Goal: Information Seeking & Learning: Learn about a topic

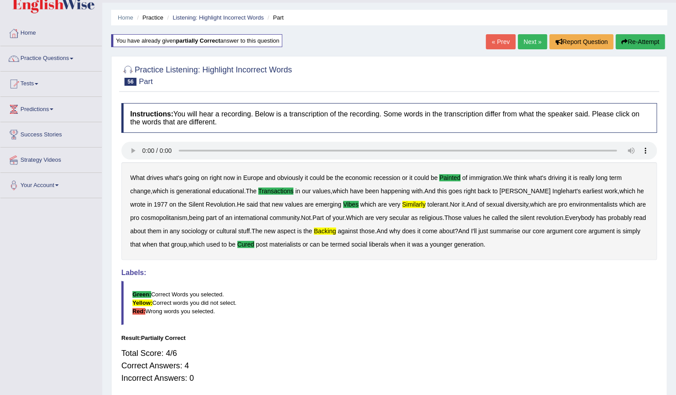
scroll to position [24, 0]
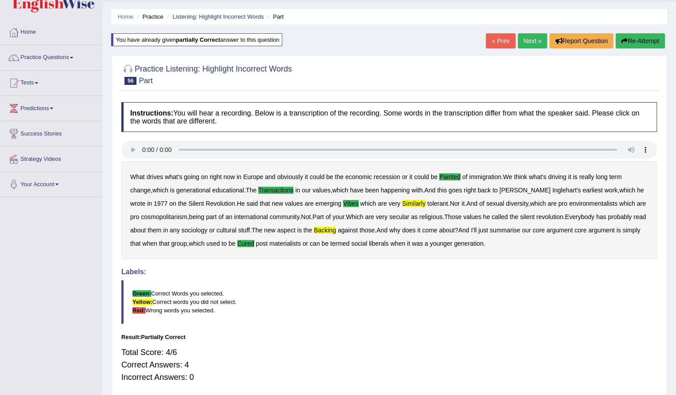
click at [632, 34] on button "Re-Attempt" at bounding box center [639, 40] width 49 height 15
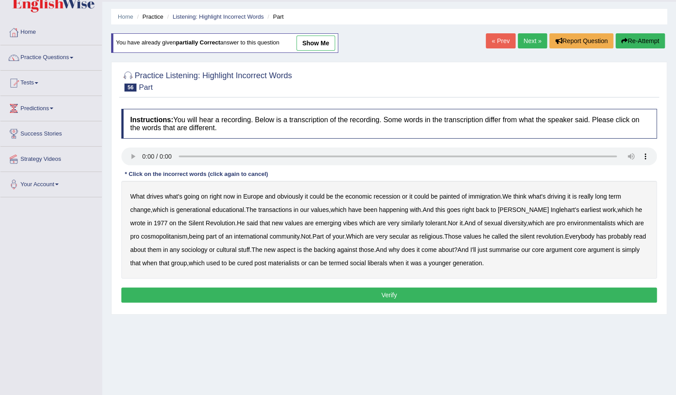
click at [390, 350] on div "Home Practice Listening: Highlight Incorrect Words Part You have already given …" at bounding box center [389, 198] width 574 height 444
click at [454, 197] on b "painted" at bounding box center [449, 196] width 20 height 7
click at [268, 210] on b "transactions" at bounding box center [274, 209] width 33 height 7
click at [300, 219] on div "What drives what's going on right now in Europe and obviously it could be the e…" at bounding box center [388, 230] width 535 height 98
click at [343, 221] on b "vibes" at bounding box center [350, 222] width 15 height 7
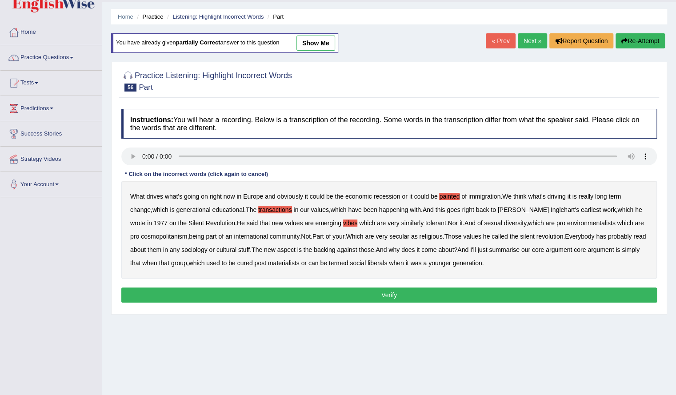
click at [401, 222] on b "similarly" at bounding box center [412, 222] width 23 height 7
click at [243, 263] on b "cured" at bounding box center [245, 262] width 16 height 7
click at [386, 292] on button "Verify" at bounding box center [388, 294] width 535 height 15
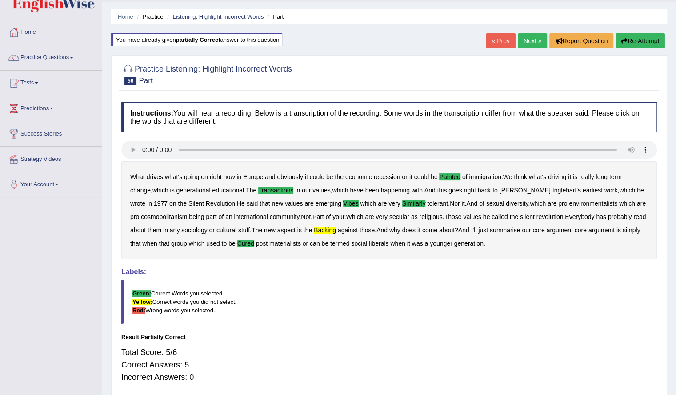
click at [526, 42] on link "Next »" at bounding box center [532, 40] width 29 height 15
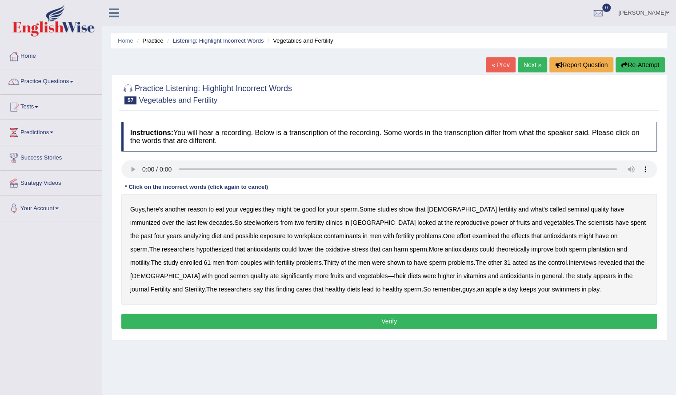
click at [160, 219] on b "immunized" at bounding box center [145, 222] width 30 height 7
click at [243, 222] on b "steelworkers" at bounding box center [260, 222] width 35 height 7
click at [588, 249] on b "plantation" at bounding box center [601, 249] width 27 height 7
click at [311, 286] on b "cares" at bounding box center [303, 289] width 15 height 7
click at [383, 322] on button "Verify" at bounding box center [388, 321] width 535 height 15
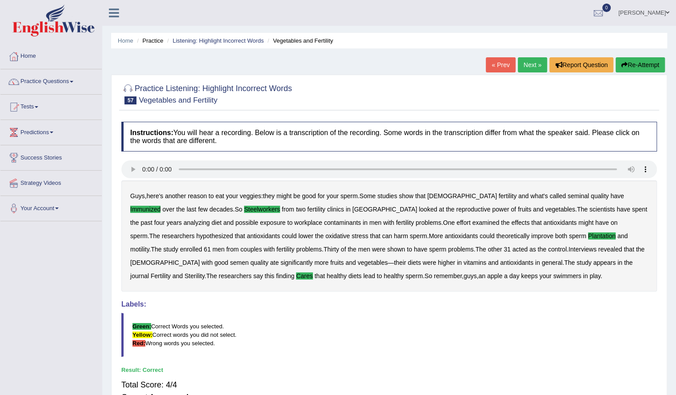
click at [534, 64] on link "Next »" at bounding box center [532, 64] width 29 height 15
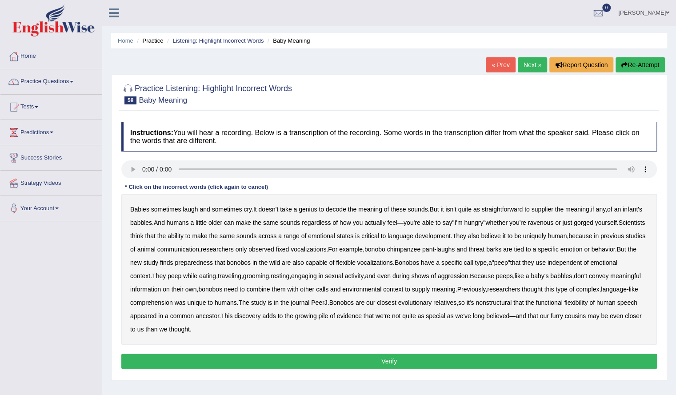
click at [546, 212] on div "Babies sometimes laugh and sometimes cry . It doesn't take a genius to decode t…" at bounding box center [388, 269] width 535 height 151
click at [546, 211] on b "supplier" at bounding box center [542, 209] width 22 height 7
click at [213, 263] on b "preparedness" at bounding box center [194, 262] width 38 height 7
click at [251, 263] on b "bonobos" at bounding box center [239, 262] width 24 height 7
click at [511, 303] on b "nonstructural" at bounding box center [493, 302] width 36 height 7
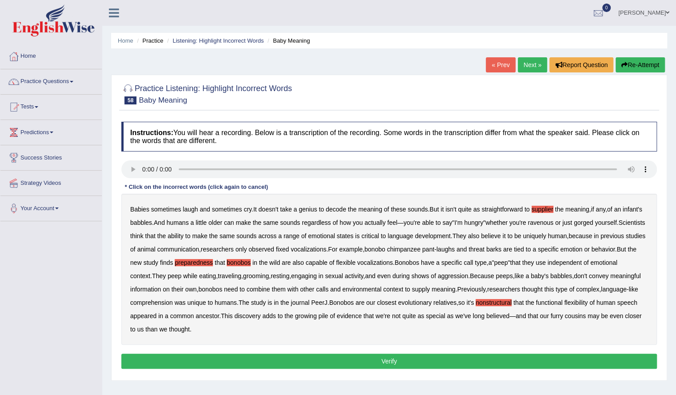
click at [271, 360] on button "Verify" at bounding box center [388, 361] width 535 height 15
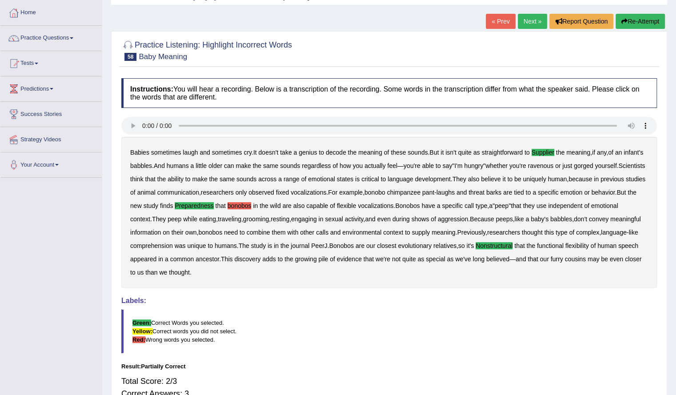
scroll to position [42, 0]
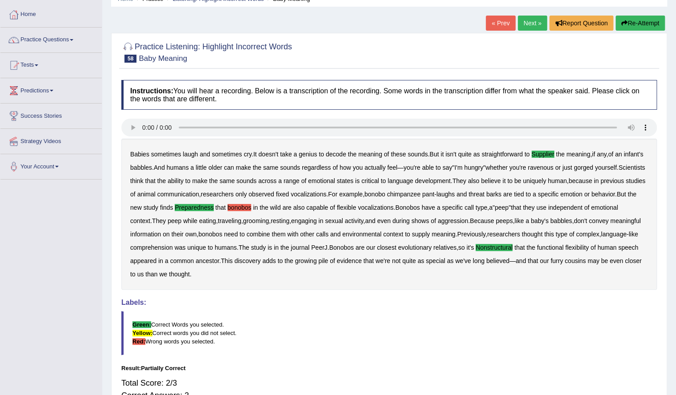
click at [279, 203] on div "Babies sometimes laugh and sometimes cry . It doesn't take a genius to decode t…" at bounding box center [388, 214] width 535 height 151
click at [251, 205] on b "bonobos" at bounding box center [239, 207] width 24 height 7
click at [532, 21] on link "Next »" at bounding box center [532, 23] width 29 height 15
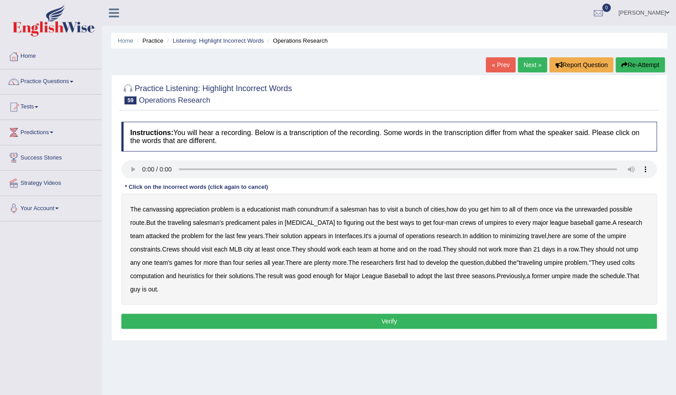
click at [499, 66] on link "« Prev" at bounding box center [500, 64] width 29 height 15
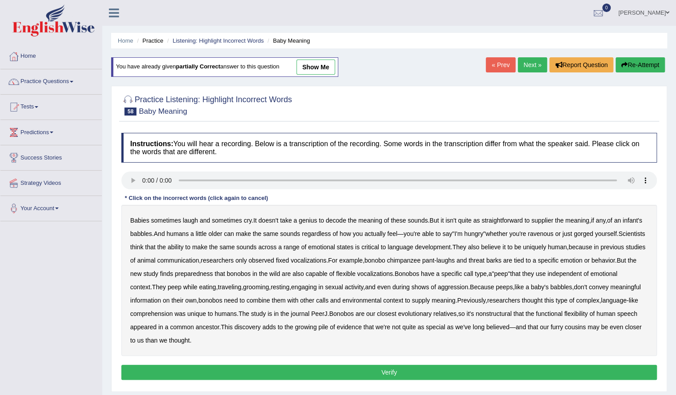
click at [213, 271] on b "preparedness" at bounding box center [194, 273] width 38 height 7
click at [553, 220] on b "supplier" at bounding box center [542, 220] width 22 height 7
click at [640, 61] on button "Re-Attempt" at bounding box center [639, 64] width 49 height 15
click at [534, 62] on link "Next »" at bounding box center [532, 64] width 29 height 15
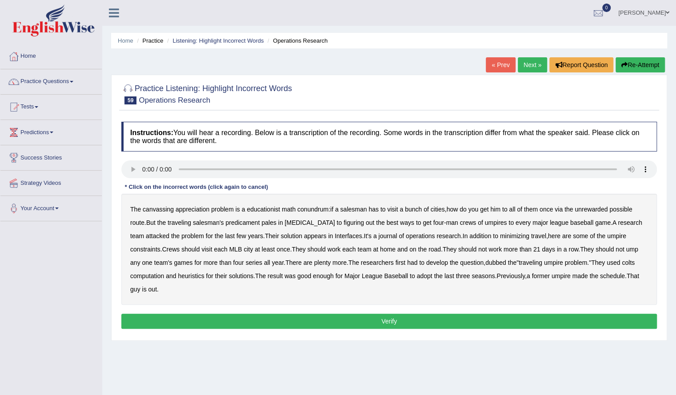
click at [159, 206] on b "canvassing" at bounding box center [158, 209] width 31 height 7
click at [187, 206] on b "appreciation" at bounding box center [192, 209] width 34 height 7
click at [275, 208] on b "educationist" at bounding box center [263, 209] width 33 height 7
click at [597, 210] on b "unrewarded" at bounding box center [590, 209] width 33 height 7
click at [319, 222] on b "nitroglycerine" at bounding box center [309, 222] width 50 height 7
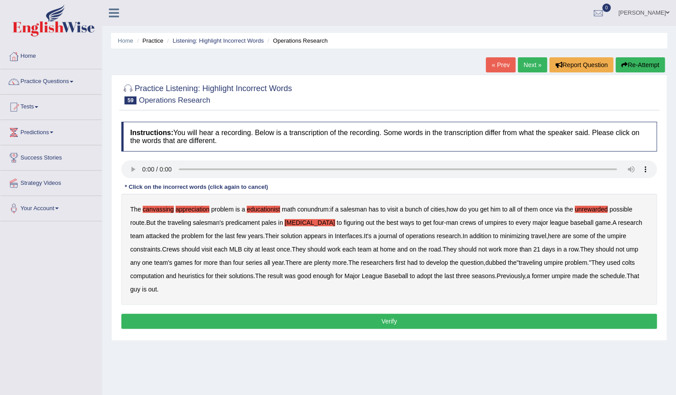
click at [634, 263] on b "colts" at bounding box center [627, 262] width 13 height 7
click at [195, 316] on button "Verify" at bounding box center [388, 321] width 535 height 15
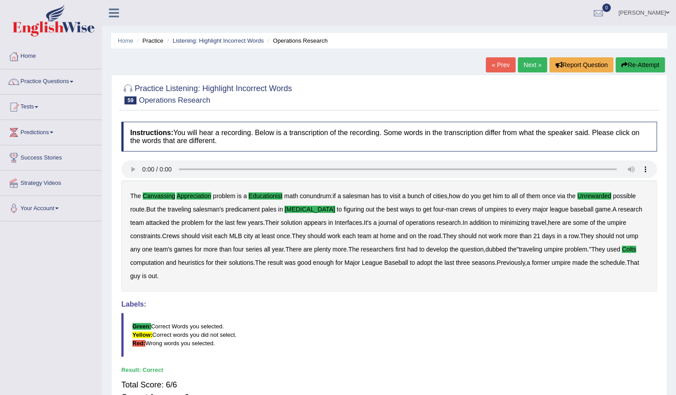
click at [524, 65] on link "Next »" at bounding box center [532, 64] width 29 height 15
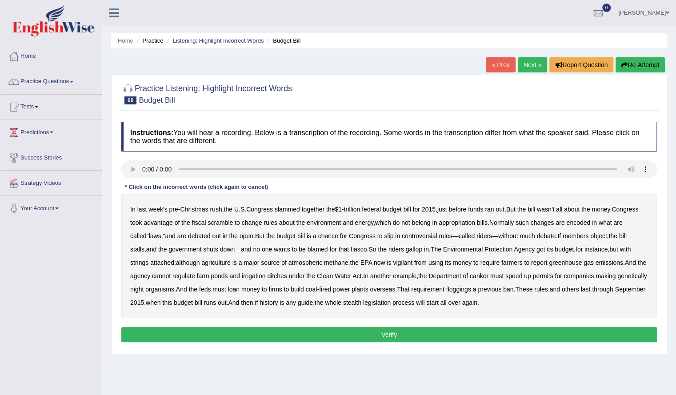
click at [411, 262] on b "vigilant" at bounding box center [403, 262] width 20 height 7
click at [488, 274] on b "canker" at bounding box center [479, 275] width 19 height 7
click at [143, 290] on b "night" at bounding box center [136, 289] width 13 height 7
click at [438, 331] on button "Verify" at bounding box center [388, 334] width 535 height 15
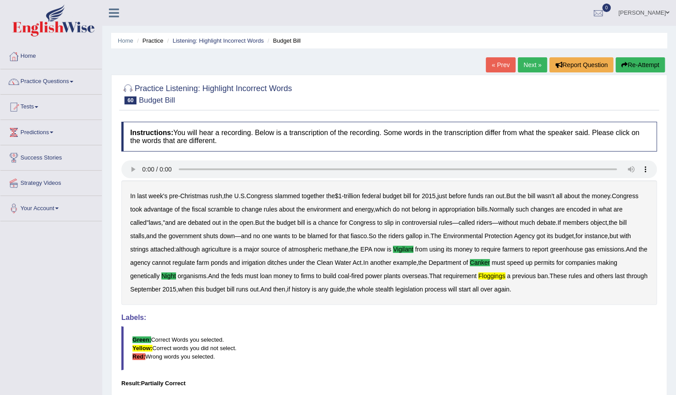
click at [628, 61] on button "Re-Attempt" at bounding box center [639, 64] width 49 height 15
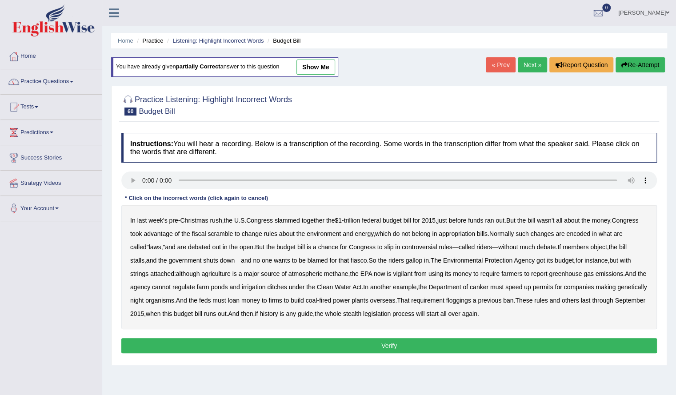
click at [404, 270] on b "vigilant" at bounding box center [403, 273] width 20 height 7
click at [488, 284] on b "canker" at bounding box center [479, 286] width 19 height 7
click at [471, 299] on b "floggings" at bounding box center [458, 300] width 25 height 7
click at [143, 299] on b "night" at bounding box center [136, 300] width 13 height 7
click at [235, 341] on button "Verify" at bounding box center [388, 345] width 535 height 15
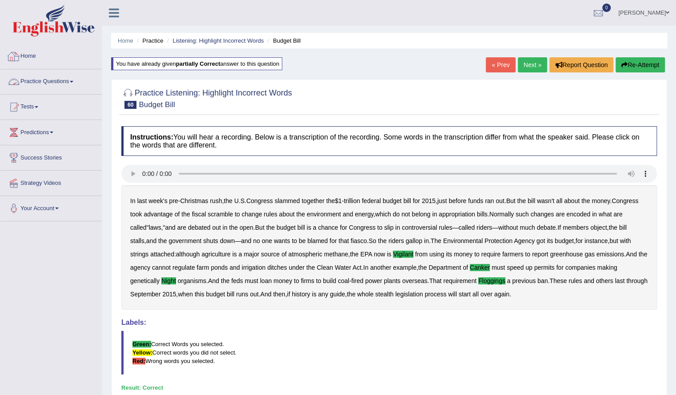
click at [50, 80] on link "Practice Questions" at bounding box center [50, 80] width 101 height 22
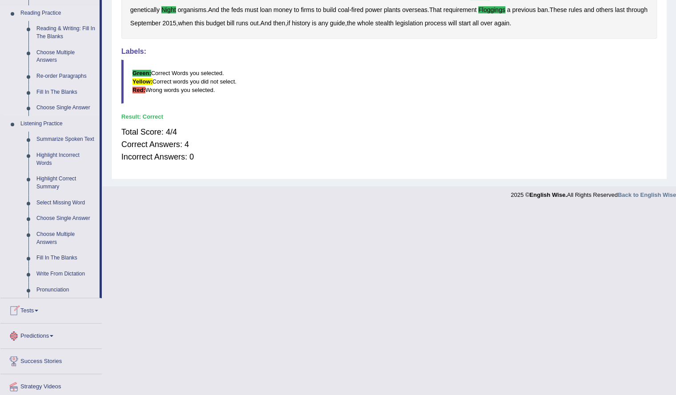
scroll to position [299, 0]
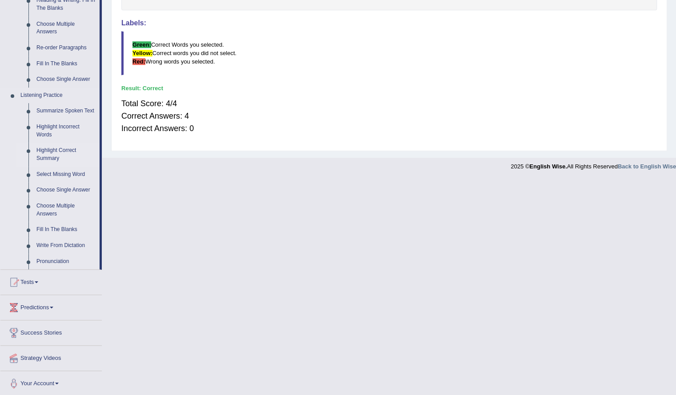
click at [65, 153] on link "Highlight Correct Summary" at bounding box center [65, 155] width 67 height 24
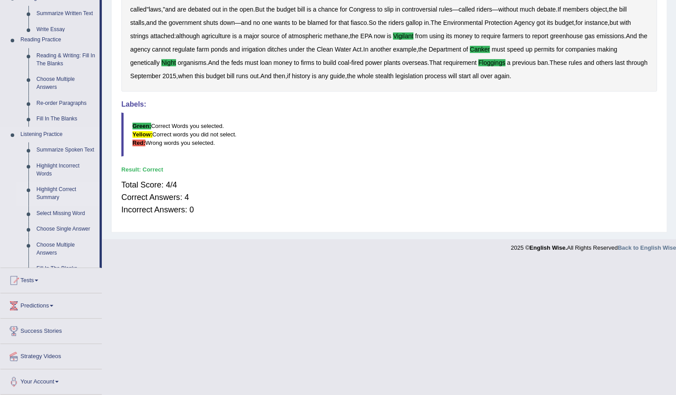
scroll to position [83, 0]
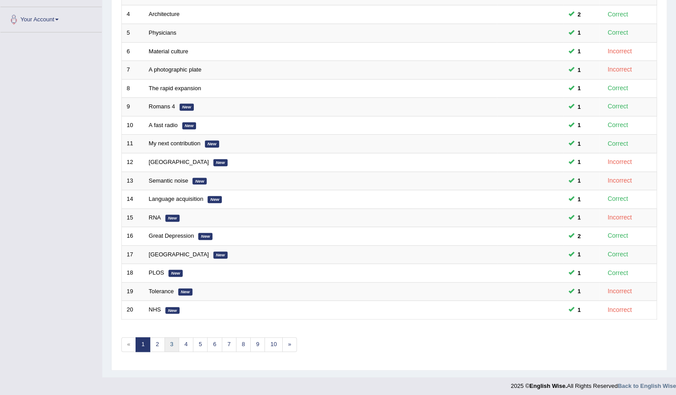
click at [169, 340] on link "3" at bounding box center [171, 344] width 15 height 15
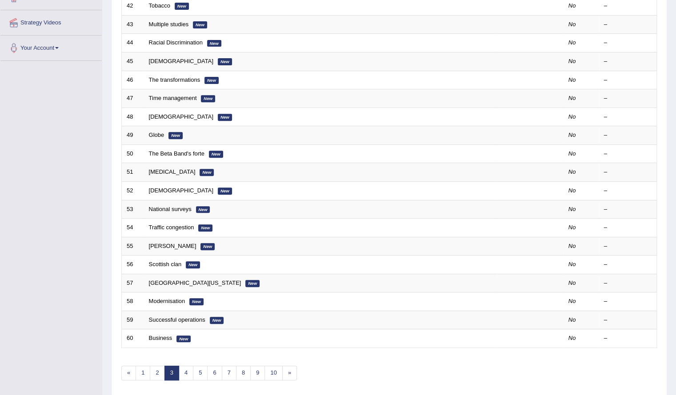
scroll to position [161, 0]
click at [158, 371] on link "2" at bounding box center [157, 372] width 15 height 15
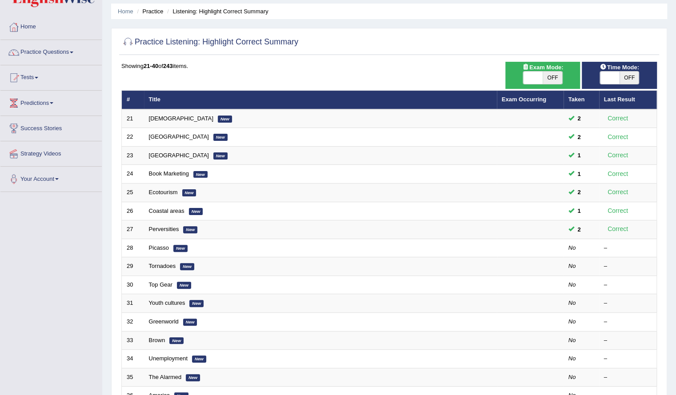
scroll to position [30, 0]
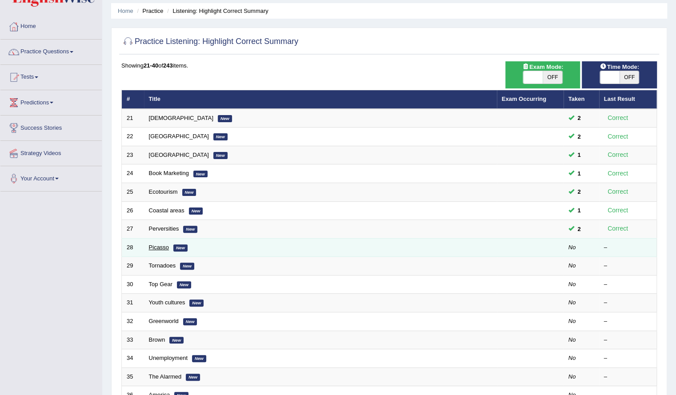
click at [159, 244] on link "Picasso" at bounding box center [159, 247] width 20 height 7
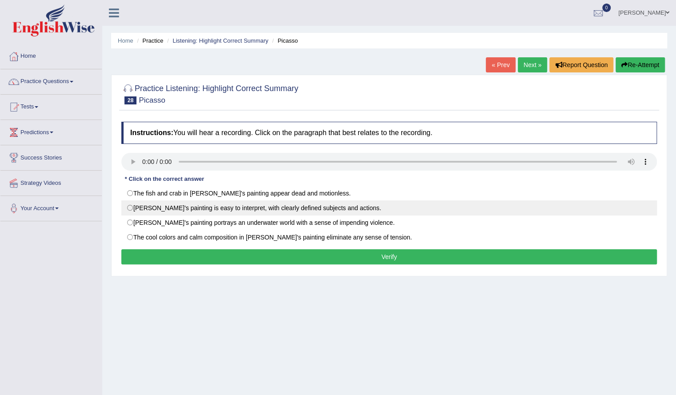
click at [253, 205] on label "[PERSON_NAME]'s painting is easy to interpret, with clearly defined subjects an…" at bounding box center [388, 207] width 535 height 15
radio input "true"
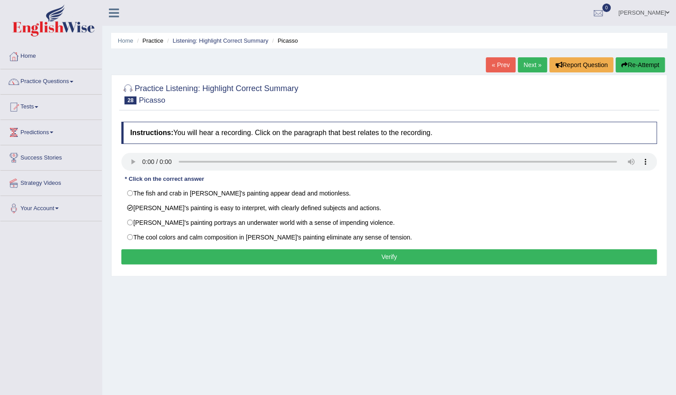
click at [226, 253] on button "Verify" at bounding box center [388, 256] width 535 height 15
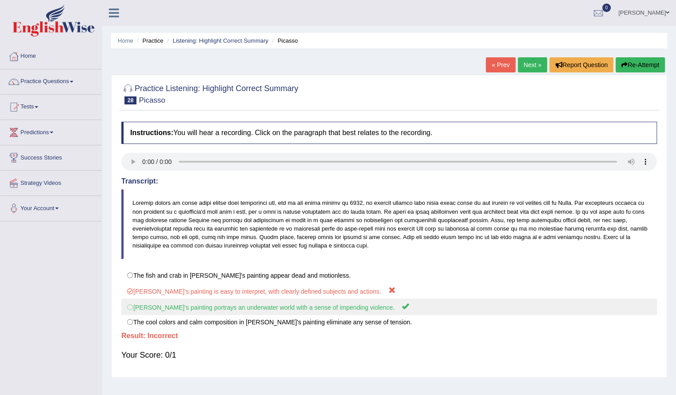
click at [231, 307] on label "Picasso's painting portrays an underwater world with a sense of impending viole…" at bounding box center [388, 307] width 535 height 16
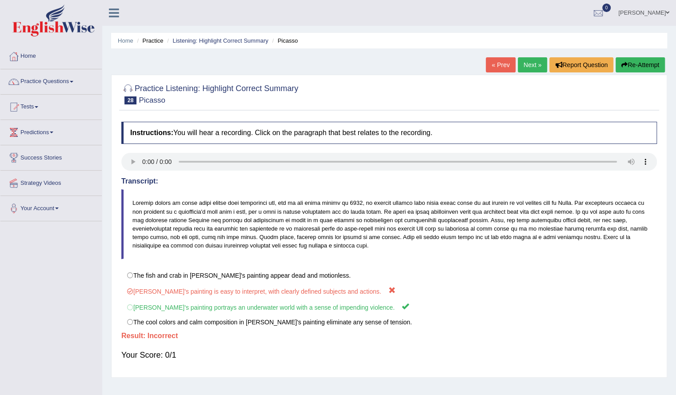
click at [627, 64] on button "Re-Attempt" at bounding box center [639, 64] width 49 height 15
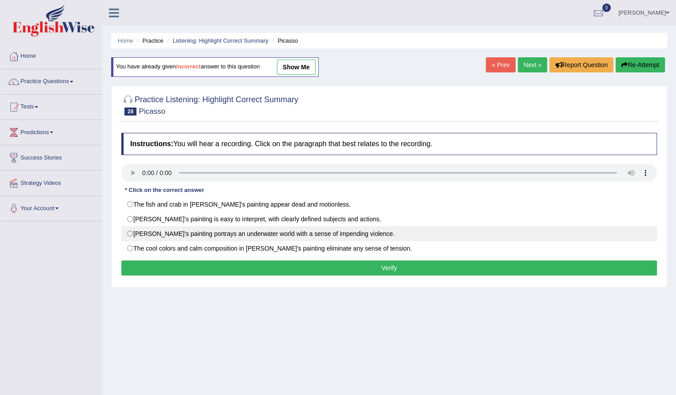
click at [306, 237] on label "[PERSON_NAME]'s painting portrays an underwater world with a sense of impending…" at bounding box center [388, 233] width 535 height 15
radio input "true"
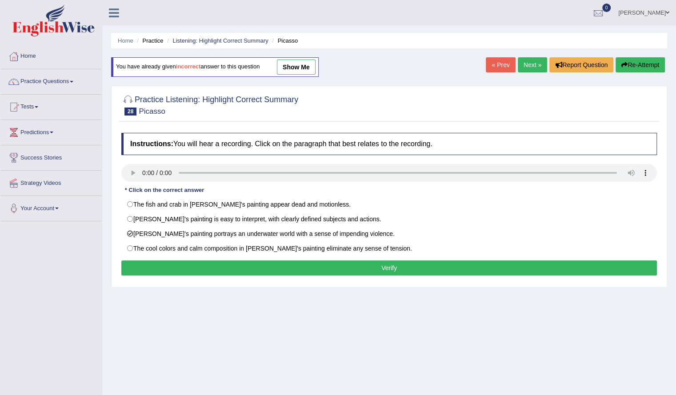
click at [309, 263] on button "Verify" at bounding box center [388, 267] width 535 height 15
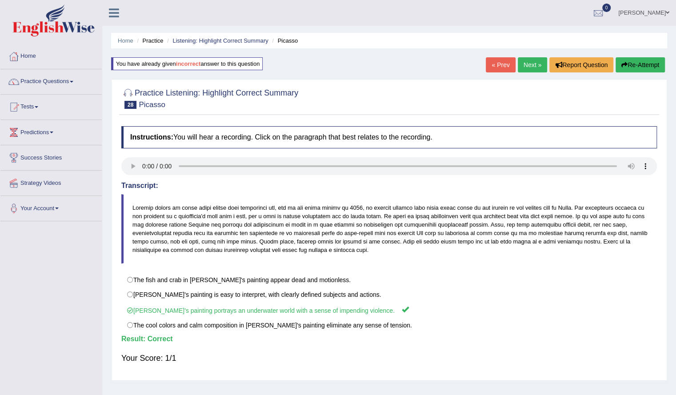
click at [533, 62] on link "Next »" at bounding box center [532, 64] width 29 height 15
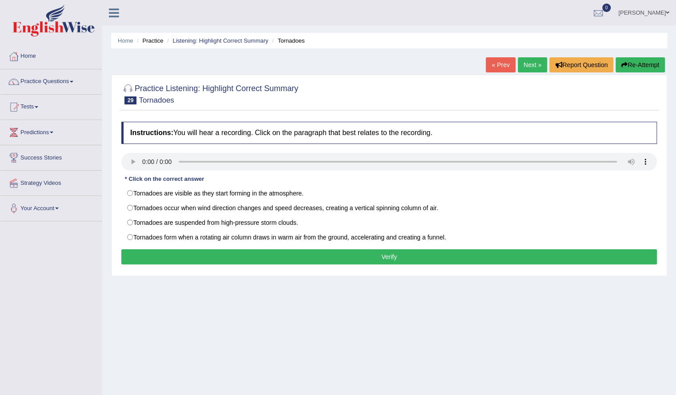
click at [251, 249] on button "Verify" at bounding box center [388, 256] width 535 height 15
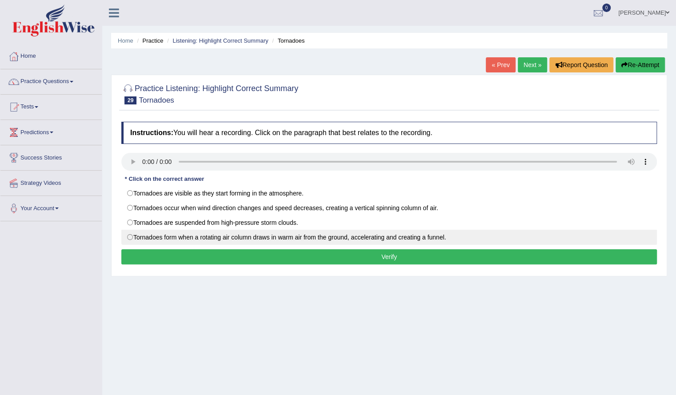
click at [273, 235] on label "Tornadoes form when a rotating air column draws in warm air from the ground, ac…" at bounding box center [388, 237] width 535 height 15
radio input "true"
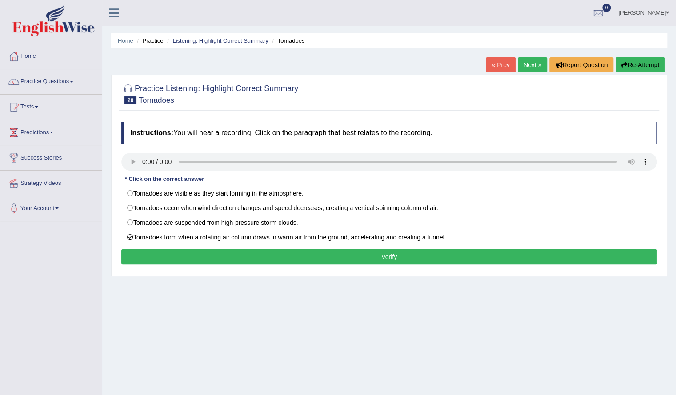
click at [294, 257] on button "Verify" at bounding box center [388, 256] width 535 height 15
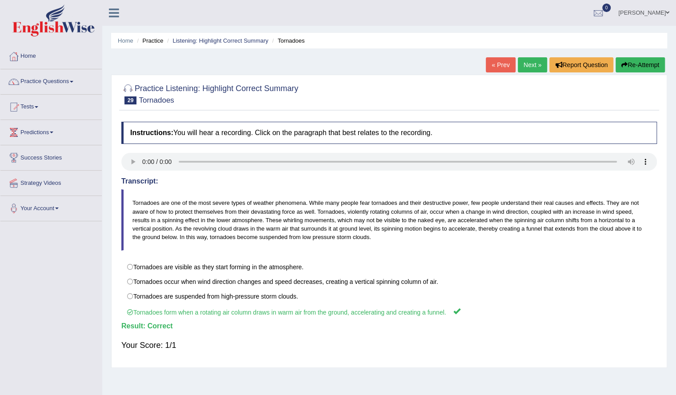
click at [529, 59] on link "Next »" at bounding box center [532, 64] width 29 height 15
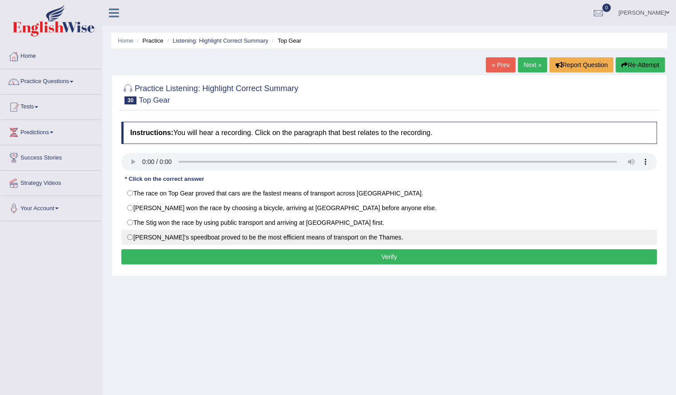
click at [271, 236] on label "[PERSON_NAME]'s speedboat proved to be the most efficient means of transport on…" at bounding box center [388, 237] width 535 height 15
radio input "true"
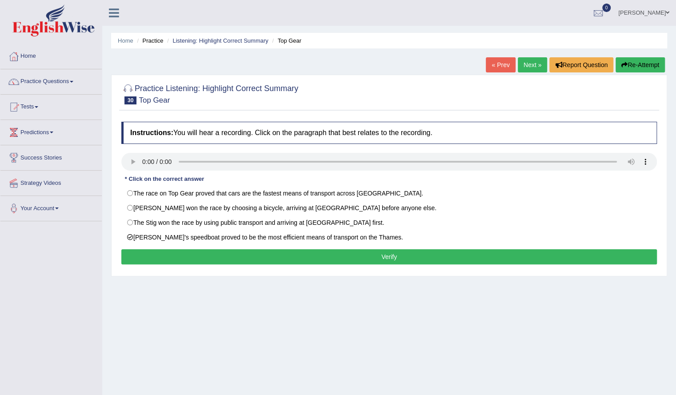
click at [277, 249] on button "Verify" at bounding box center [388, 256] width 535 height 15
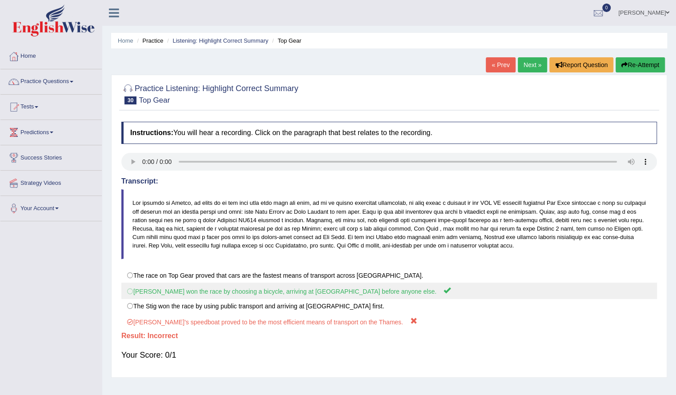
click at [267, 286] on label "[PERSON_NAME] won the race by choosing a bicycle, arriving at [GEOGRAPHIC_DATA]…" at bounding box center [388, 291] width 535 height 16
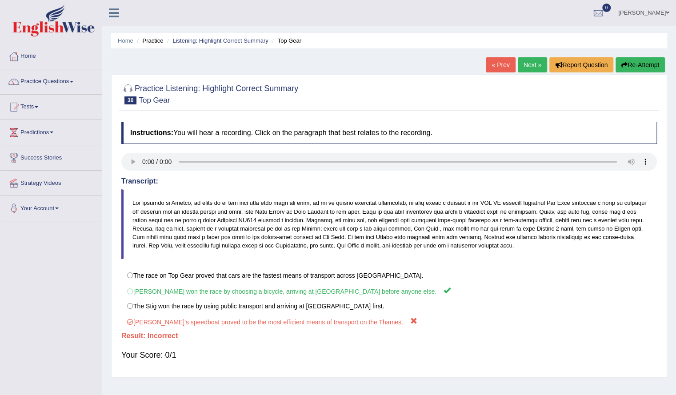
click at [622, 64] on icon "button" at bounding box center [624, 65] width 6 height 6
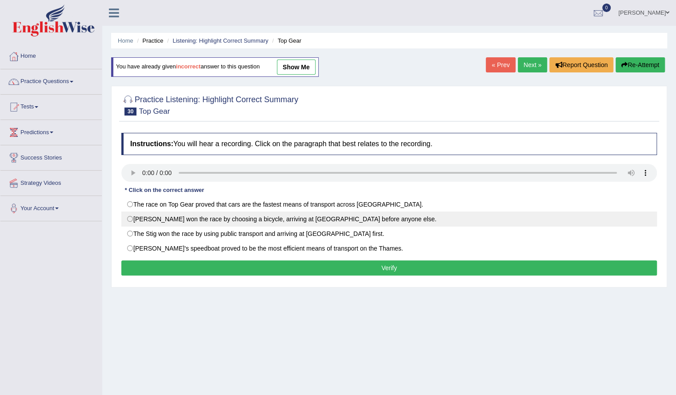
click at [265, 216] on label "Richard won the race by choosing a bicycle, arriving at City Airport before any…" at bounding box center [388, 218] width 535 height 15
radio input "true"
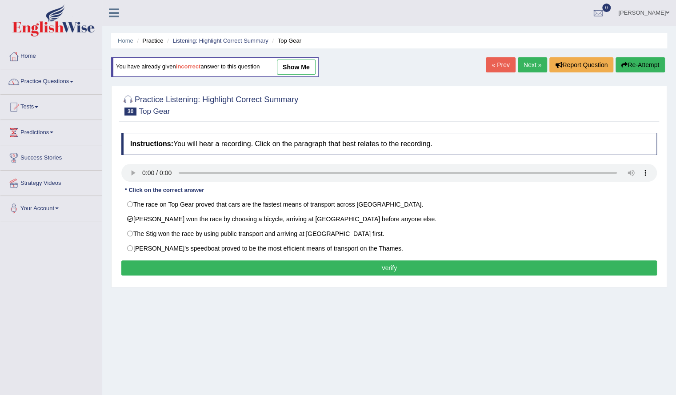
click at [291, 265] on button "Verify" at bounding box center [388, 267] width 535 height 15
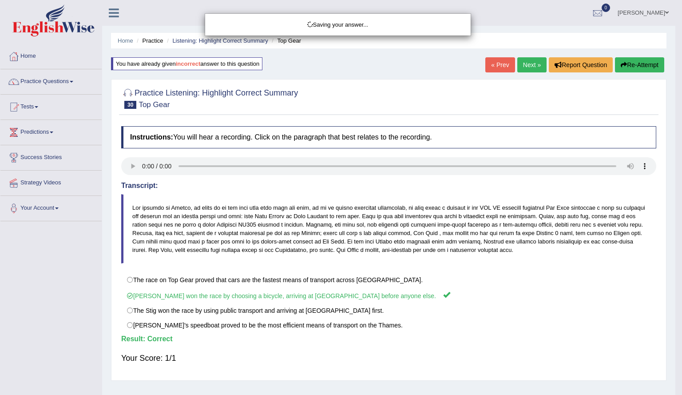
click at [191, 136] on div "Saving your answer..." at bounding box center [341, 197] width 682 height 395
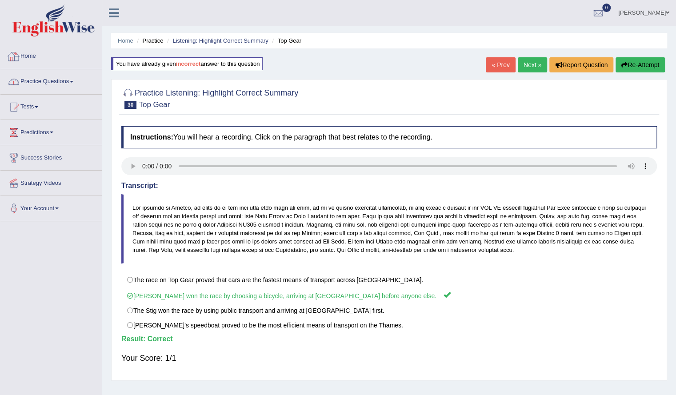
click at [40, 78] on link "Practice Questions" at bounding box center [50, 80] width 101 height 22
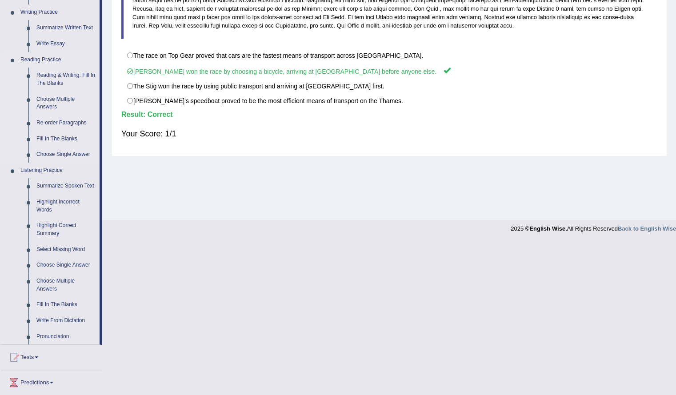
scroll to position [225, 0]
click at [68, 260] on link "Choose Single Answer" at bounding box center [65, 264] width 67 height 16
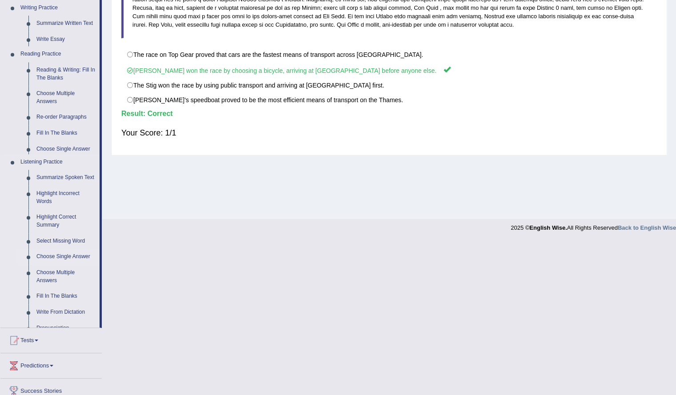
scroll to position [71, 0]
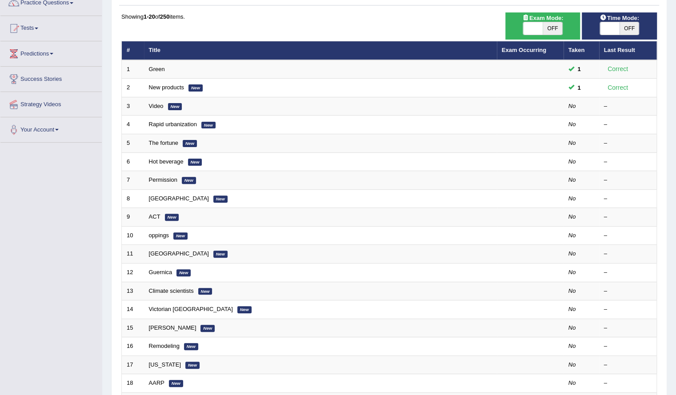
scroll to position [78, 0]
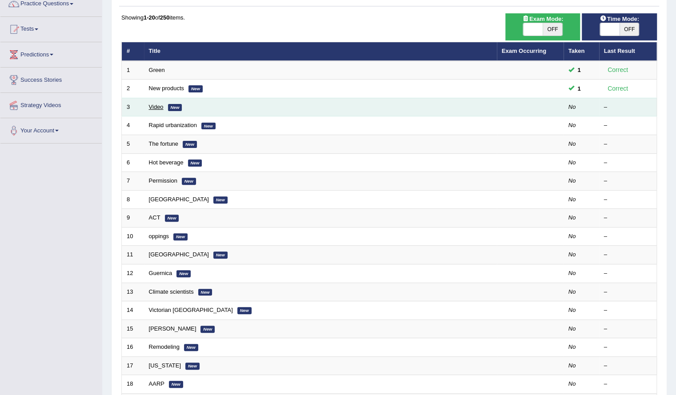
click at [150, 105] on link "Video" at bounding box center [156, 107] width 15 height 7
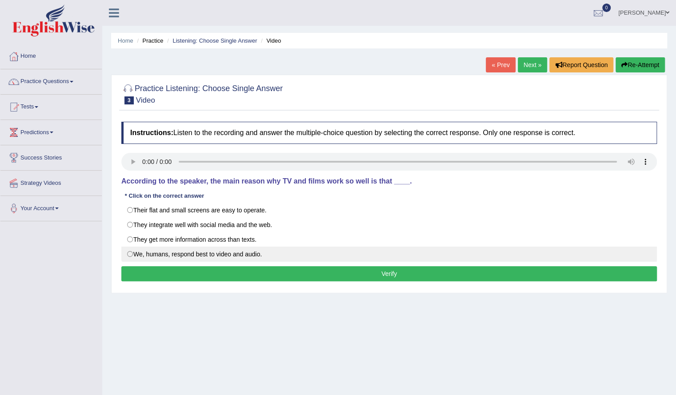
click at [223, 251] on label "We, humans, respond best to video and audio." at bounding box center [388, 254] width 535 height 15
radio input "true"
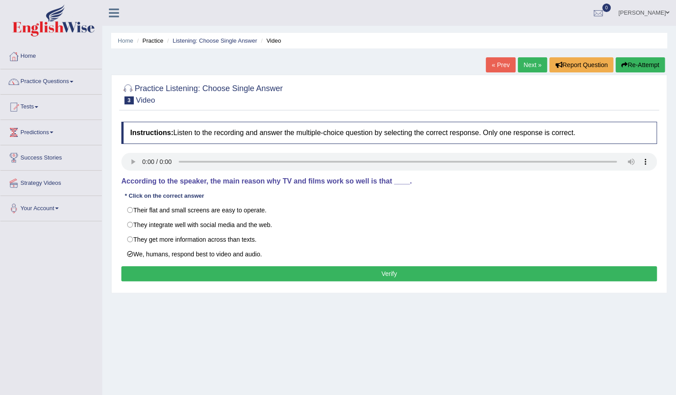
click at [227, 271] on button "Verify" at bounding box center [388, 273] width 535 height 15
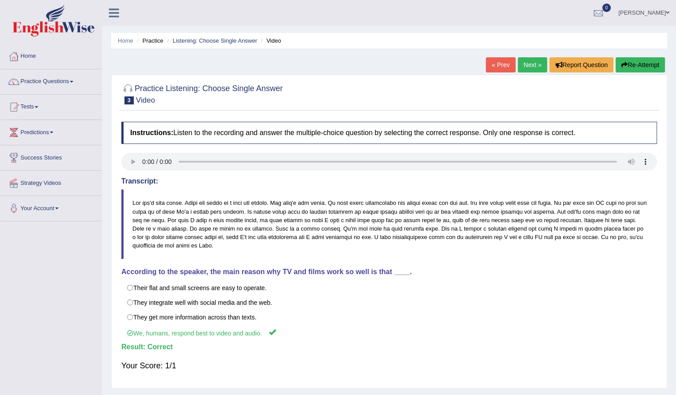
click at [525, 64] on link "Next »" at bounding box center [532, 64] width 29 height 15
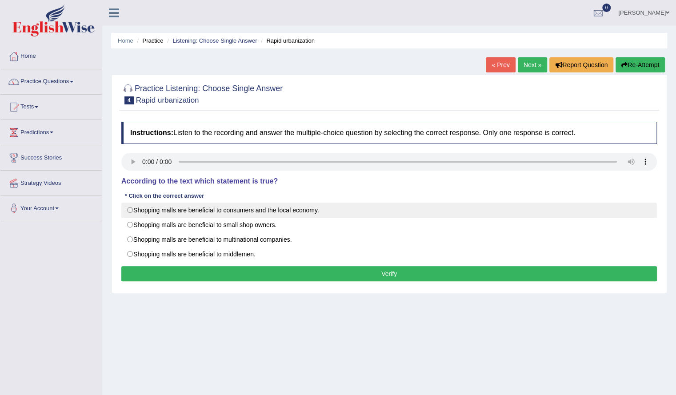
click at [291, 205] on label "Shopping malls are beneficial to consumers and the local economy." at bounding box center [388, 210] width 535 height 15
radio input "true"
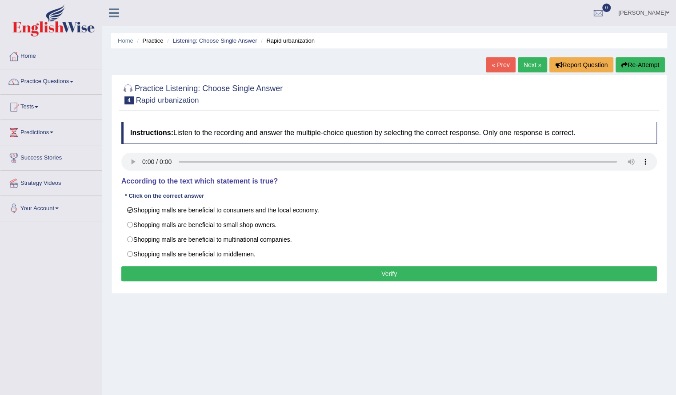
click at [334, 267] on button "Verify" at bounding box center [388, 273] width 535 height 15
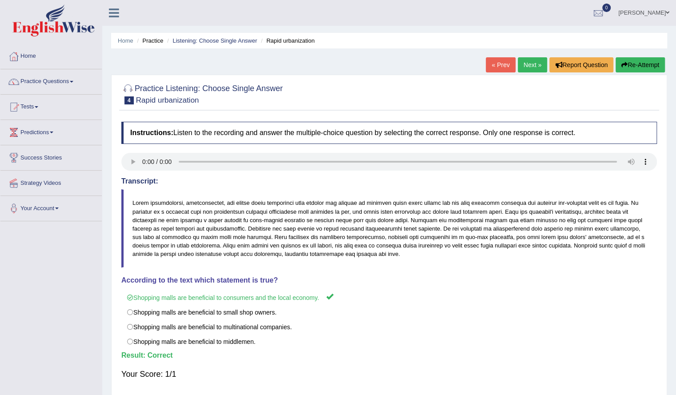
click at [531, 49] on div "Home Practice Listening: Choose Single Answer Rapid urbanization « Prev Next » …" at bounding box center [389, 222] width 574 height 444
click at [526, 64] on link "Next »" at bounding box center [532, 64] width 29 height 15
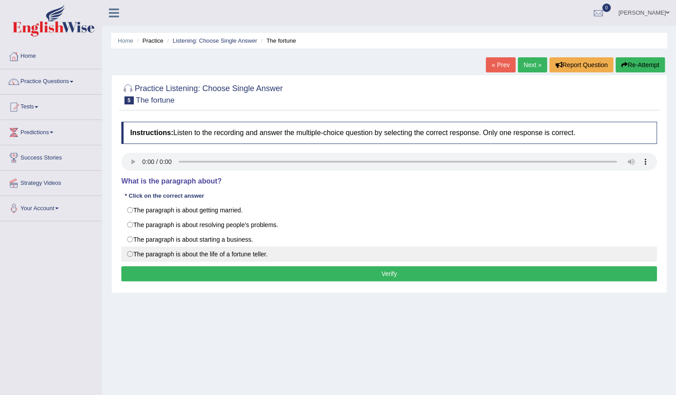
click at [216, 251] on label "The paragraph is about the life of a fortune teller." at bounding box center [388, 254] width 535 height 15
radio input "true"
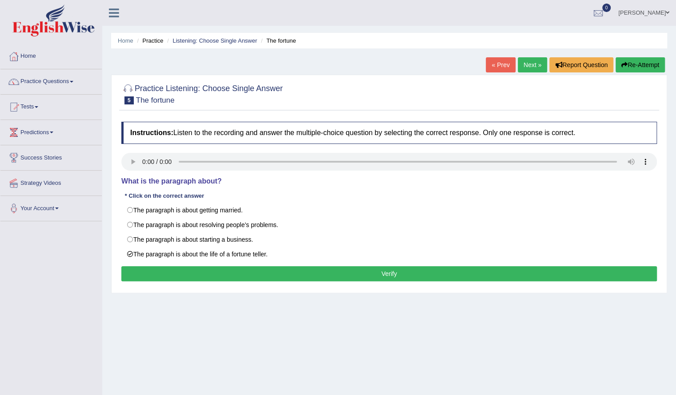
click at [227, 272] on button "Verify" at bounding box center [388, 273] width 535 height 15
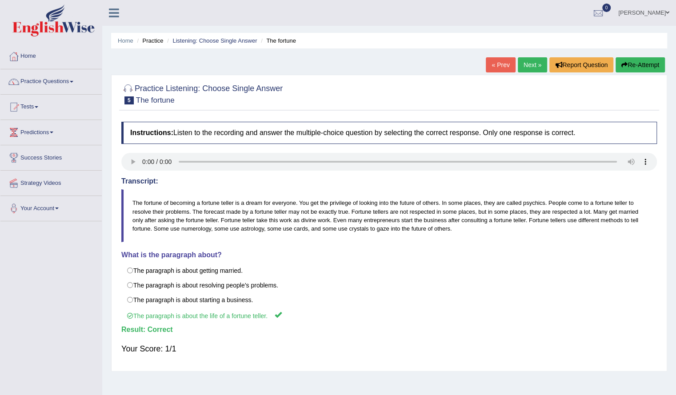
click at [529, 57] on link "Next »" at bounding box center [532, 64] width 29 height 15
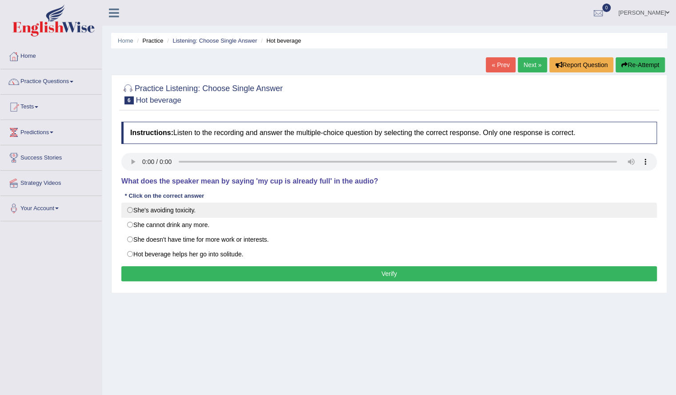
click at [170, 215] on label "She's avoiding toxicity." at bounding box center [388, 210] width 535 height 15
radio input "true"
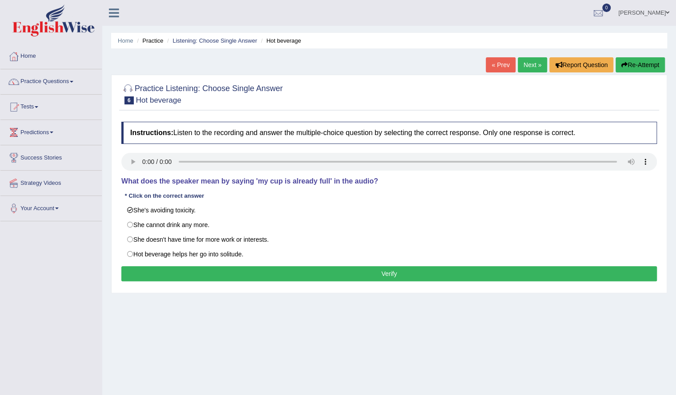
click at [194, 275] on button "Verify" at bounding box center [388, 273] width 535 height 15
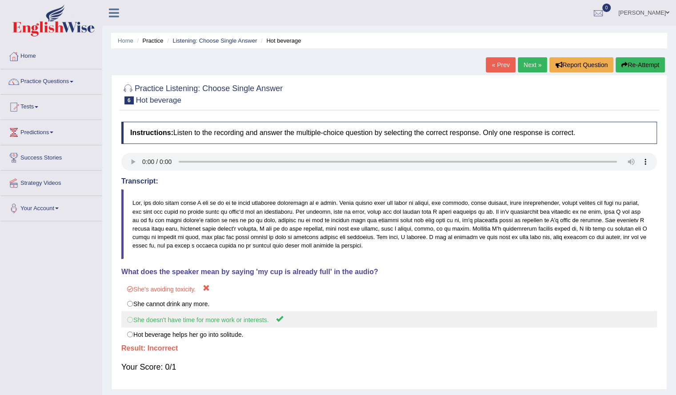
click at [199, 322] on label "She doesn't have time for more work or interests." at bounding box center [388, 319] width 535 height 16
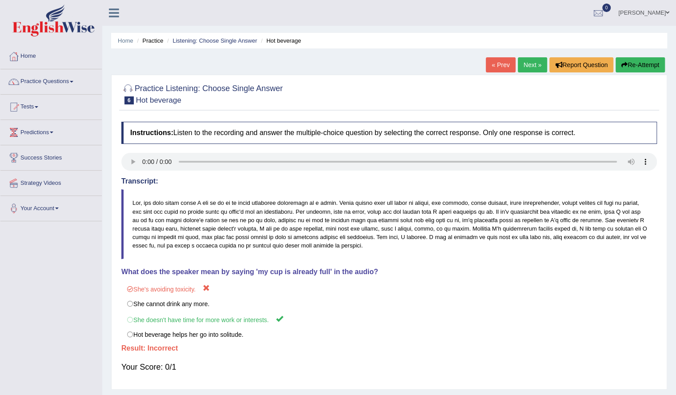
click at [618, 62] on button "Re-Attempt" at bounding box center [639, 64] width 49 height 15
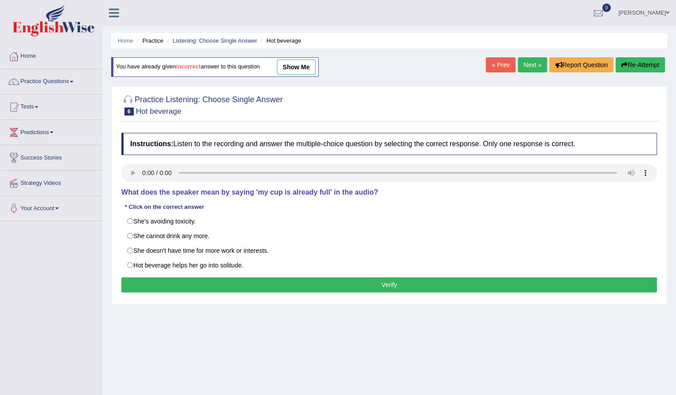
click at [523, 65] on link "Next »" at bounding box center [532, 64] width 29 height 15
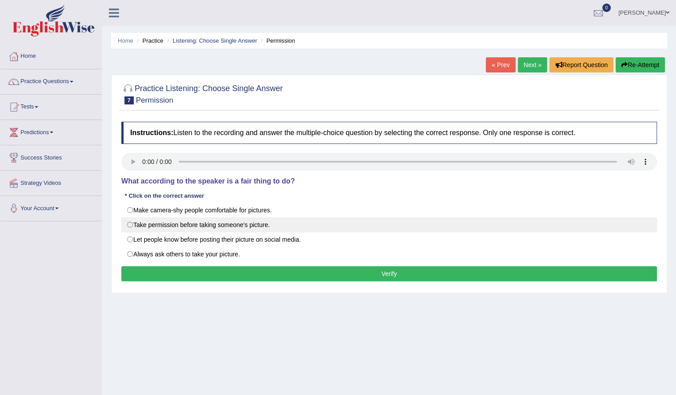
click at [220, 228] on label "Take permission before taking someone's picture." at bounding box center [388, 224] width 535 height 15
radio input "true"
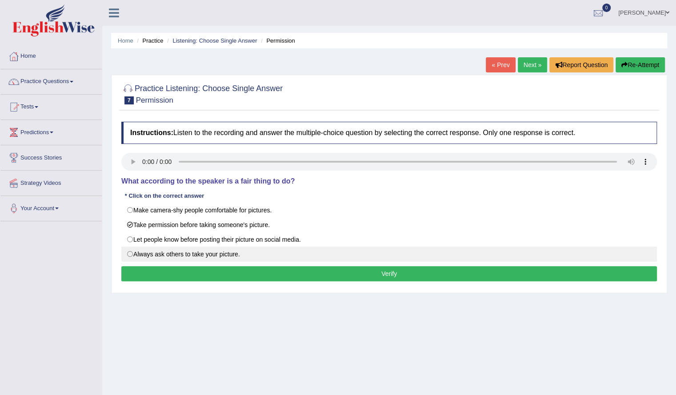
click at [193, 256] on label "Always ask others to take your picture." at bounding box center [388, 254] width 535 height 15
radio input "true"
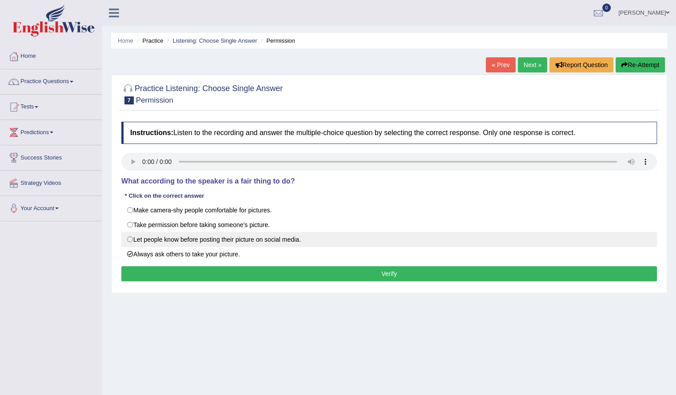
click at [238, 237] on label "Let people know before posting their picture on social media." at bounding box center [388, 239] width 535 height 15
radio input "true"
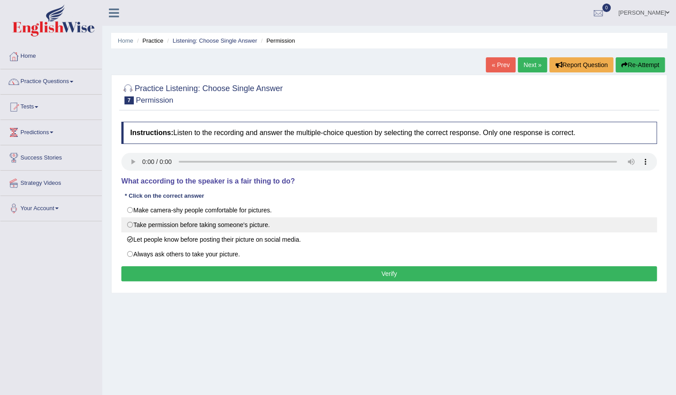
click at [201, 223] on label "Take permission before taking someone's picture." at bounding box center [388, 224] width 535 height 15
radio input "true"
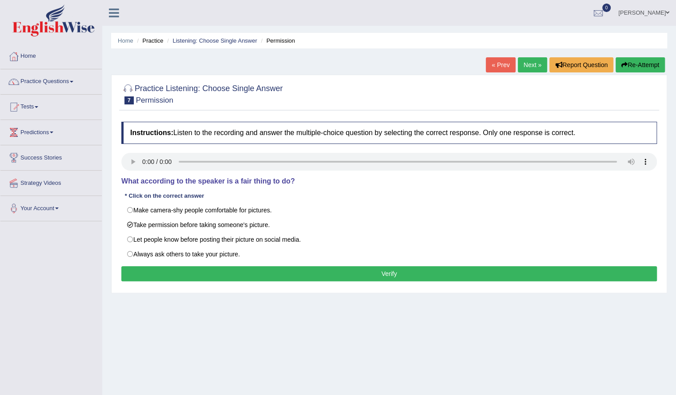
click at [214, 271] on button "Verify" at bounding box center [388, 273] width 535 height 15
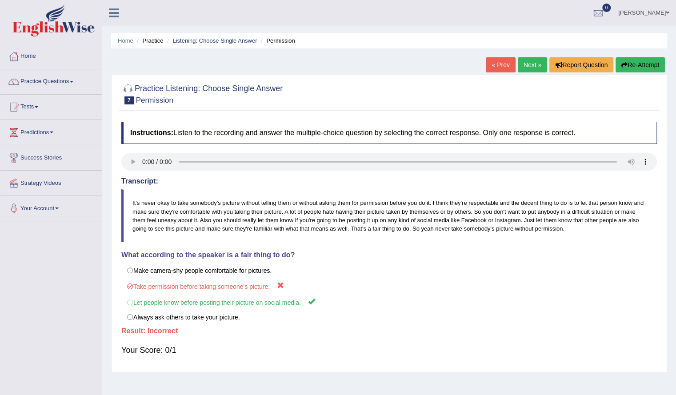
click at [651, 57] on div "Home Practice Listening: Choose Single Answer Permission « Prev Next » Report Q…" at bounding box center [389, 222] width 574 height 444
click at [646, 62] on button "Re-Attempt" at bounding box center [639, 64] width 49 height 15
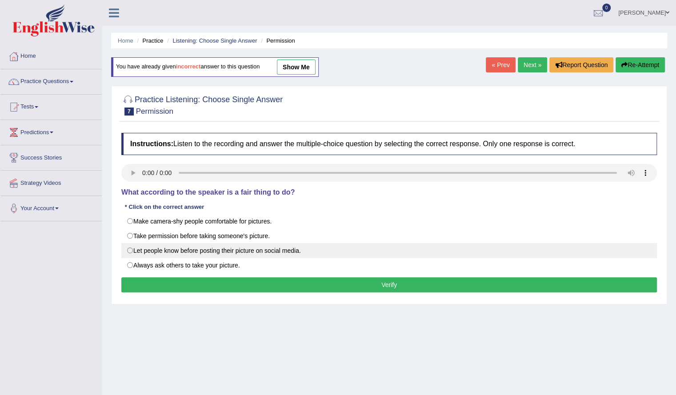
click at [203, 251] on label "Let people know before posting their picture on social media." at bounding box center [388, 250] width 535 height 15
radio input "true"
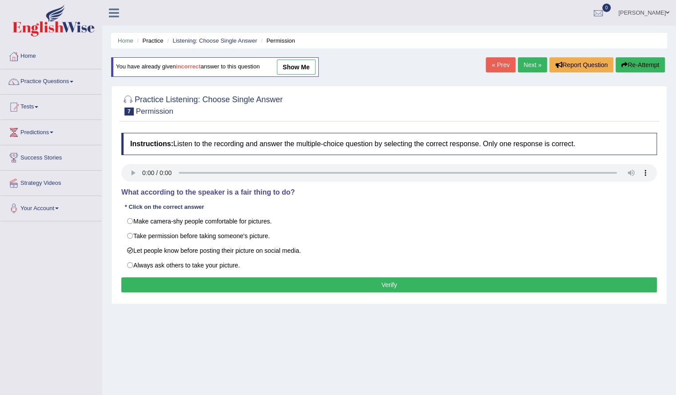
click at [341, 283] on button "Verify" at bounding box center [388, 284] width 535 height 15
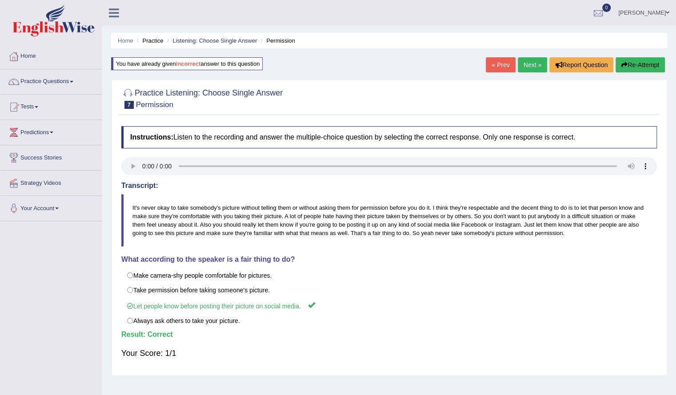
click at [534, 65] on link "Next »" at bounding box center [532, 64] width 29 height 15
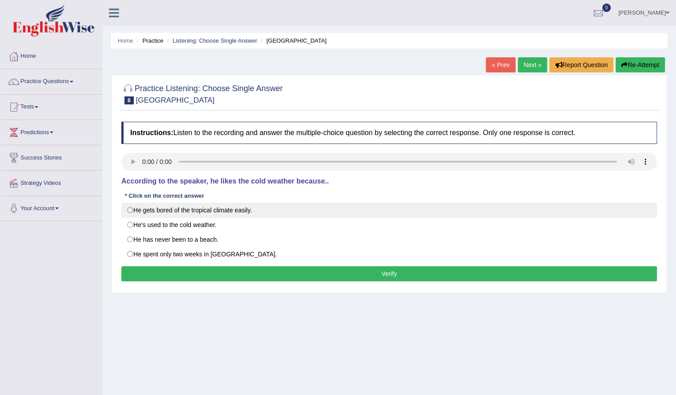
click at [220, 208] on label "He gets bored of the tropical climate easily." at bounding box center [388, 210] width 535 height 15
radio input "true"
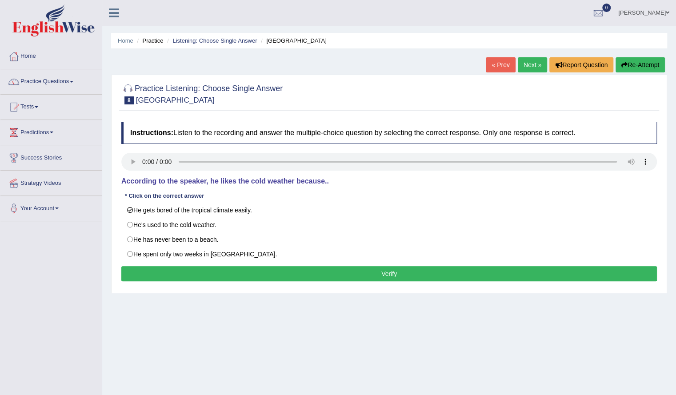
click at [273, 268] on button "Verify" at bounding box center [388, 273] width 535 height 15
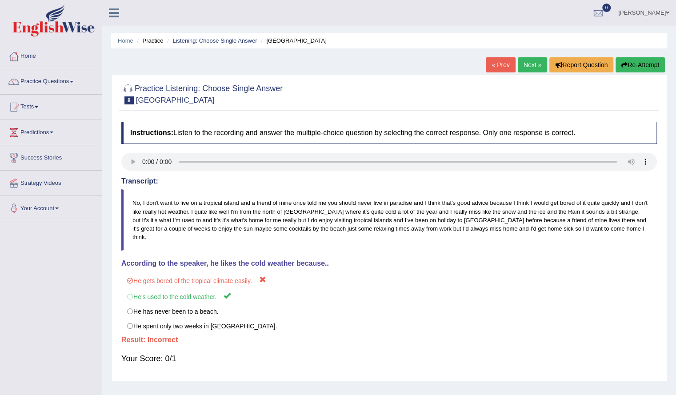
click at [637, 65] on button "Re-Attempt" at bounding box center [639, 64] width 49 height 15
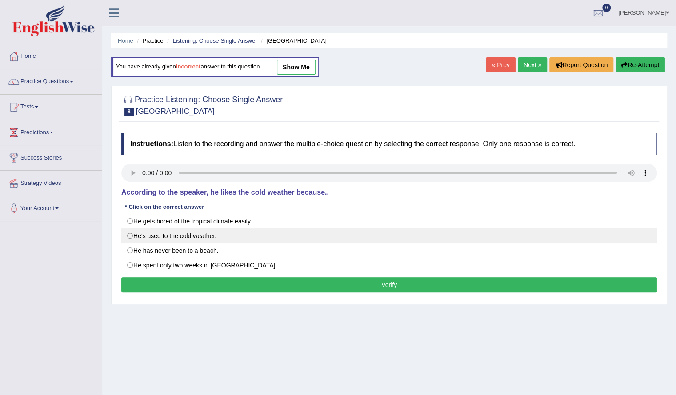
click at [169, 235] on label "He's used to the cold weather." at bounding box center [388, 235] width 535 height 15
radio input "true"
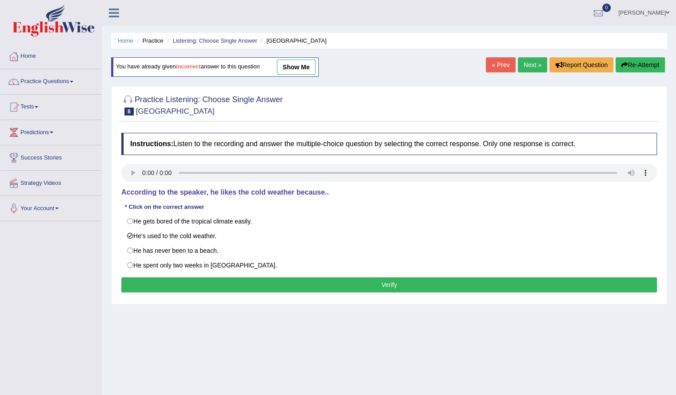
click at [235, 277] on button "Verify" at bounding box center [388, 284] width 535 height 15
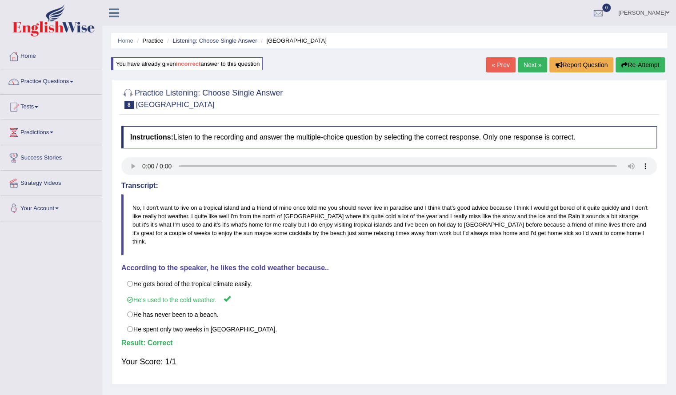
click at [531, 57] on link "Next »" at bounding box center [532, 64] width 29 height 15
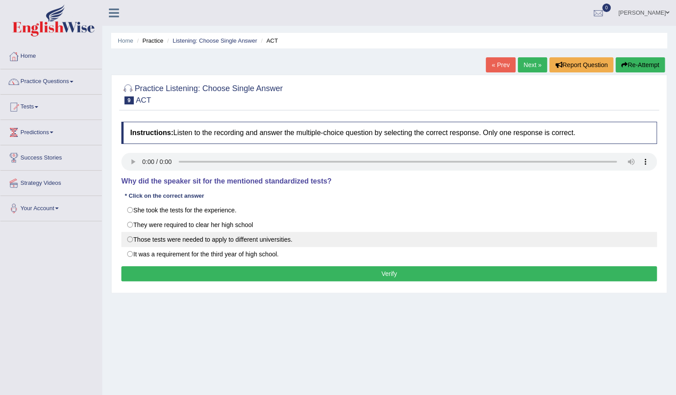
click at [271, 240] on label "Those tests were needed to apply to different universities." at bounding box center [388, 239] width 535 height 15
radio input "true"
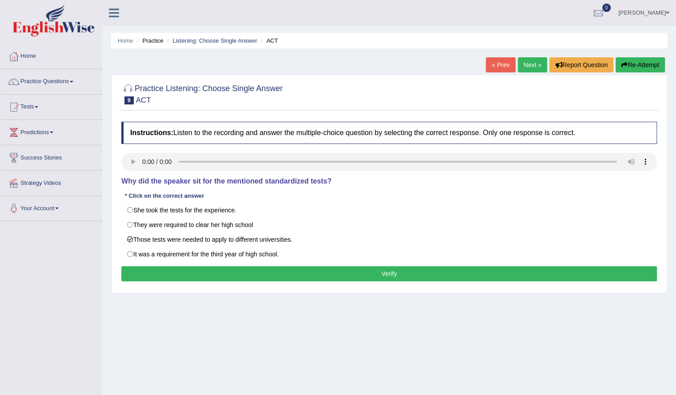
click at [270, 273] on button "Verify" at bounding box center [388, 273] width 535 height 15
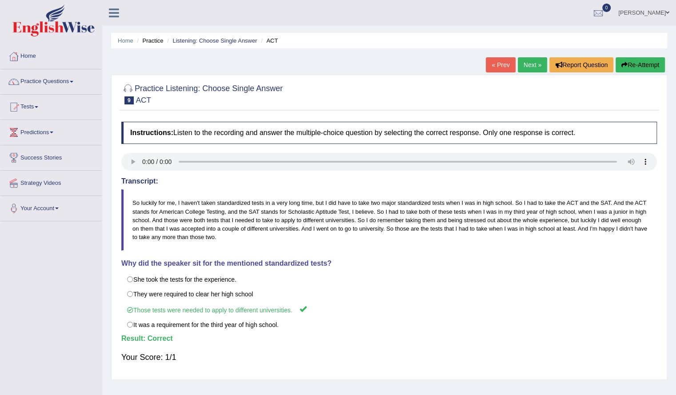
click at [525, 64] on link "Next »" at bounding box center [532, 64] width 29 height 15
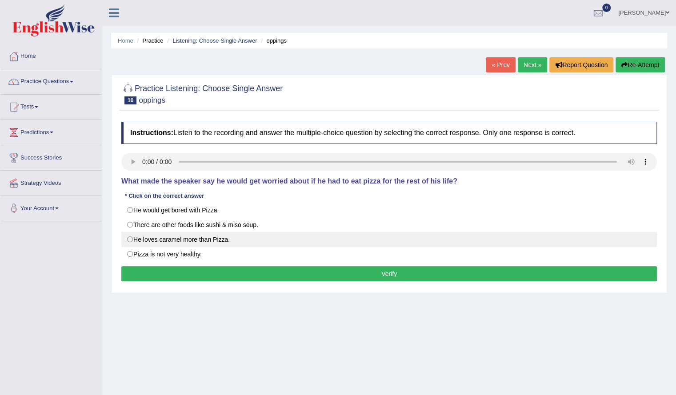
click at [216, 243] on label "He loves caramel more than Pizza." at bounding box center [388, 239] width 535 height 15
radio input "true"
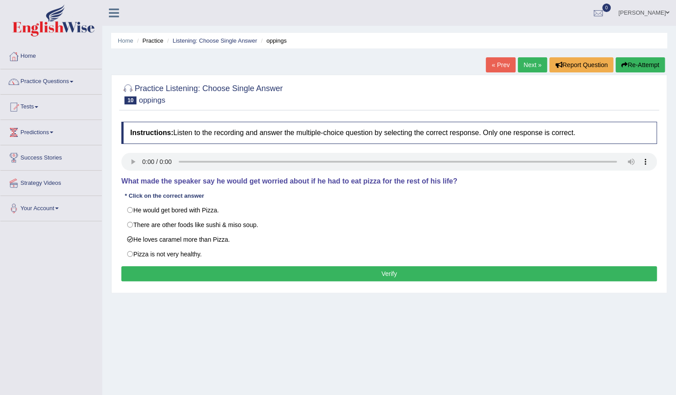
click at [188, 296] on div "Home Practice Listening: Choose Single Answer oppings « Prev Next » Report Ques…" at bounding box center [389, 222] width 574 height 444
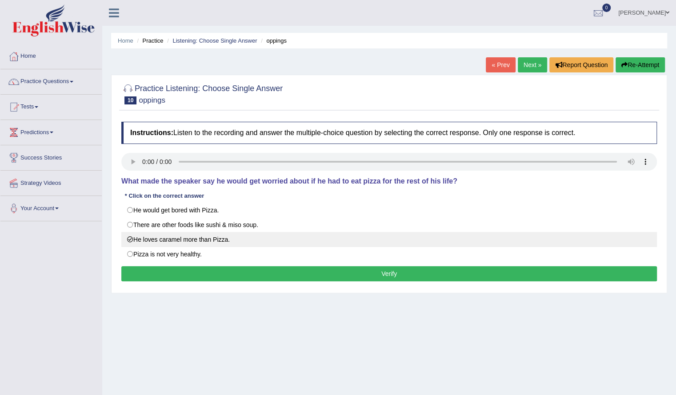
click at [199, 238] on label "He loves caramel more than Pizza." at bounding box center [388, 239] width 535 height 15
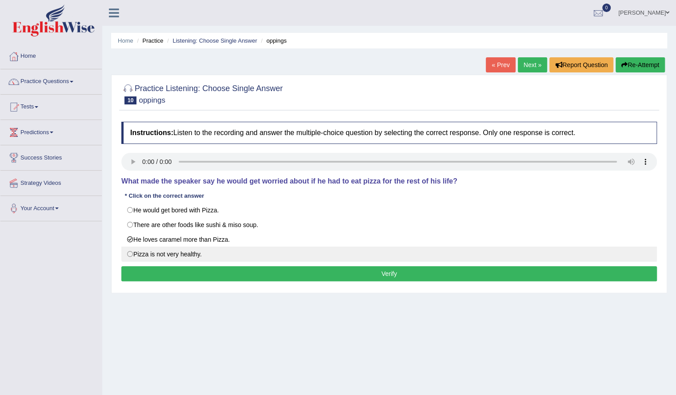
click at [166, 250] on label "Pizza is not very healthy." at bounding box center [388, 254] width 535 height 15
radio input "true"
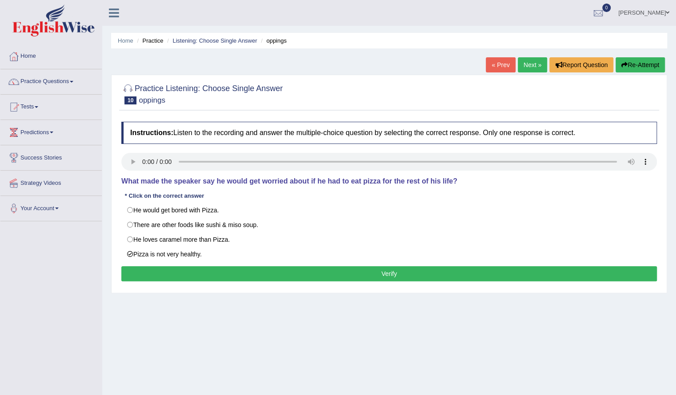
click at [183, 296] on div "Home Practice Listening: Choose Single Answer oppings « Prev Next » Report Ques…" at bounding box center [389, 222] width 574 height 444
click at [199, 275] on button "Verify" at bounding box center [388, 273] width 535 height 15
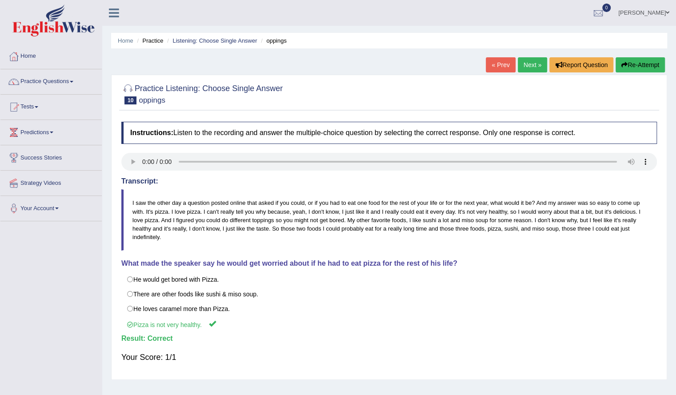
click at [521, 63] on link "Next »" at bounding box center [532, 64] width 29 height 15
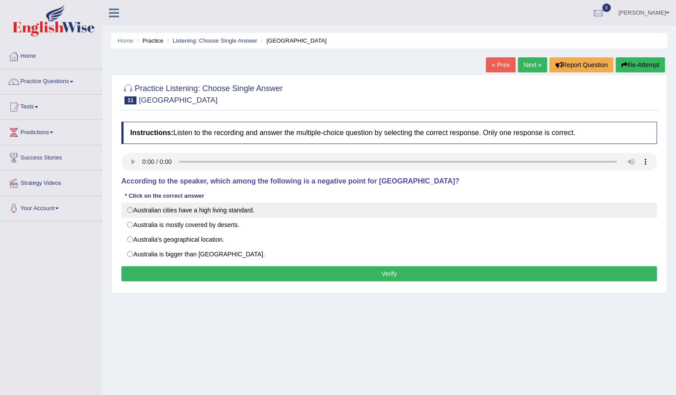
click at [212, 209] on label "Australian cities have a high living standard." at bounding box center [388, 210] width 535 height 15
radio input "true"
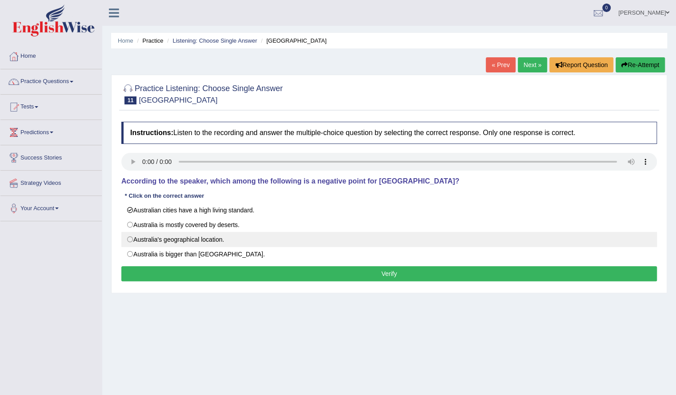
click at [195, 239] on label "Australia's geographical location." at bounding box center [388, 239] width 535 height 15
radio input "true"
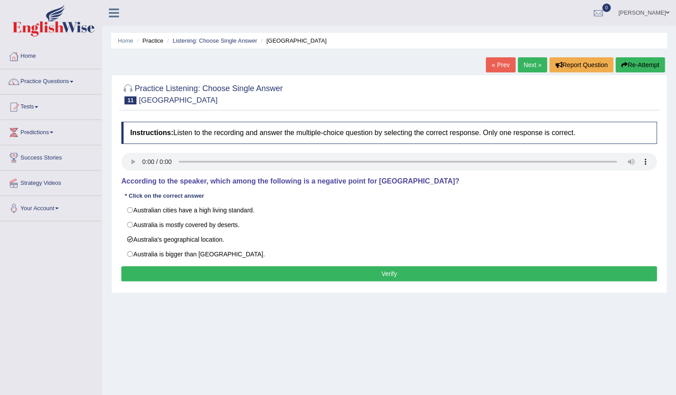
click at [388, 271] on button "Verify" at bounding box center [388, 273] width 535 height 15
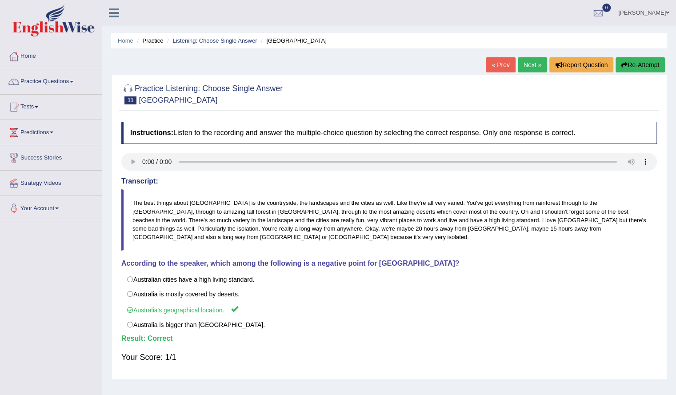
click at [528, 61] on link "Next »" at bounding box center [532, 64] width 29 height 15
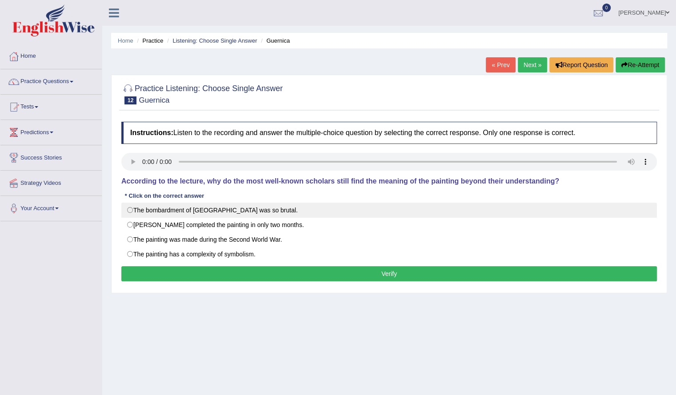
click at [197, 210] on label "The bombardment of Guernica was so brutal." at bounding box center [388, 210] width 535 height 15
radio input "true"
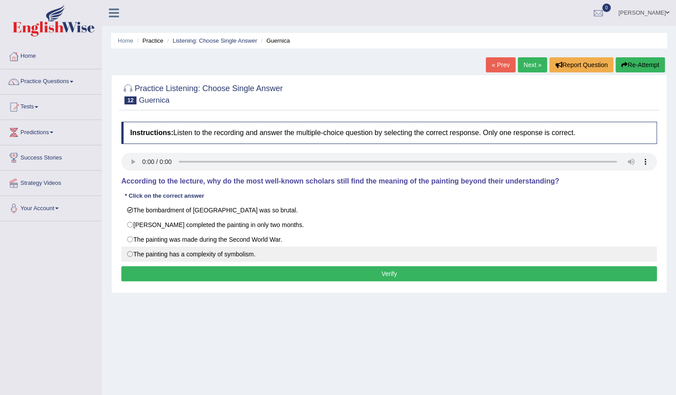
click at [211, 253] on label "The painting has a complexity of symbolism." at bounding box center [388, 254] width 535 height 15
radio input "true"
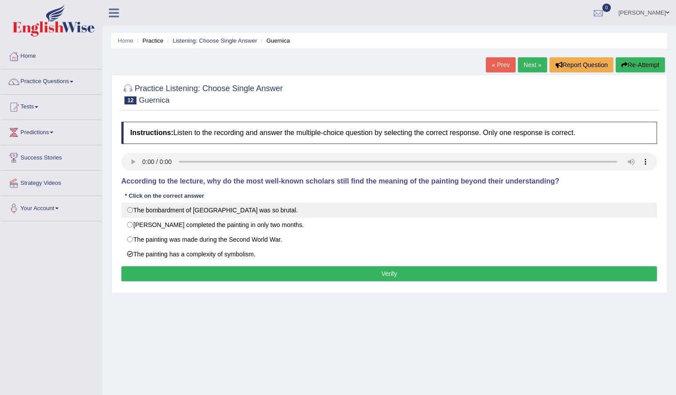
click at [212, 211] on label "The bombardment of Guernica was so brutal." at bounding box center [388, 210] width 535 height 15
radio input "true"
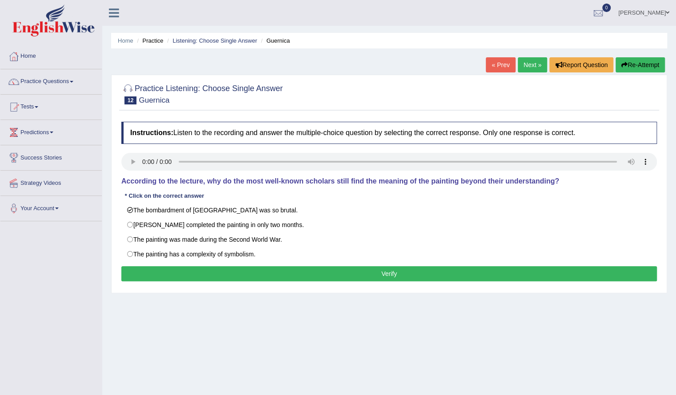
click at [257, 274] on button "Verify" at bounding box center [388, 273] width 535 height 15
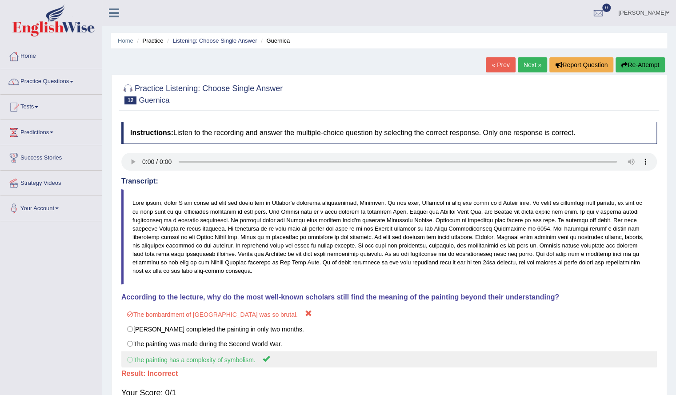
click at [187, 360] on label "The painting has a complexity of symbolism." at bounding box center [388, 359] width 535 height 16
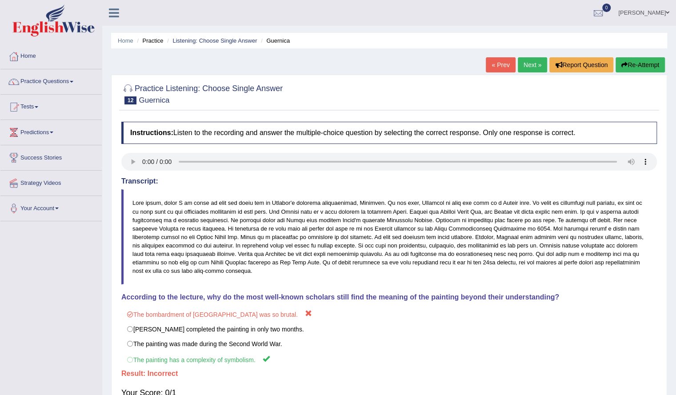
click at [622, 61] on button "Re-Attempt" at bounding box center [639, 64] width 49 height 15
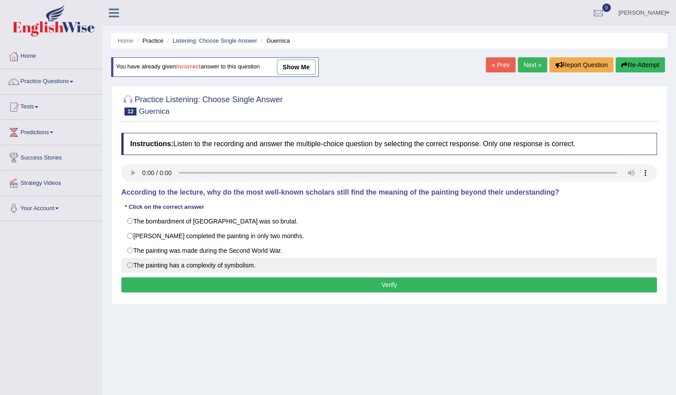
click at [178, 263] on label "The painting has a complexity of symbolism." at bounding box center [388, 265] width 535 height 15
radio input "true"
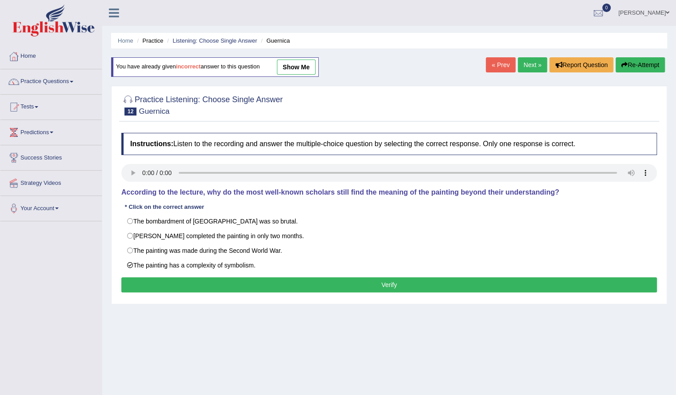
click at [207, 278] on button "Verify" at bounding box center [388, 284] width 535 height 15
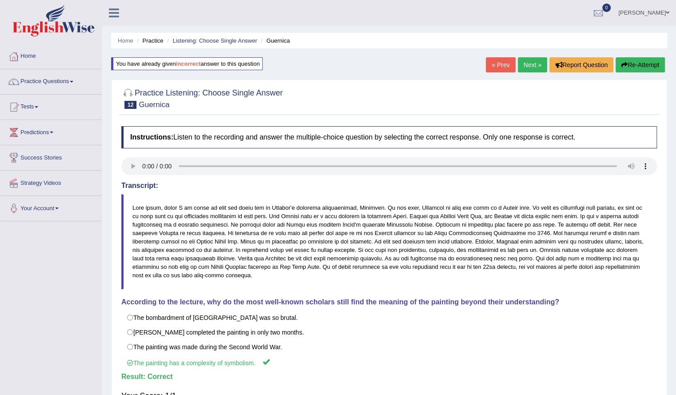
click at [523, 71] on link "Next »" at bounding box center [532, 64] width 29 height 15
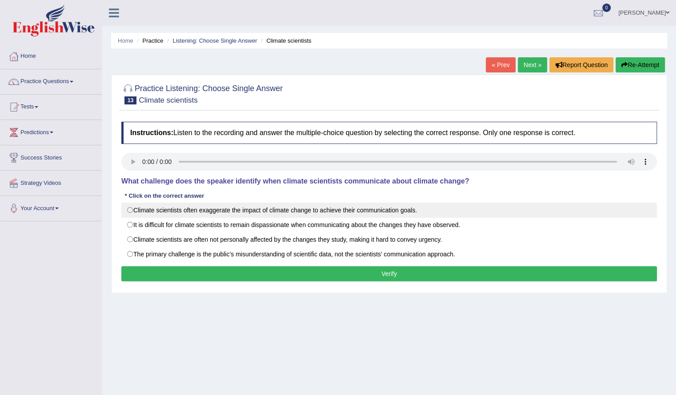
click at [349, 208] on label "Climate scientists often exaggerate the impact of climate change to achieve the…" at bounding box center [388, 210] width 535 height 15
radio input "true"
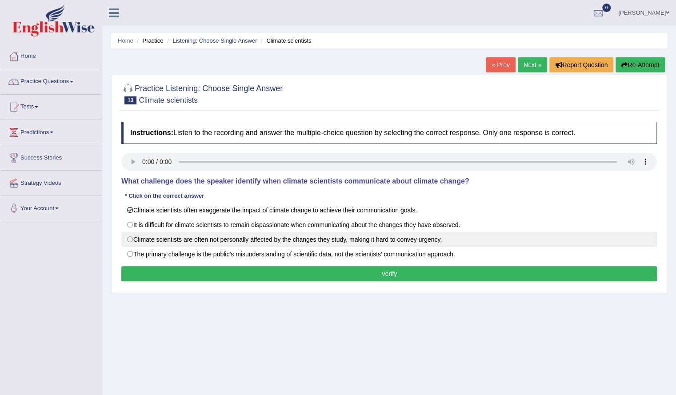
click at [356, 236] on label "Climate scientists are often not personally affected by the changes they study,…" at bounding box center [388, 239] width 535 height 15
radio input "true"
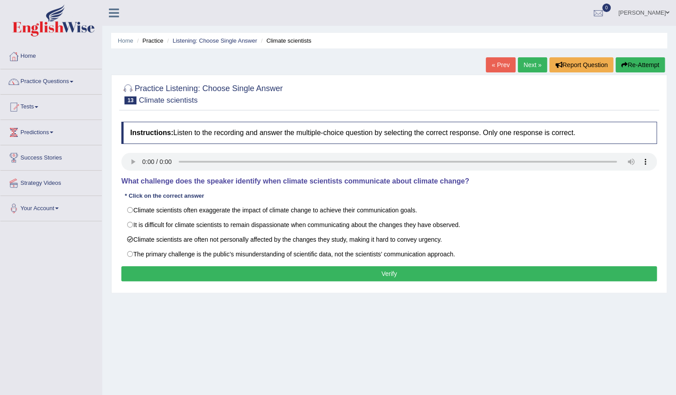
click at [318, 268] on button "Verify" at bounding box center [388, 273] width 535 height 15
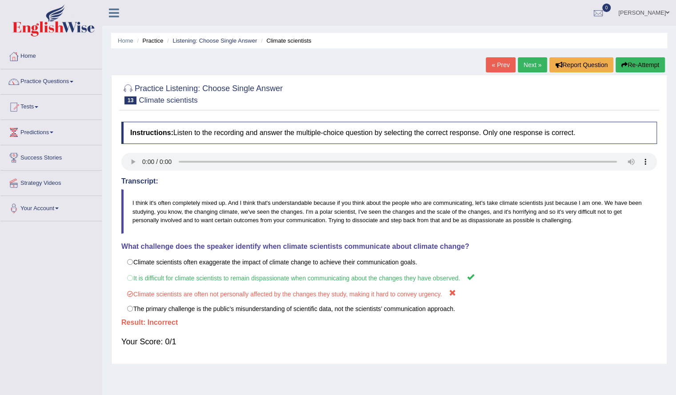
click at [536, 66] on link "Next »" at bounding box center [532, 64] width 29 height 15
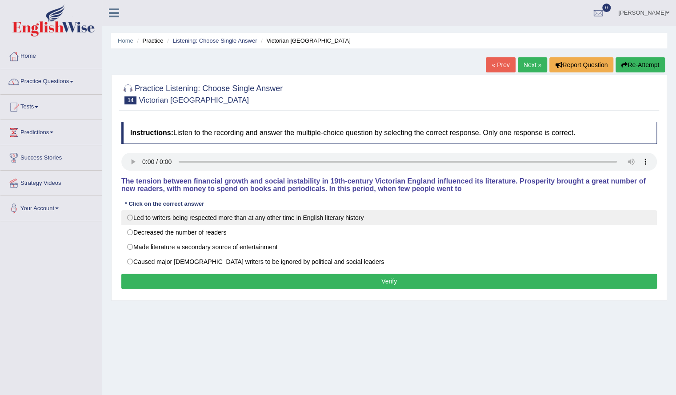
click at [329, 216] on label "Led to writers being respected more than at any other time in English literary …" at bounding box center [388, 217] width 535 height 15
radio input "true"
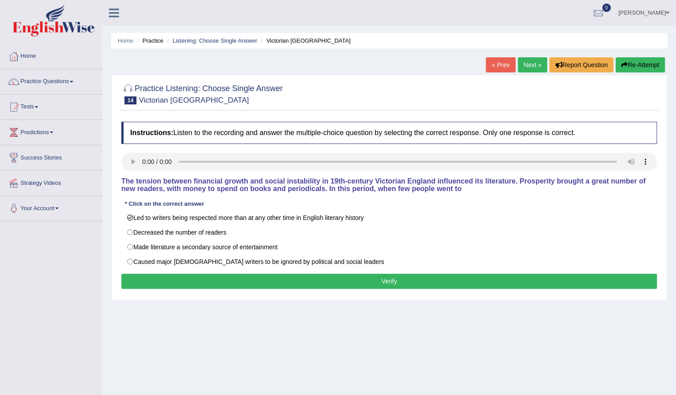
click at [299, 285] on button "Verify" at bounding box center [388, 281] width 535 height 15
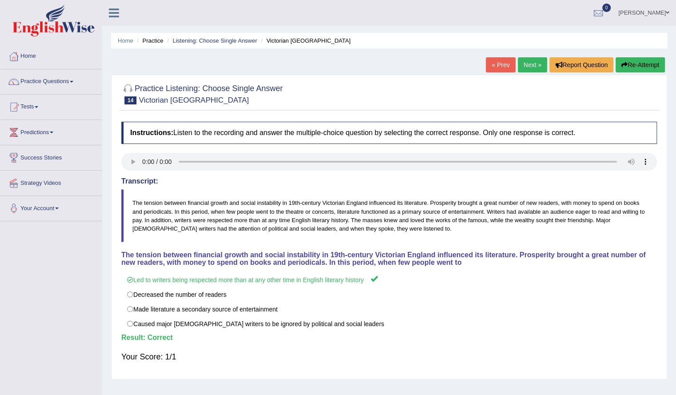
click at [523, 71] on link "Next »" at bounding box center [532, 64] width 29 height 15
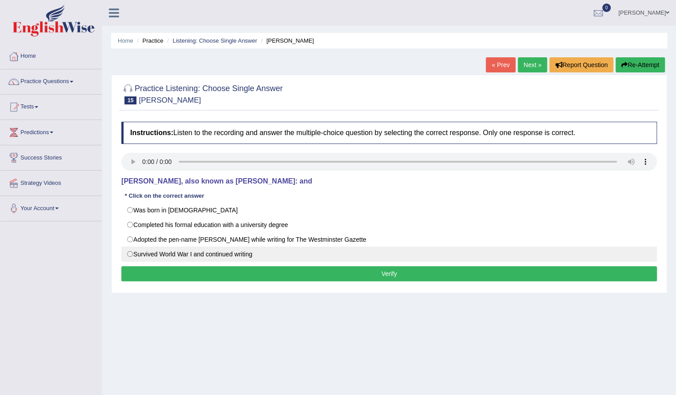
click at [222, 257] on label "Survived World War I and continued writing" at bounding box center [388, 254] width 535 height 15
radio input "true"
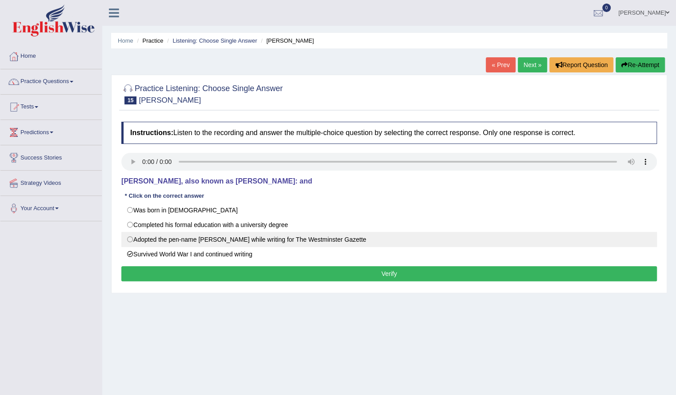
click at [195, 241] on label "Adopted the pen-name Saki while writing for The Westminster Gazette" at bounding box center [388, 239] width 535 height 15
radio input "true"
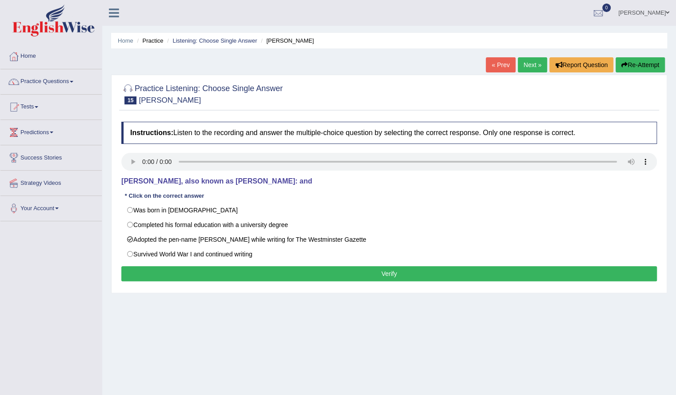
click at [264, 268] on button "Verify" at bounding box center [388, 273] width 535 height 15
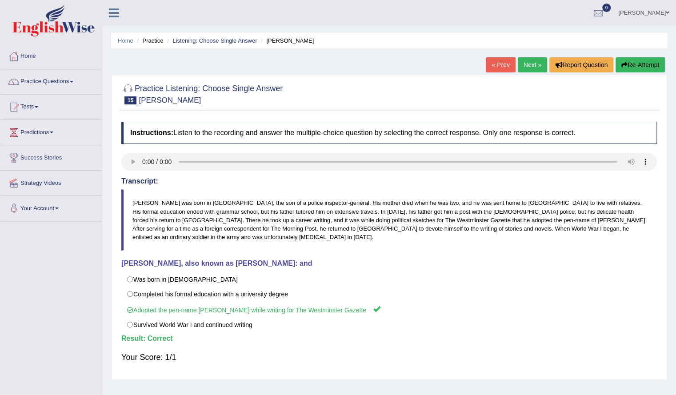
click at [522, 64] on link "Next »" at bounding box center [532, 64] width 29 height 15
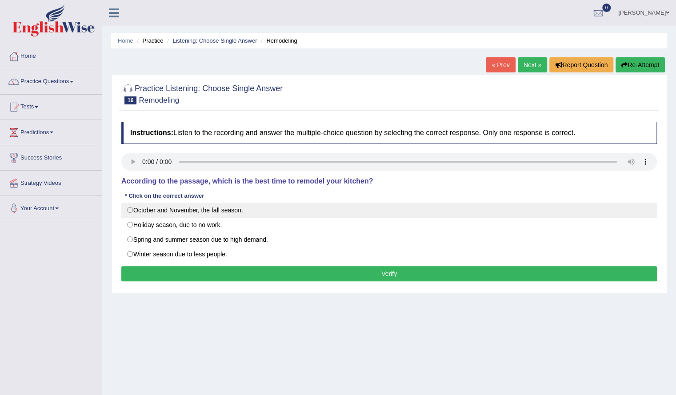
click at [201, 213] on label "October and November, the fall season." at bounding box center [388, 210] width 535 height 15
radio input "true"
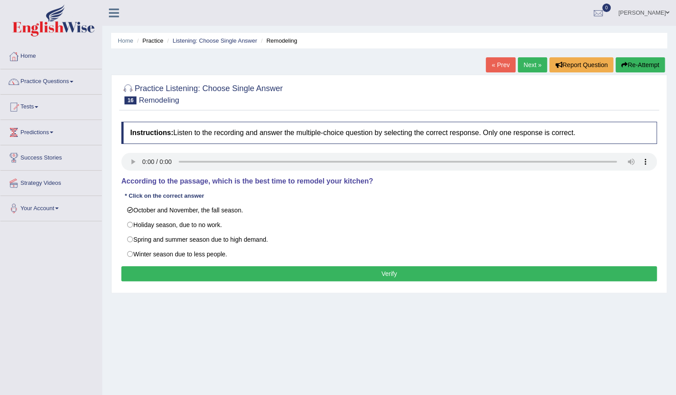
click at [243, 270] on button "Verify" at bounding box center [388, 273] width 535 height 15
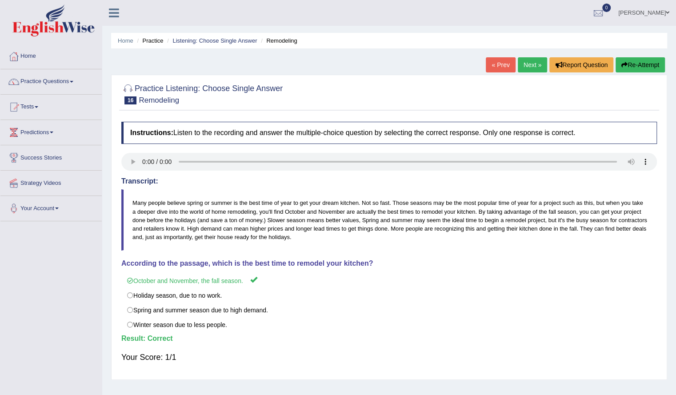
click at [526, 64] on link "Next »" at bounding box center [532, 64] width 29 height 15
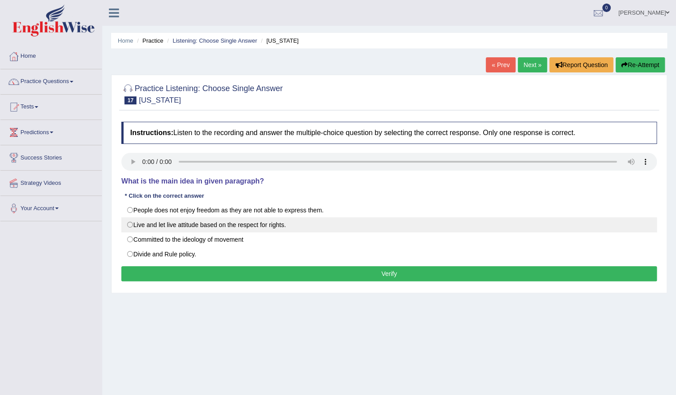
click at [210, 224] on label "Live and let live attitude based on the respect for rights." at bounding box center [388, 224] width 535 height 15
radio input "true"
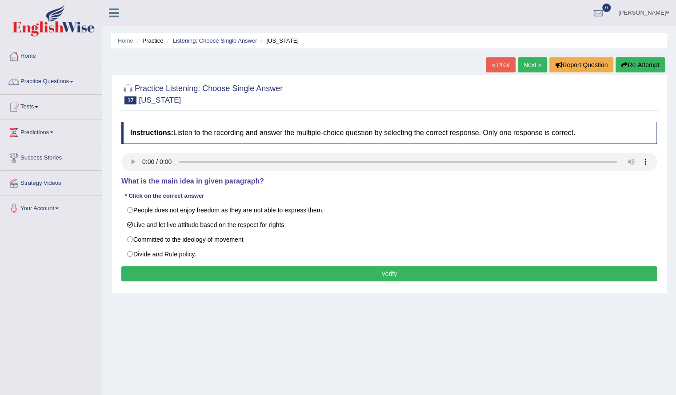
click at [226, 270] on button "Verify" at bounding box center [388, 273] width 535 height 15
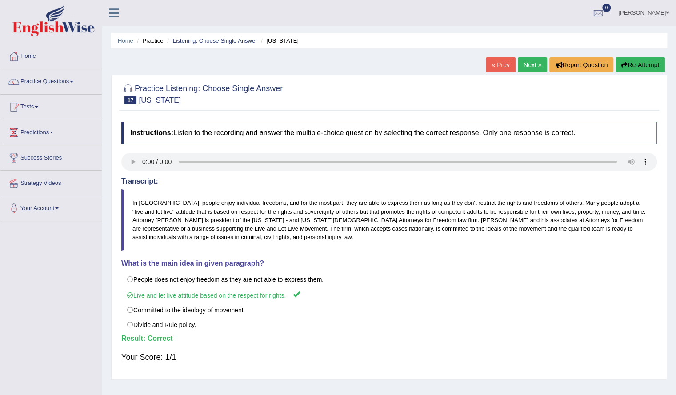
click at [522, 65] on link "Next »" at bounding box center [532, 64] width 29 height 15
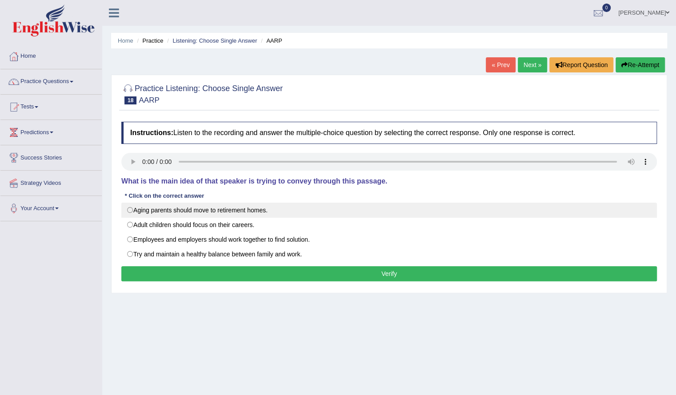
click at [214, 211] on label "Aging parents should move to retirement homes." at bounding box center [388, 210] width 535 height 15
radio input "true"
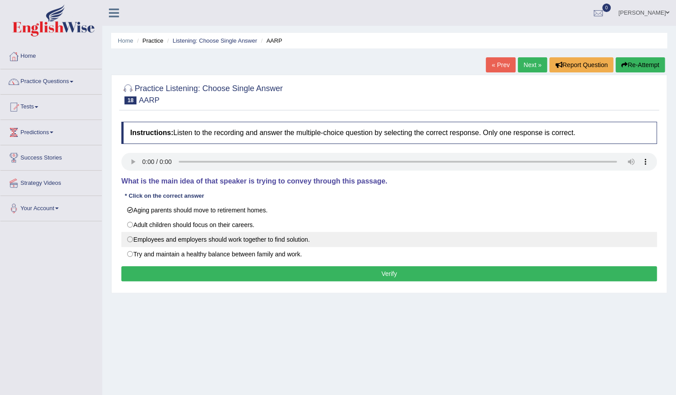
click at [221, 236] on label "Employees and employers should work together to find solution." at bounding box center [388, 239] width 535 height 15
radio input "true"
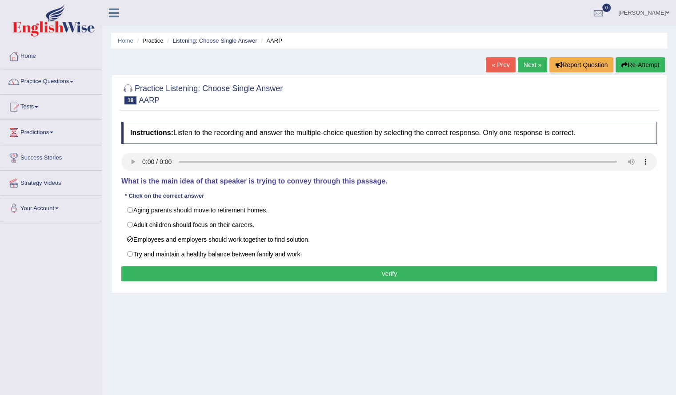
click at [249, 272] on button "Verify" at bounding box center [388, 273] width 535 height 15
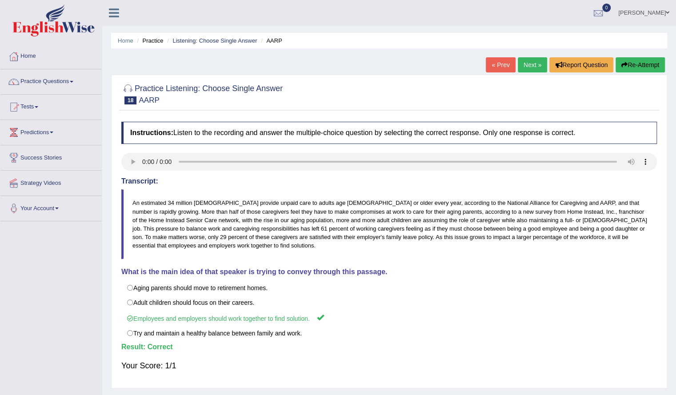
click at [519, 60] on link "Next »" at bounding box center [532, 64] width 29 height 15
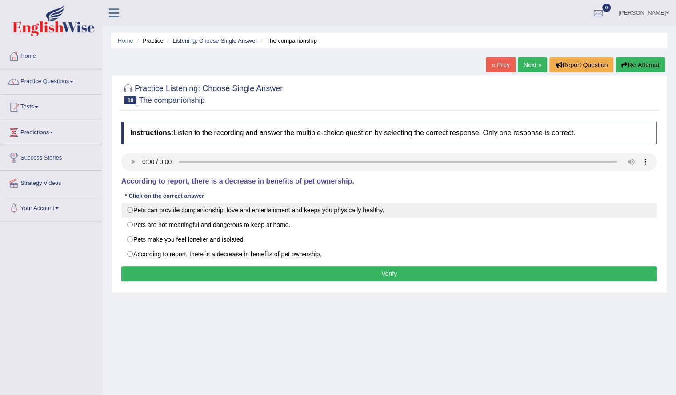
click at [209, 211] on label "Pets can provide companionship, love and entertainment and keeps you physically…" at bounding box center [388, 210] width 535 height 15
radio input "true"
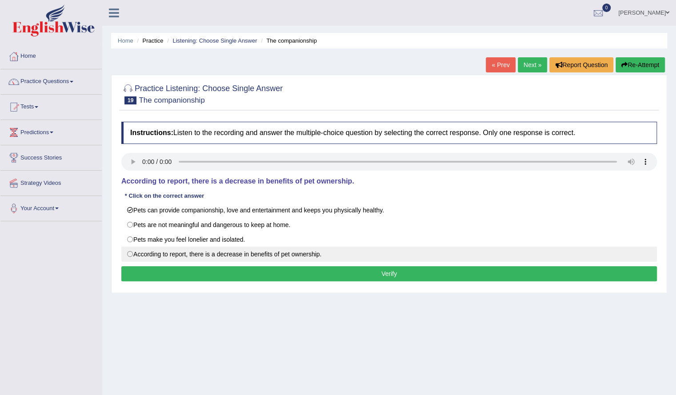
click at [211, 252] on label "According to report, there is a decrease in benefits of pet ownership." at bounding box center [388, 254] width 535 height 15
radio input "true"
click at [211, 252] on label "According to report, there is a decrease in benefits of pet ownership." at bounding box center [388, 254] width 535 height 15
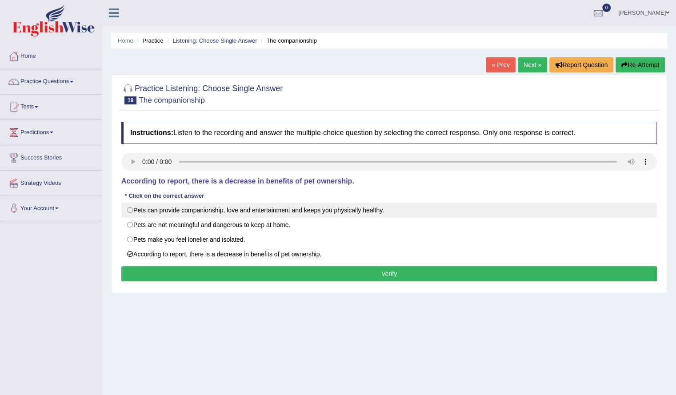
click at [205, 207] on label "Pets can provide companionship, love and entertainment and keeps you physically…" at bounding box center [388, 210] width 535 height 15
radio input "true"
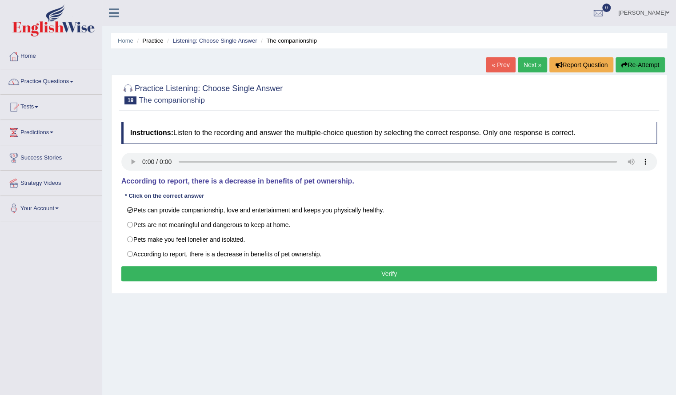
click at [239, 270] on button "Verify" at bounding box center [388, 273] width 535 height 15
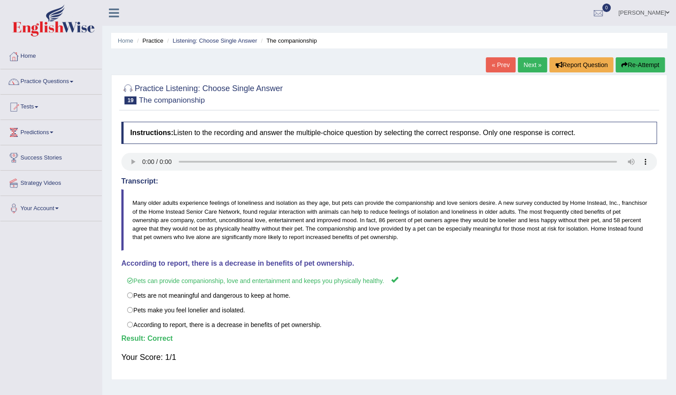
click at [527, 64] on link "Next »" at bounding box center [532, 64] width 29 height 15
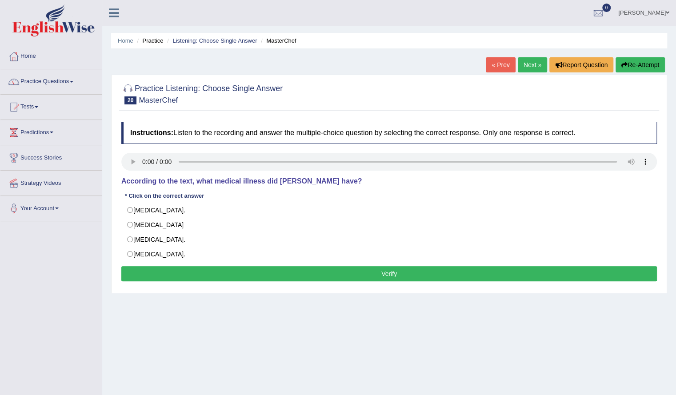
click at [240, 274] on button "Verify" at bounding box center [388, 273] width 535 height 15
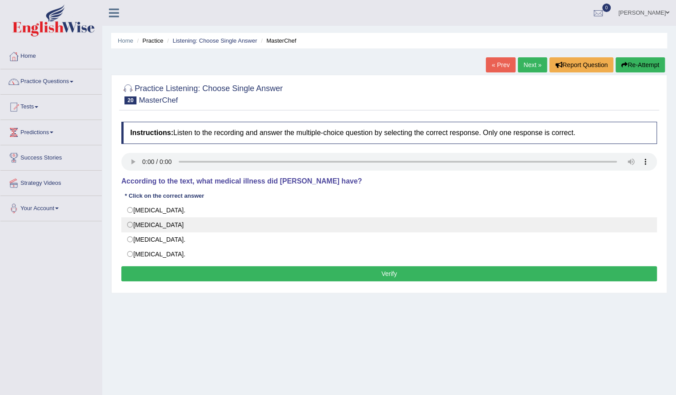
click at [196, 225] on label "[MEDICAL_DATA]" at bounding box center [388, 224] width 535 height 15
radio input "true"
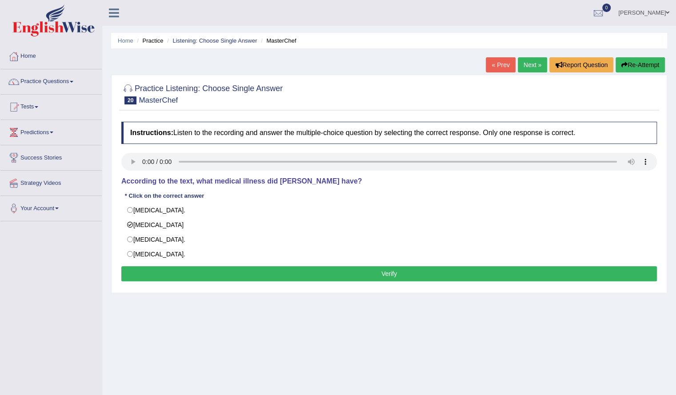
click at [249, 273] on button "Verify" at bounding box center [388, 273] width 535 height 15
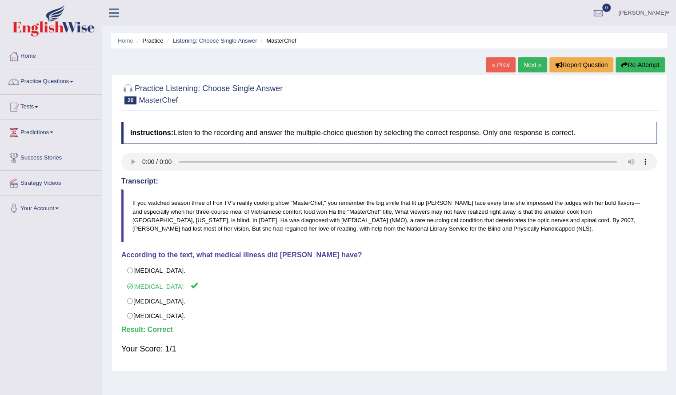
click at [527, 60] on link "Next »" at bounding box center [532, 64] width 29 height 15
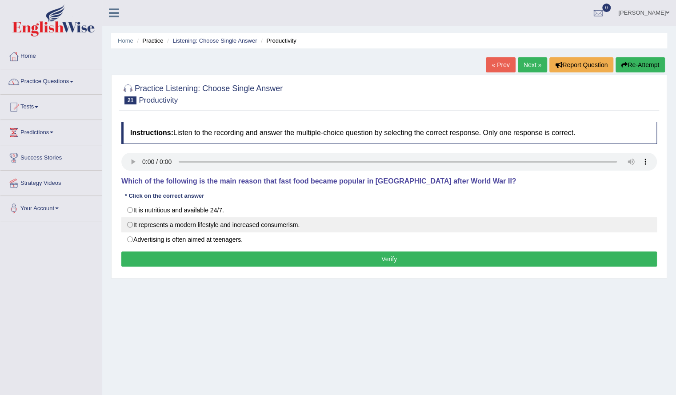
click at [207, 226] on label "It represents a modern lifestyle and increased consumerism." at bounding box center [388, 224] width 535 height 15
radio input "true"
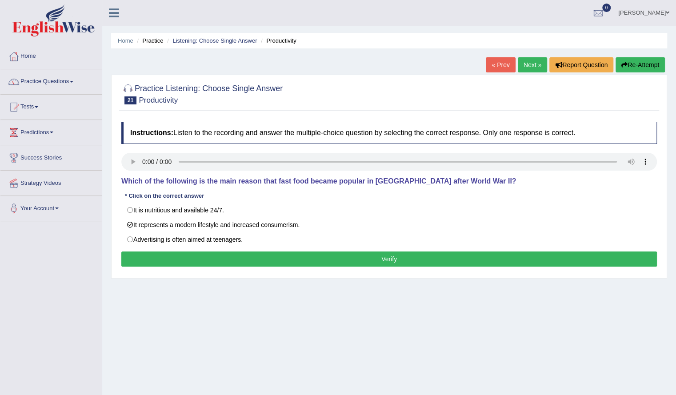
click at [236, 259] on button "Verify" at bounding box center [388, 258] width 535 height 15
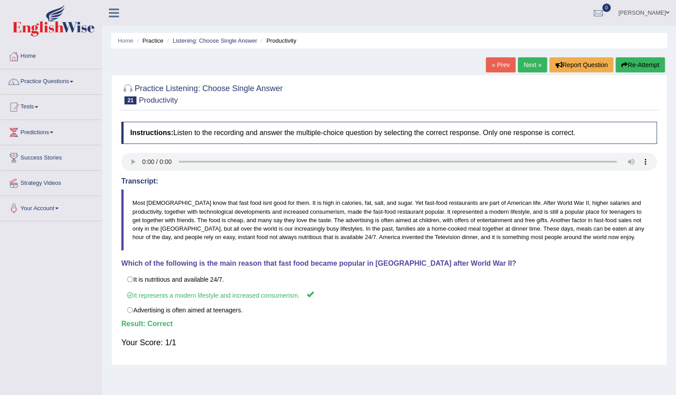
click at [520, 60] on link "Next »" at bounding box center [532, 64] width 29 height 15
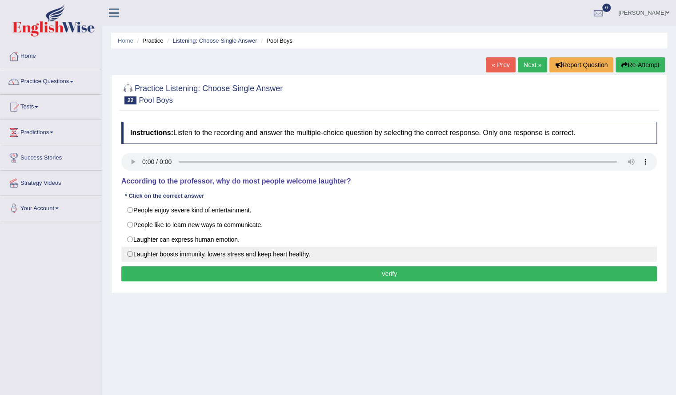
click at [228, 251] on label "Laughter boosts immunity, lowers stress and keep heart healthy." at bounding box center [388, 254] width 535 height 15
radio input "true"
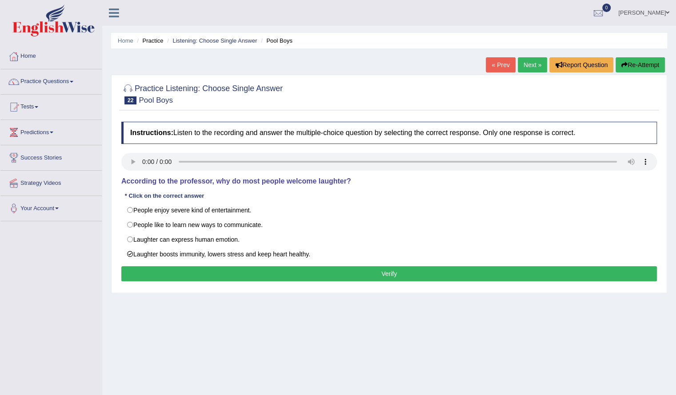
click at [222, 276] on button "Verify" at bounding box center [388, 273] width 535 height 15
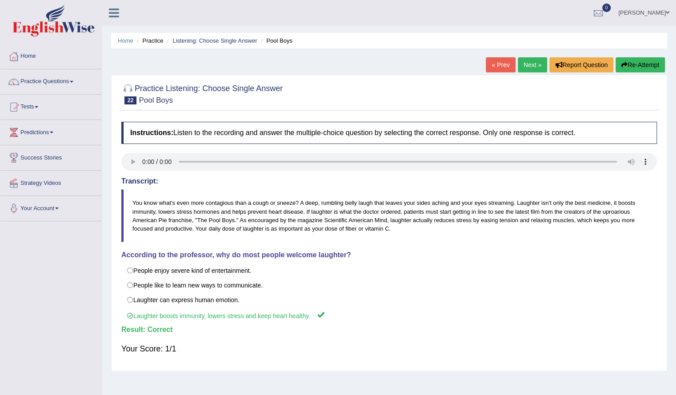
click at [518, 62] on link "Next »" at bounding box center [532, 64] width 29 height 15
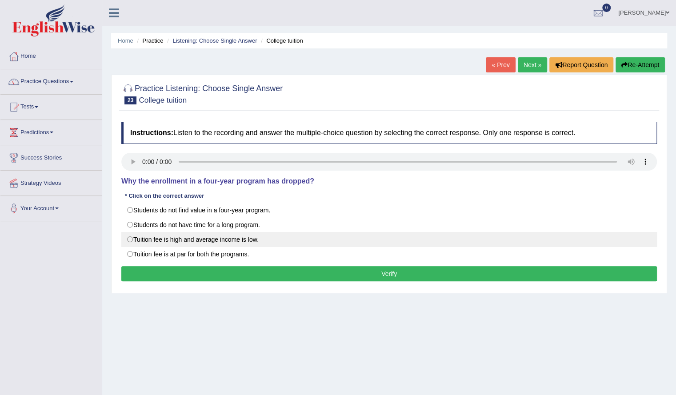
click at [203, 239] on label "Tuition fee is high and average income is low." at bounding box center [388, 239] width 535 height 15
radio input "true"
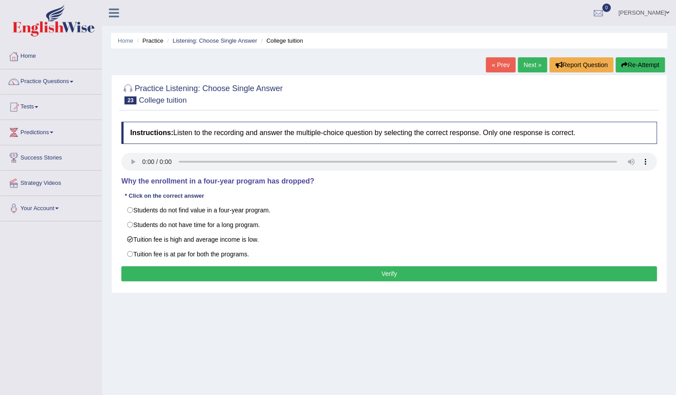
click at [226, 267] on button "Verify" at bounding box center [388, 273] width 535 height 15
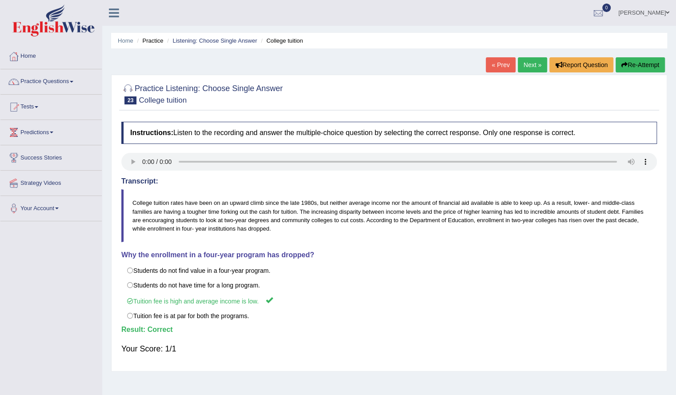
click at [524, 64] on link "Next »" at bounding box center [532, 64] width 29 height 15
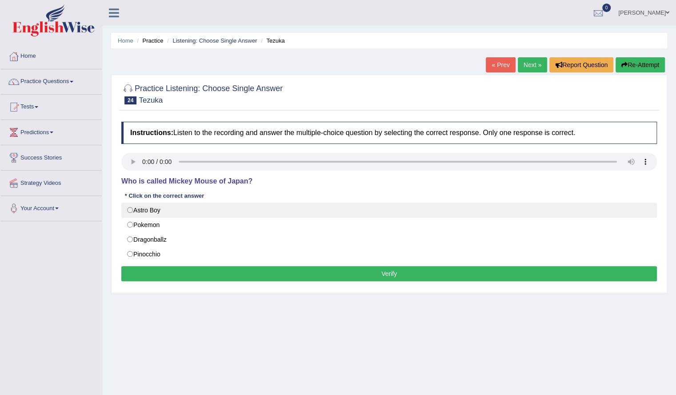
click at [205, 209] on label "Astro Boy" at bounding box center [388, 210] width 535 height 15
radio input "true"
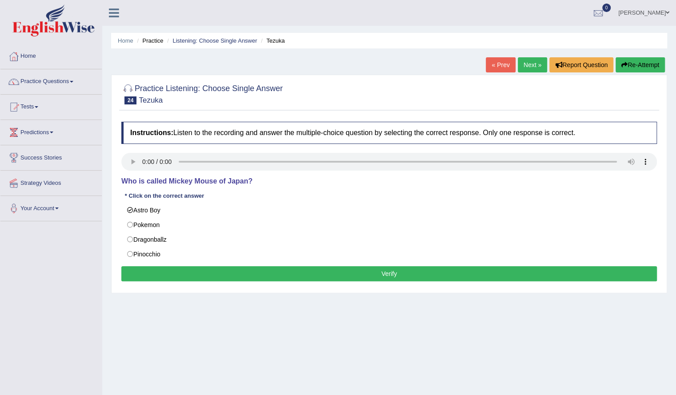
click at [232, 273] on button "Verify" at bounding box center [388, 273] width 535 height 15
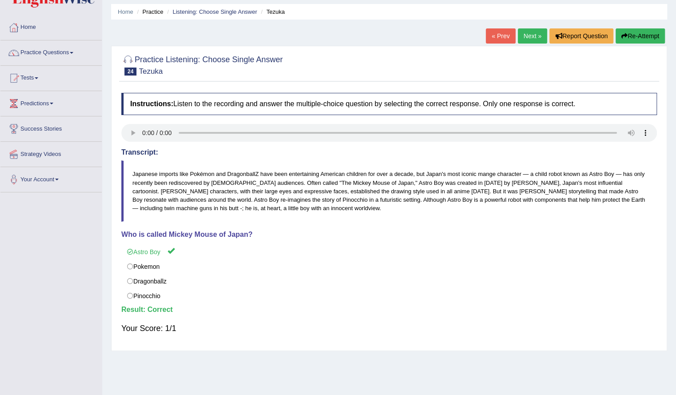
scroll to position [29, 0]
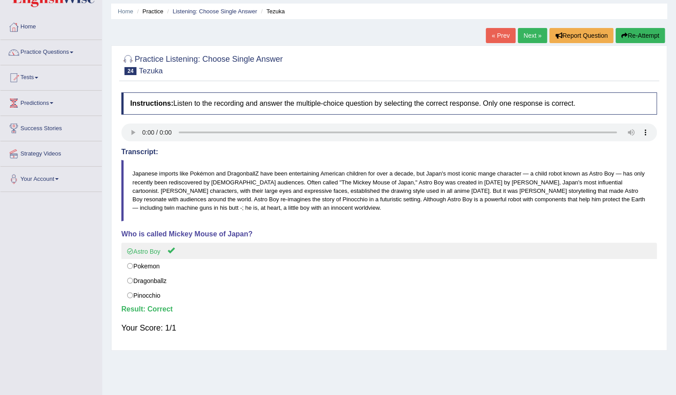
click at [230, 255] on label "Astro Boy" at bounding box center [388, 251] width 535 height 16
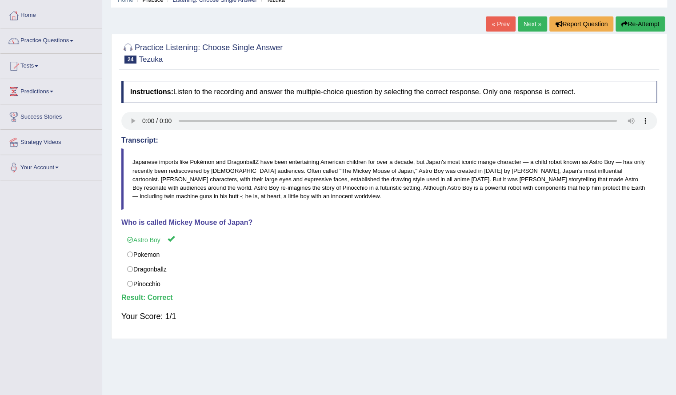
scroll to position [0, 0]
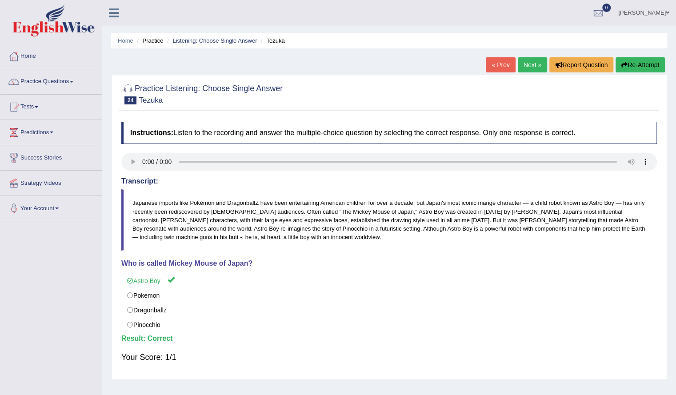
click at [522, 58] on link "Next »" at bounding box center [532, 64] width 29 height 15
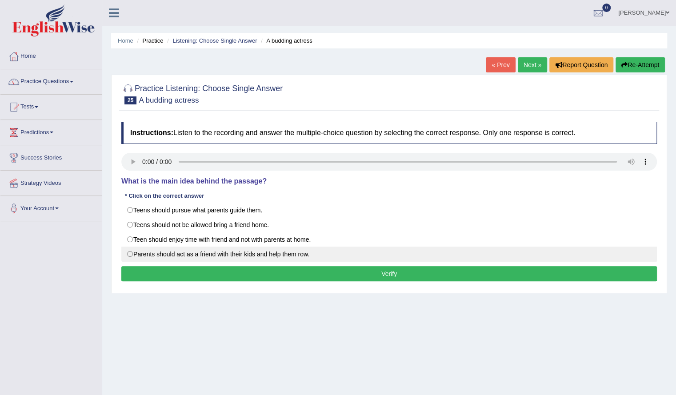
click at [223, 250] on label "Parents should act as a friend with their kids and help them row." at bounding box center [388, 254] width 535 height 15
radio input "true"
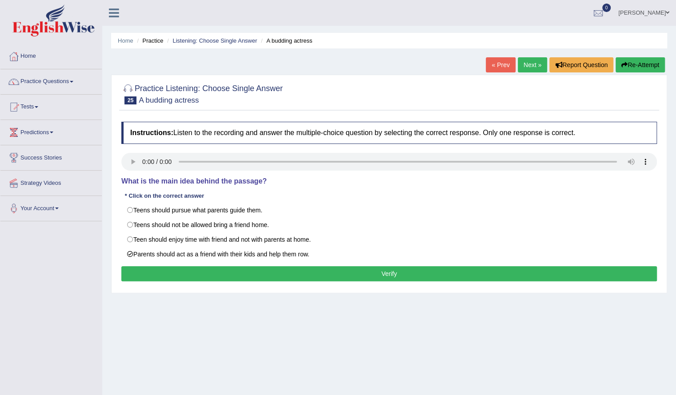
click at [228, 270] on button "Verify" at bounding box center [388, 273] width 535 height 15
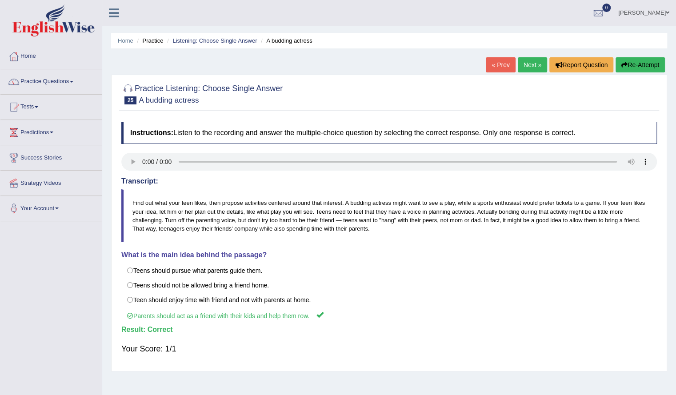
click at [532, 63] on link "Next »" at bounding box center [532, 64] width 29 height 15
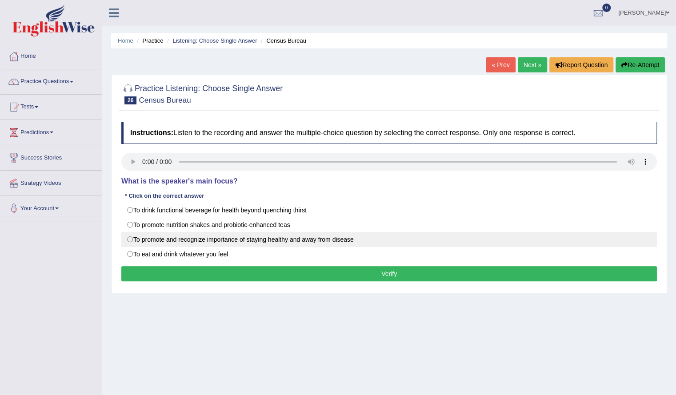
click at [244, 237] on label "To promote and recognize importance of staying healthy and away from disease" at bounding box center [388, 239] width 535 height 15
radio input "true"
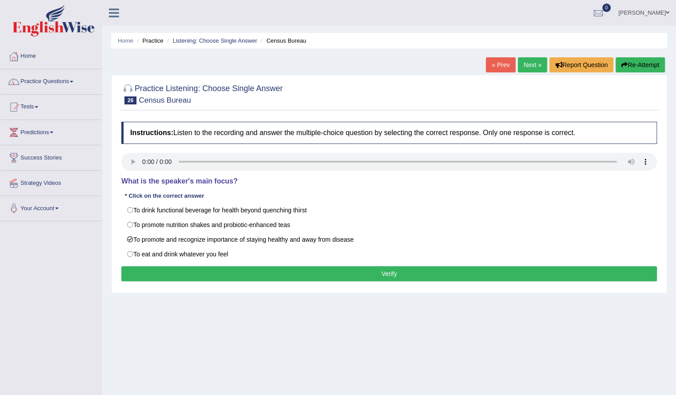
click at [267, 271] on button "Verify" at bounding box center [388, 273] width 535 height 15
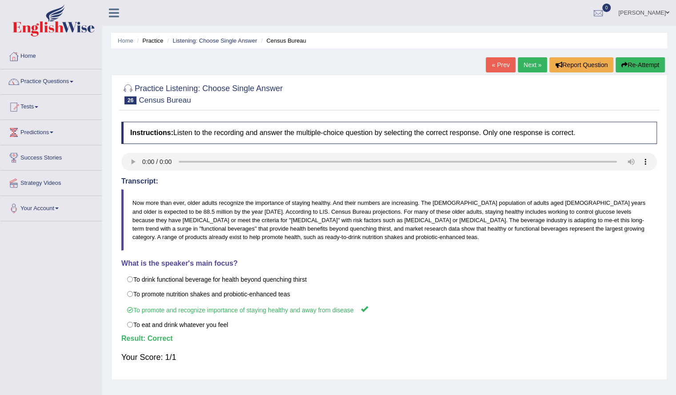
click at [519, 61] on link "Next »" at bounding box center [532, 64] width 29 height 15
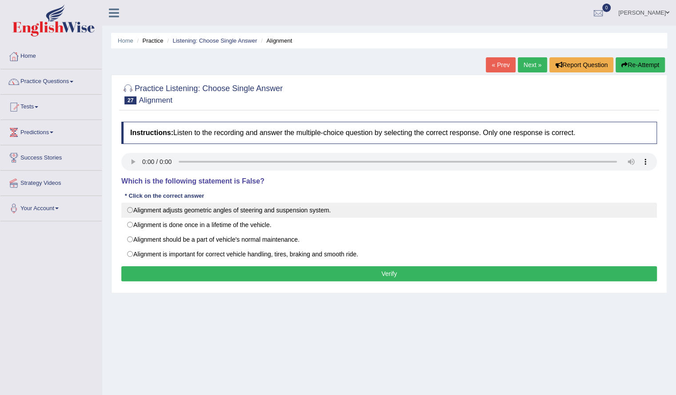
click at [258, 211] on label "Alignment adjusts geometric angles of steering and suspension system." at bounding box center [388, 210] width 535 height 15
radio input "true"
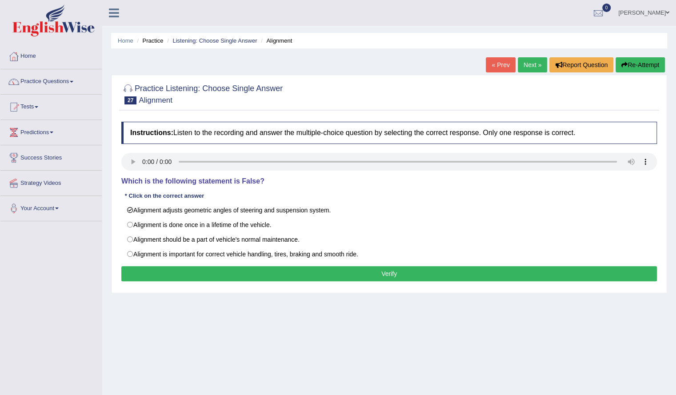
click at [278, 275] on button "Verify" at bounding box center [388, 273] width 535 height 15
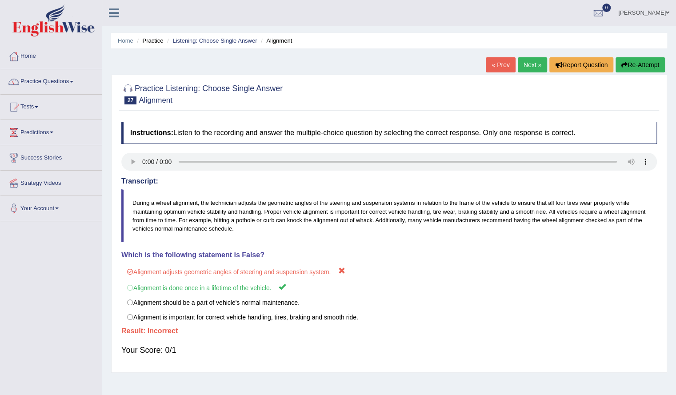
click at [634, 58] on button "Re-Attempt" at bounding box center [639, 64] width 49 height 15
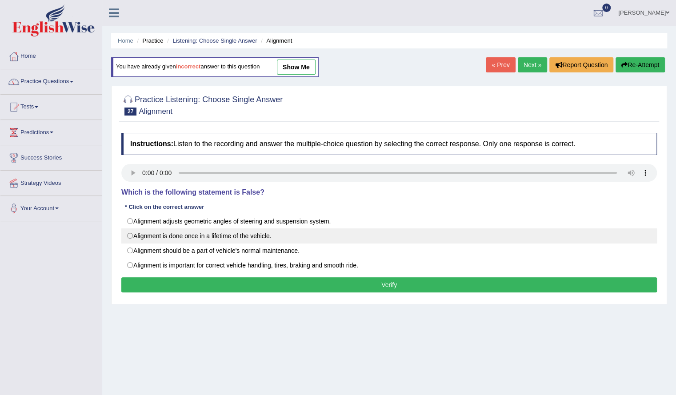
click at [235, 230] on label "Alignment is done once in a lifetime of the vehicle." at bounding box center [388, 235] width 535 height 15
radio input "true"
click at [227, 236] on label "Alignment is done once in a lifetime of the vehicle." at bounding box center [388, 235] width 535 height 15
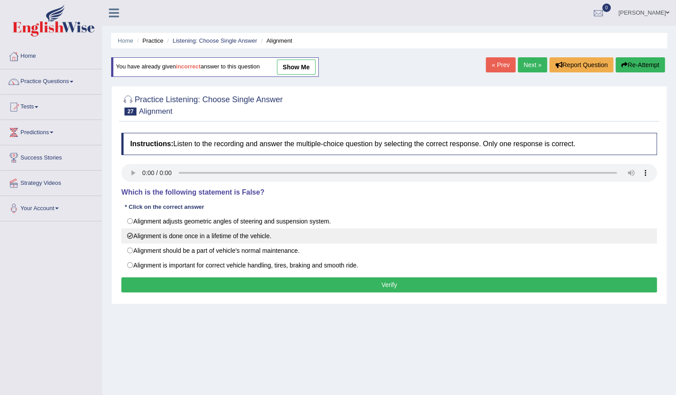
click at [227, 236] on label "Alignment is done once in a lifetime of the vehicle." at bounding box center [388, 235] width 535 height 15
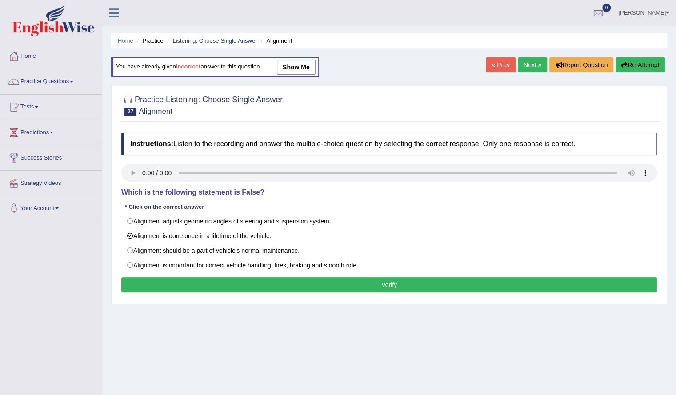
click at [291, 283] on button "Verify" at bounding box center [388, 284] width 535 height 15
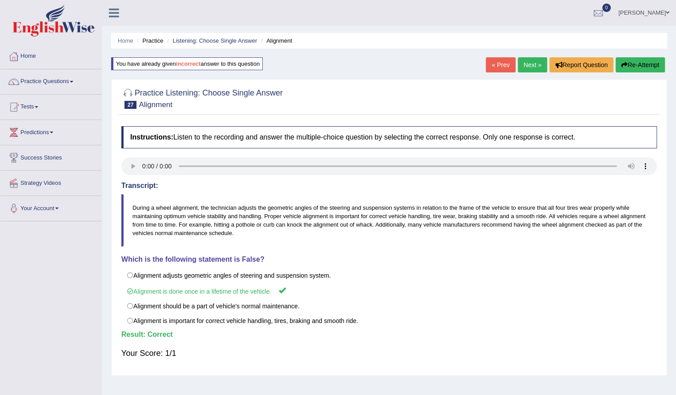
click at [531, 63] on link "Next »" at bounding box center [532, 64] width 29 height 15
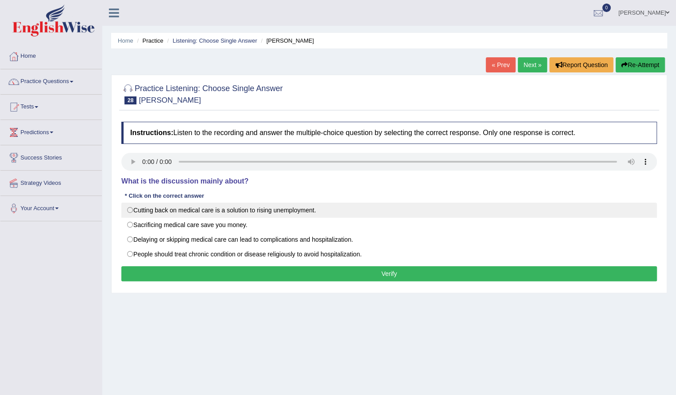
click at [162, 207] on label "Cutting back on medical care is a solution to rising unemployment." at bounding box center [388, 210] width 535 height 15
radio input "true"
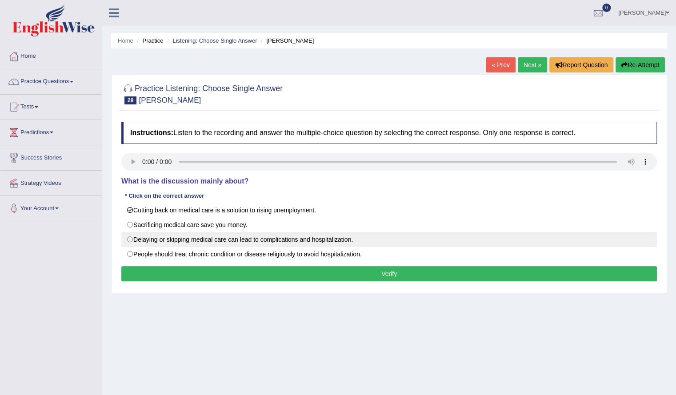
click at [263, 243] on label "Delaying or skipping medical care can lead to complications and hospitalization." at bounding box center [388, 239] width 535 height 15
radio input "true"
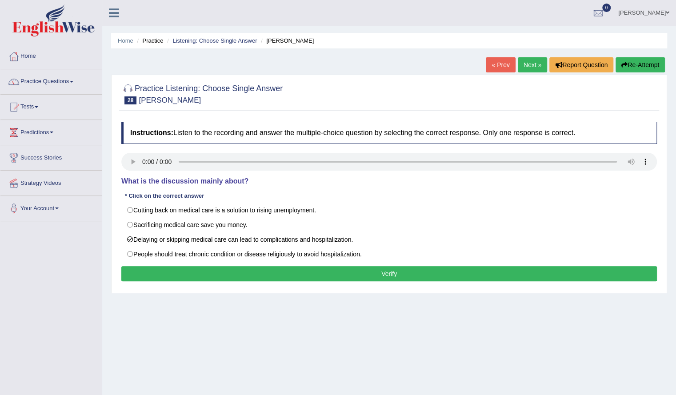
click at [250, 271] on button "Verify" at bounding box center [388, 273] width 535 height 15
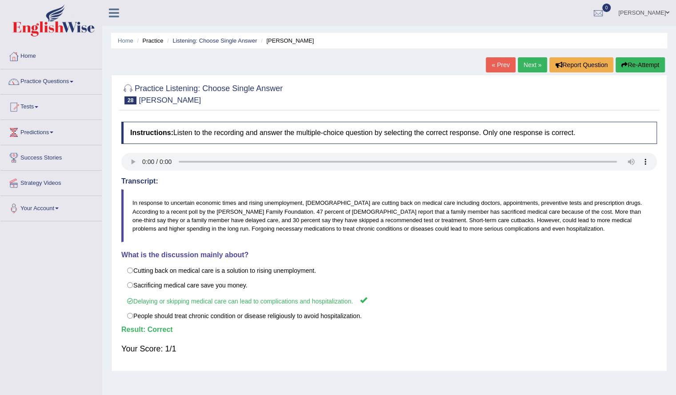
click at [530, 61] on link "Next »" at bounding box center [532, 64] width 29 height 15
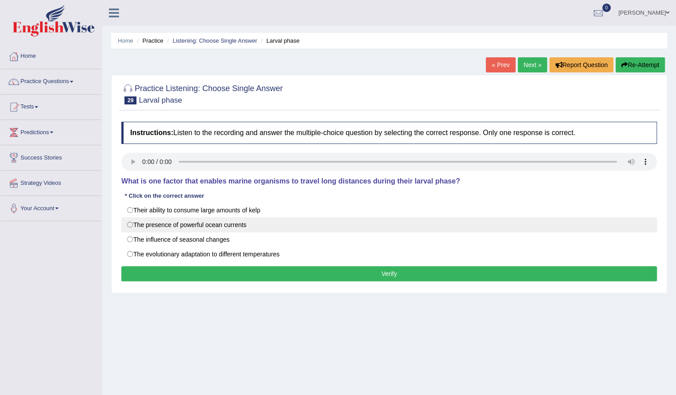
click at [225, 220] on label "The presence of powerful ocean currents" at bounding box center [388, 224] width 535 height 15
radio input "true"
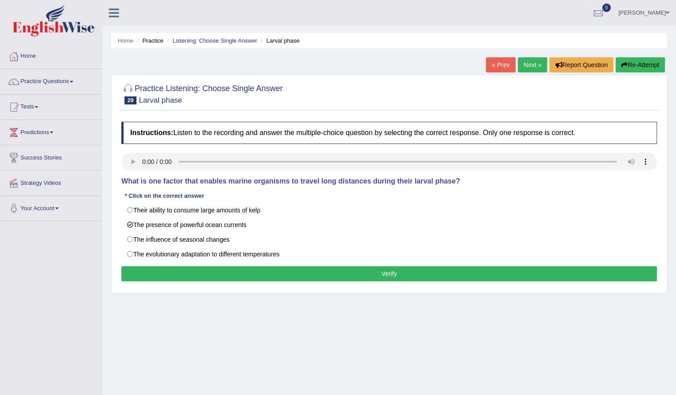
click at [276, 275] on button "Verify" at bounding box center [388, 273] width 535 height 15
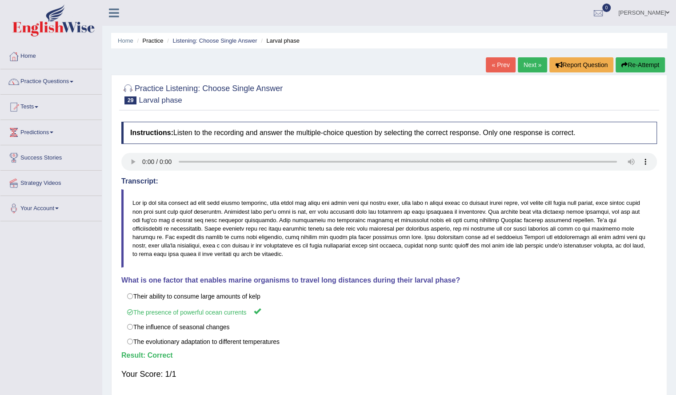
click at [533, 63] on link "Next »" at bounding box center [532, 64] width 29 height 15
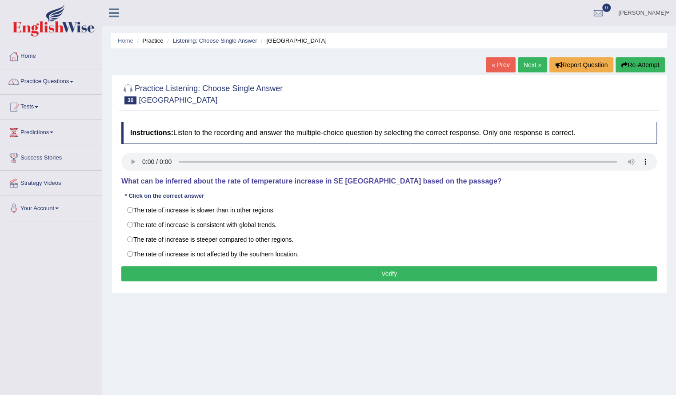
click at [196, 184] on div "Instructions: Listen to the recording and answer the multiple-choice question b…" at bounding box center [389, 202] width 540 height 171
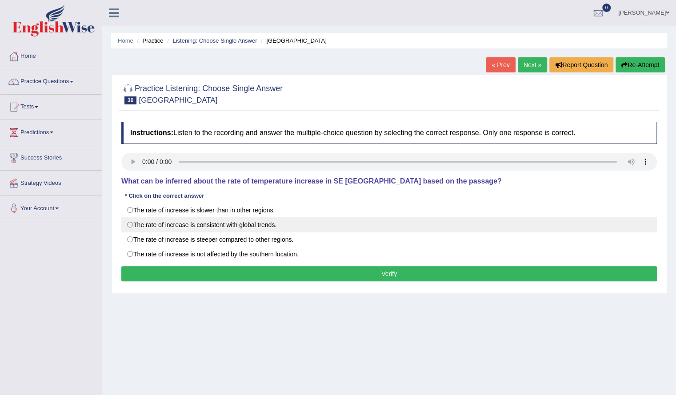
click at [245, 226] on label "The rate of increase is consistent with global trends." at bounding box center [388, 224] width 535 height 15
radio input "true"
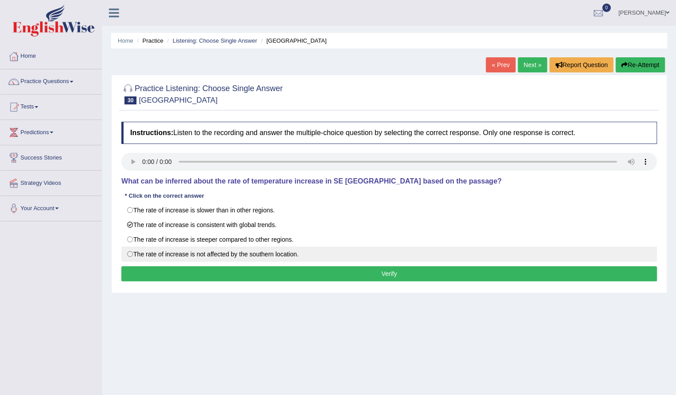
click at [276, 247] on label "The rate of increase is not affected by the southern location." at bounding box center [388, 254] width 535 height 15
radio input "true"
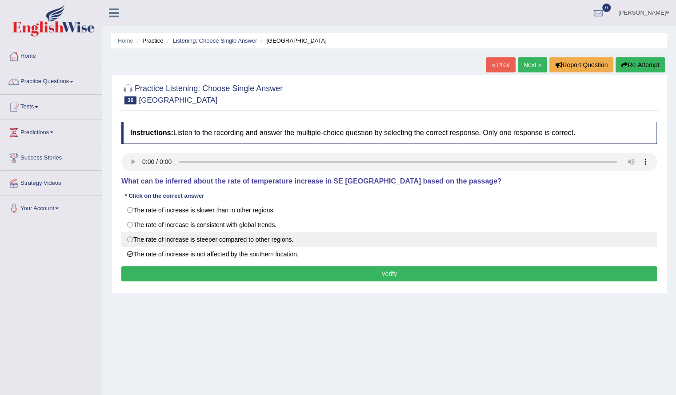
click at [278, 243] on label "The rate of increase is steeper compared to other regions." at bounding box center [388, 239] width 535 height 15
radio input "true"
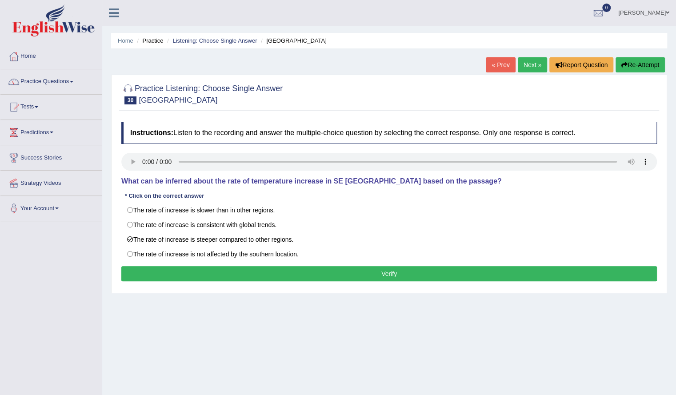
click at [236, 268] on button "Verify" at bounding box center [388, 273] width 535 height 15
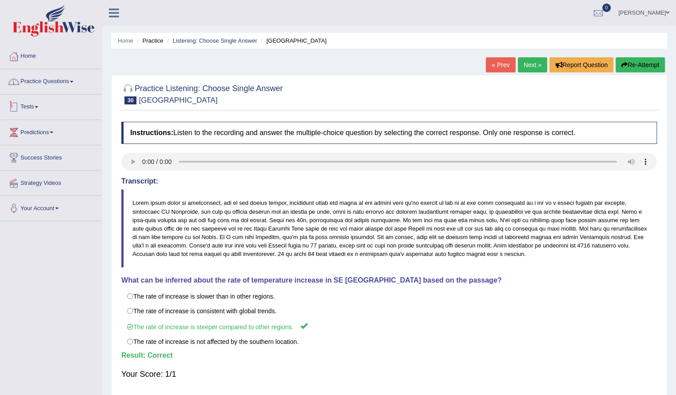
click at [53, 86] on link "Practice Questions" at bounding box center [50, 80] width 101 height 22
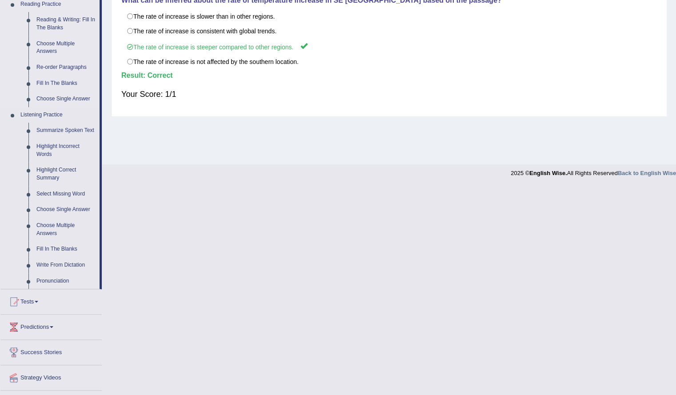
scroll to position [279, 0]
click at [66, 223] on link "Choose Multiple Answers" at bounding box center [65, 230] width 67 height 24
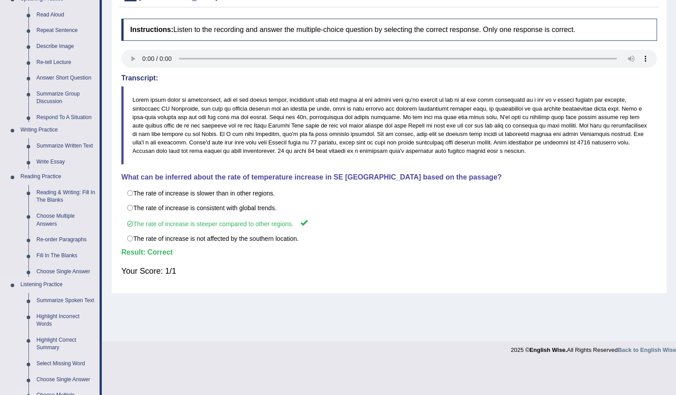
scroll to position [71, 0]
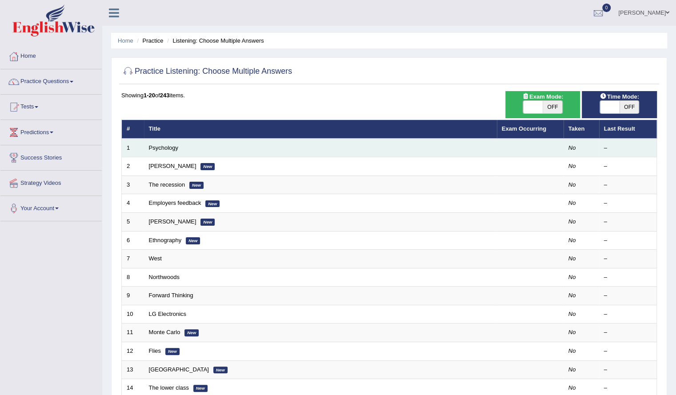
click at [178, 142] on td "Psychology" at bounding box center [320, 148] width 353 height 19
click at [170, 151] on td "Psychology" at bounding box center [320, 148] width 353 height 19
click at [164, 145] on link "Psychology" at bounding box center [163, 147] width 29 height 7
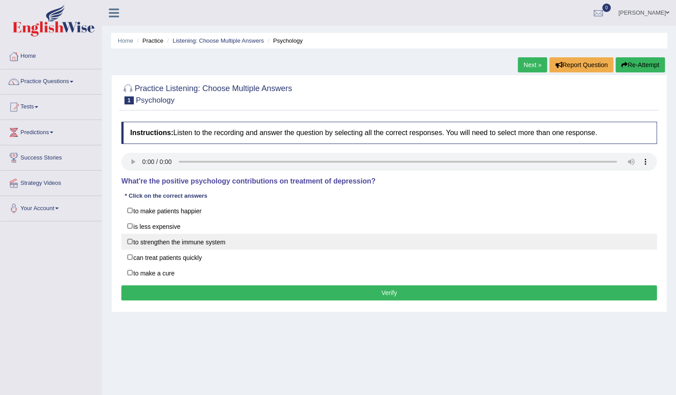
click at [140, 243] on label "to strengthen the immune system" at bounding box center [388, 242] width 535 height 16
checkbox input "true"
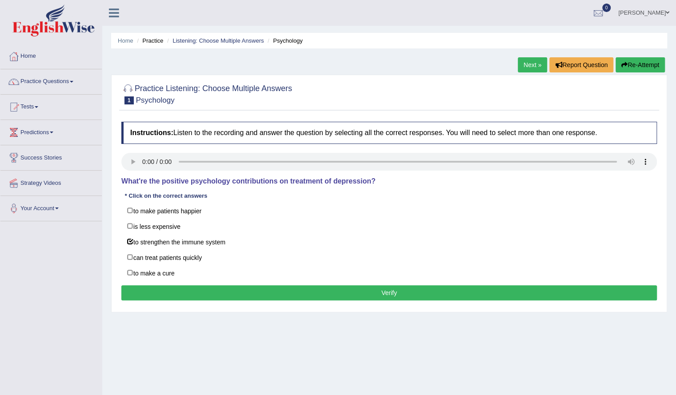
click at [189, 288] on button "Verify" at bounding box center [388, 292] width 535 height 15
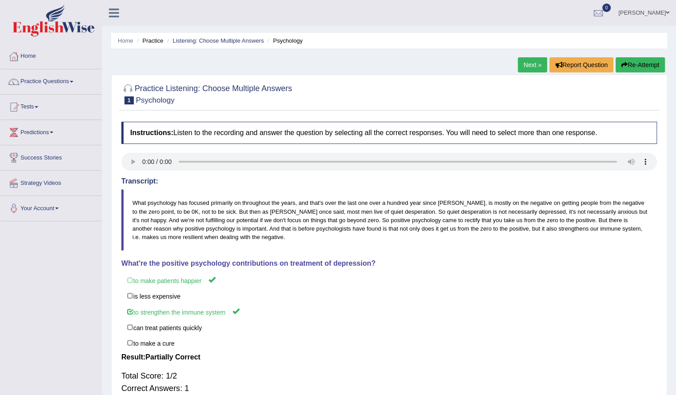
click at [531, 64] on link "Next »" at bounding box center [532, 64] width 29 height 15
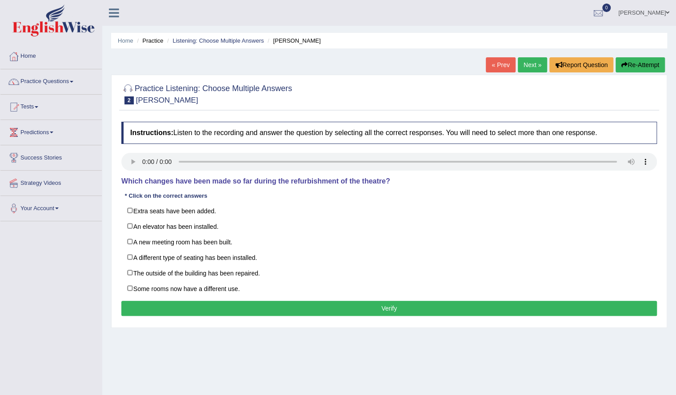
click at [332, 195] on div "Instructions: Listen to the recording and answer the question by selecting all …" at bounding box center [389, 220] width 540 height 206
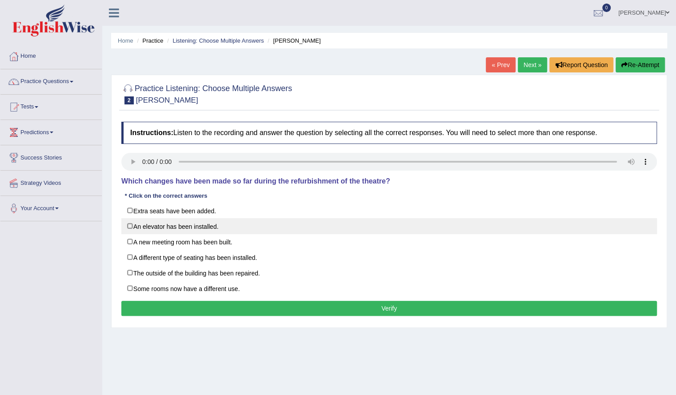
click at [187, 226] on label "An elevator has been installed." at bounding box center [388, 226] width 535 height 16
checkbox input "true"
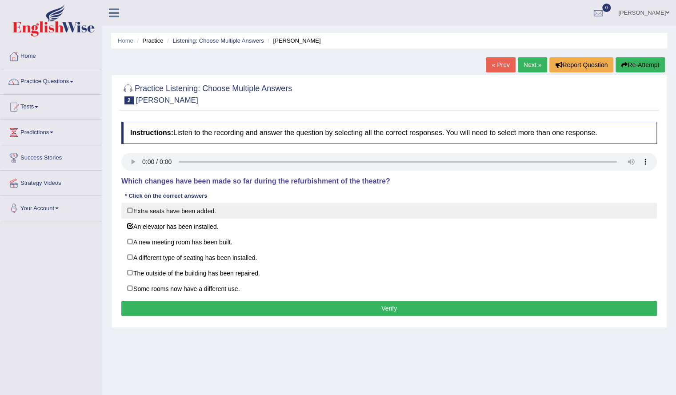
click at [185, 215] on label "Extra seats have been added." at bounding box center [388, 211] width 535 height 16
checkbox input "true"
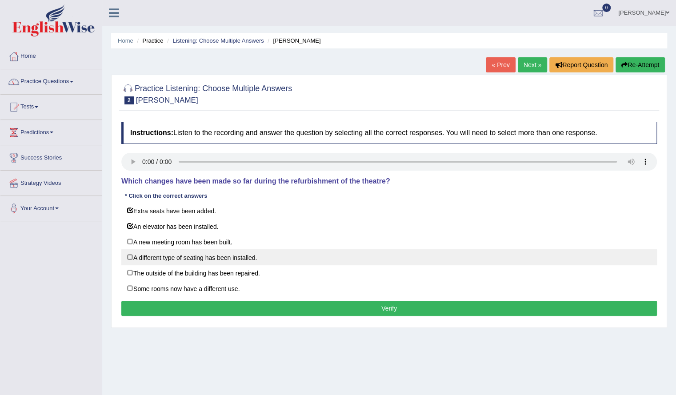
click at [207, 261] on label "A different type of seating has been installed." at bounding box center [388, 257] width 535 height 16
checkbox input "true"
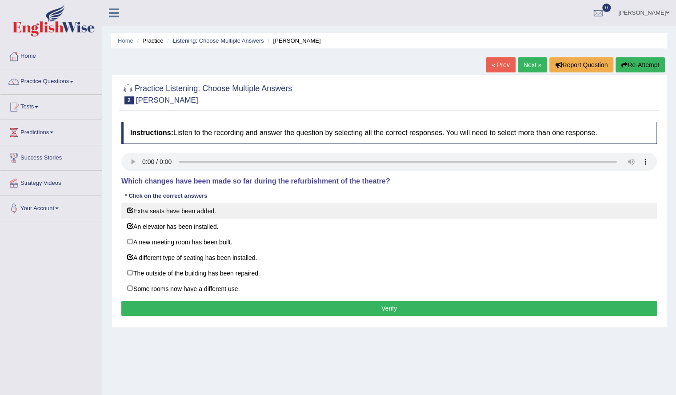
click at [184, 211] on label "Extra seats have been added." at bounding box center [388, 211] width 535 height 16
checkbox input "false"
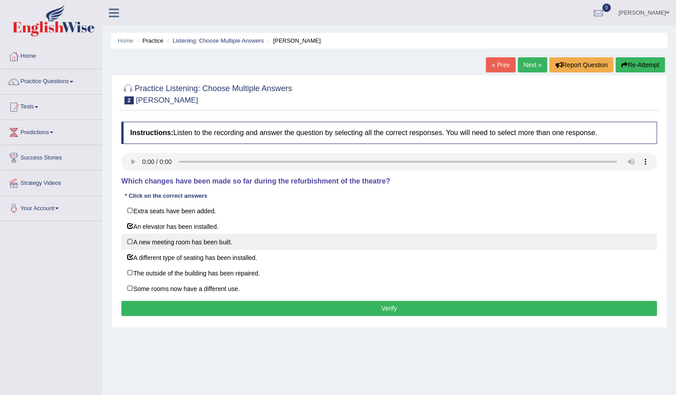
click at [181, 245] on label "A new meeting room has been built." at bounding box center [388, 242] width 535 height 16
checkbox input "true"
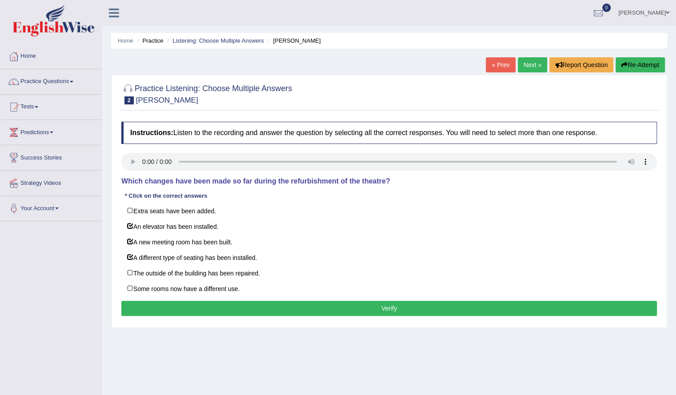
click at [207, 304] on button "Verify" at bounding box center [388, 308] width 535 height 15
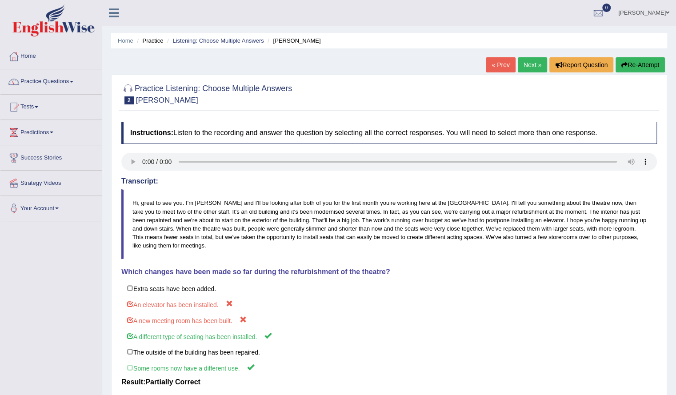
click at [524, 56] on div "Home Practice Listening: Choose Multiple Answers Jodie « Prev Next » Report Que…" at bounding box center [389, 227] width 574 height 455
click at [525, 67] on link "Next »" at bounding box center [532, 64] width 29 height 15
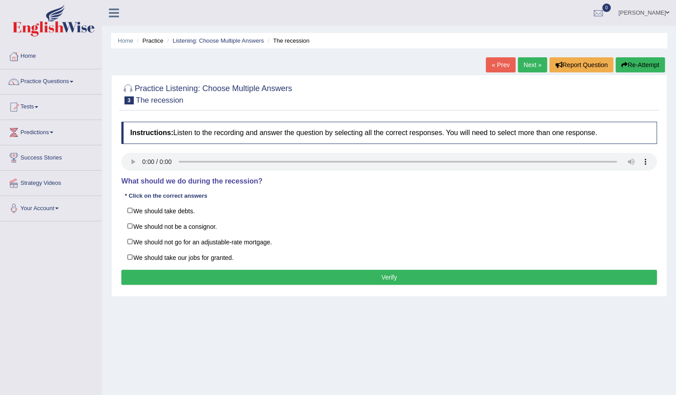
click at [219, 284] on div "Instructions: Listen to the recording and answer the question by selecting all …" at bounding box center [389, 204] width 540 height 175
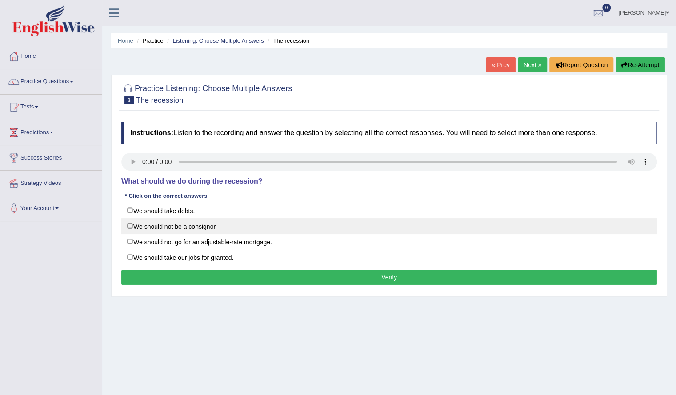
click at [207, 219] on label "We should not be a consignor." at bounding box center [388, 226] width 535 height 16
checkbox input "true"
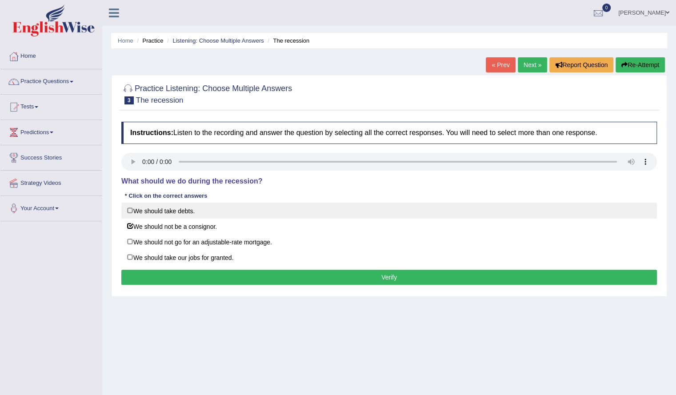
click at [170, 215] on label "We should take debts." at bounding box center [388, 211] width 535 height 16
checkbox input "true"
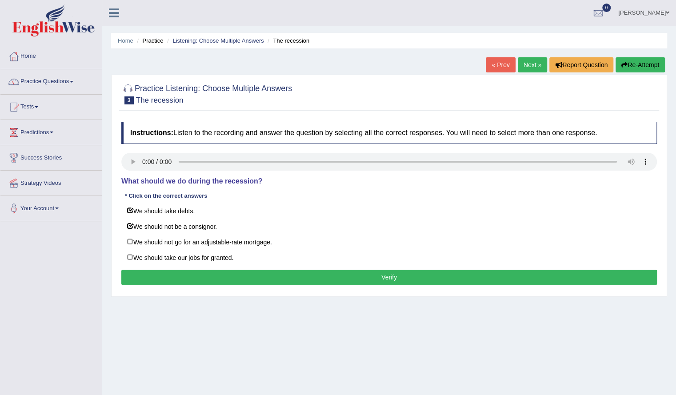
click at [230, 271] on button "Verify" at bounding box center [388, 277] width 535 height 15
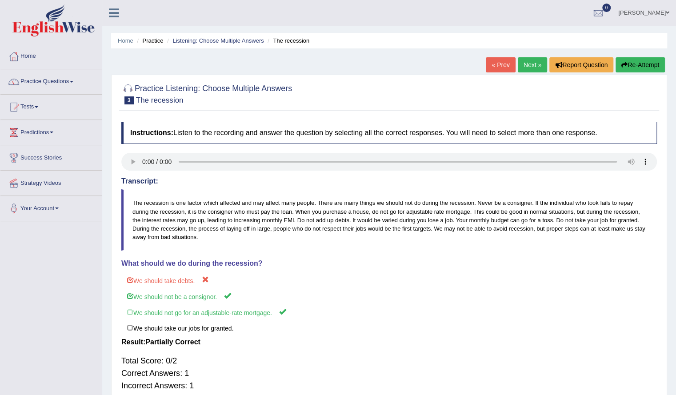
scroll to position [0, 0]
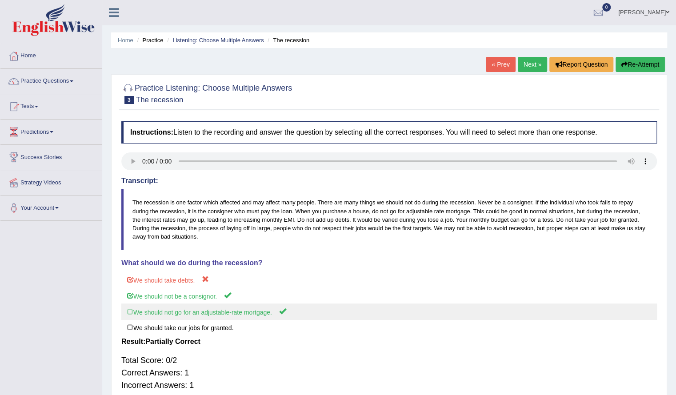
click at [240, 308] on label "We should not go for an adjustable-rate mortgage." at bounding box center [388, 311] width 535 height 16
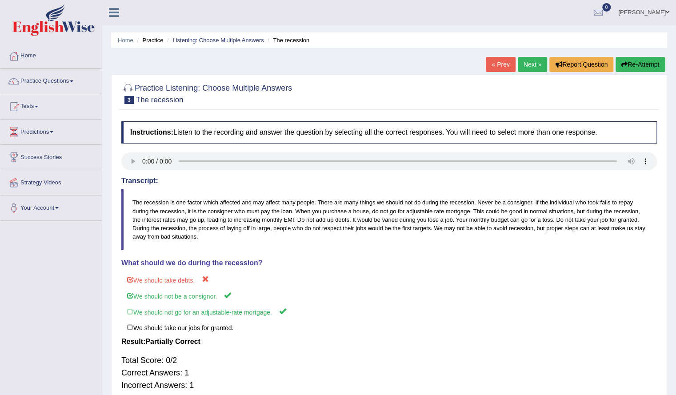
click at [630, 64] on button "Re-Attempt" at bounding box center [639, 64] width 49 height 15
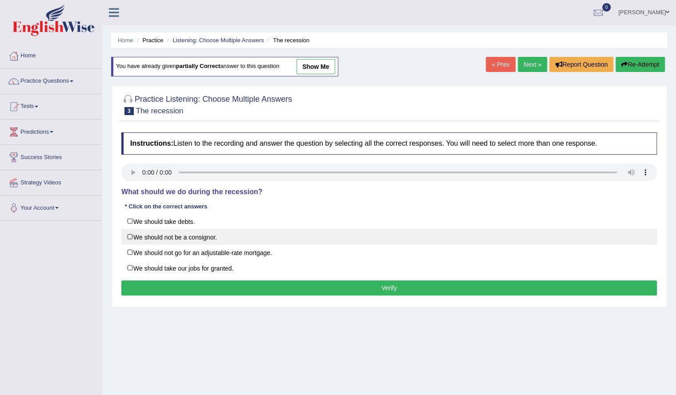
click at [168, 234] on label "We should not be a consignor." at bounding box center [388, 237] width 535 height 16
checkbox input "true"
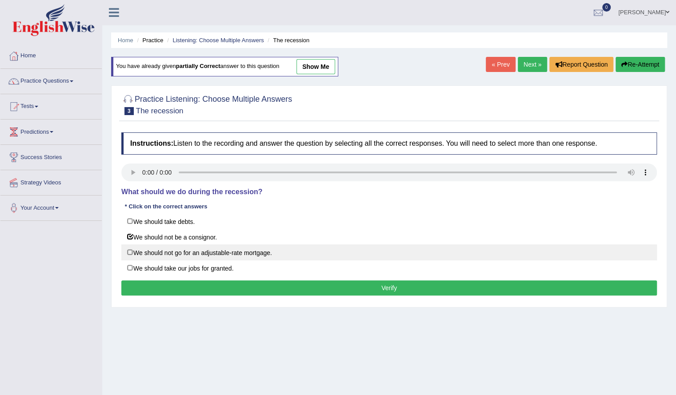
click at [173, 251] on label "We should not go for an adjustable-rate mortgage." at bounding box center [388, 252] width 535 height 16
checkbox input "true"
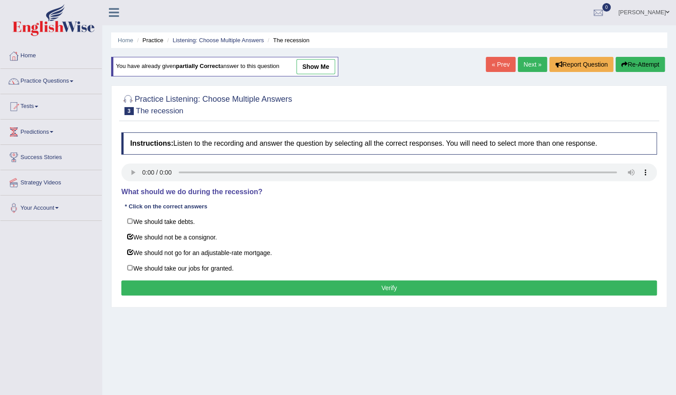
click at [191, 282] on button "Verify" at bounding box center [388, 287] width 535 height 15
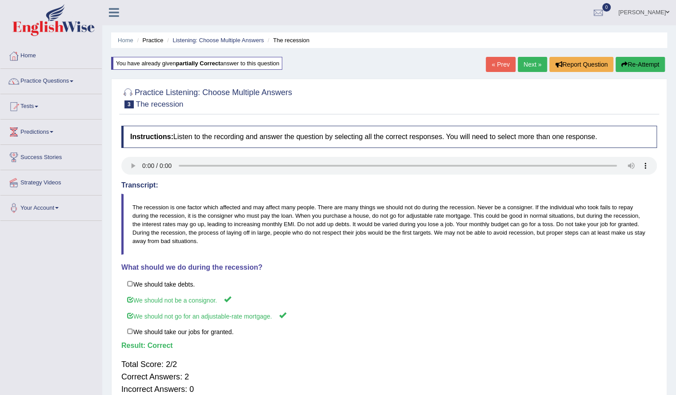
click at [525, 66] on link "Next »" at bounding box center [532, 64] width 29 height 15
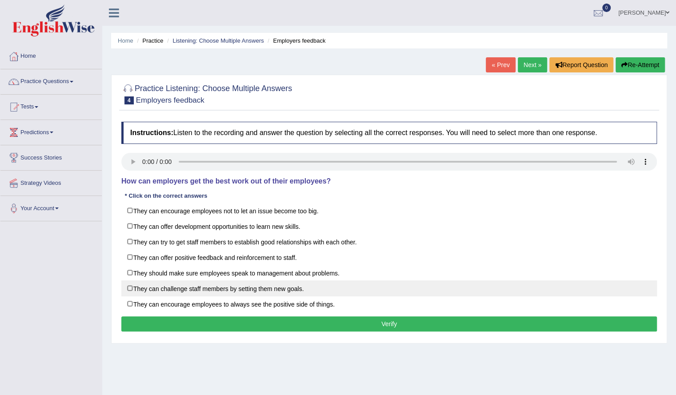
click at [278, 287] on label "They can challenge staff members by setting them new goals." at bounding box center [388, 288] width 535 height 16
checkbox input "true"
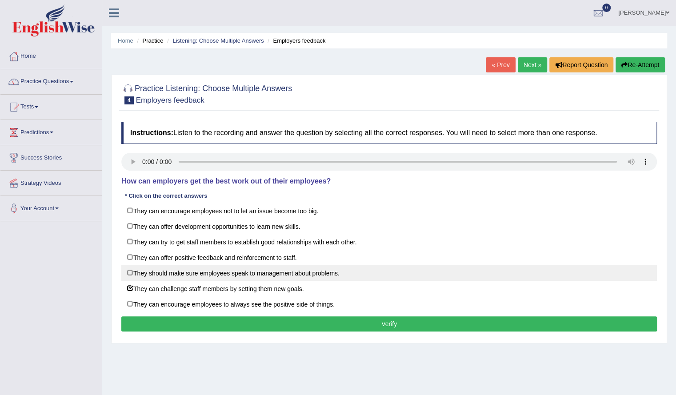
click at [242, 275] on label "They should make sure employees speak to management about problems." at bounding box center [388, 273] width 535 height 16
checkbox input "true"
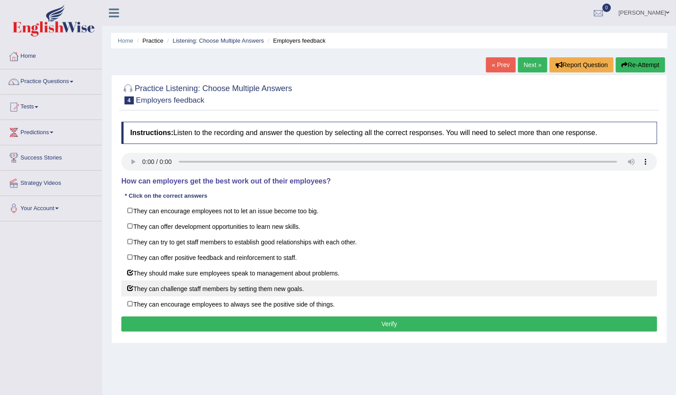
click at [226, 286] on label "They can challenge staff members by setting them new goals." at bounding box center [388, 288] width 535 height 16
checkbox input "false"
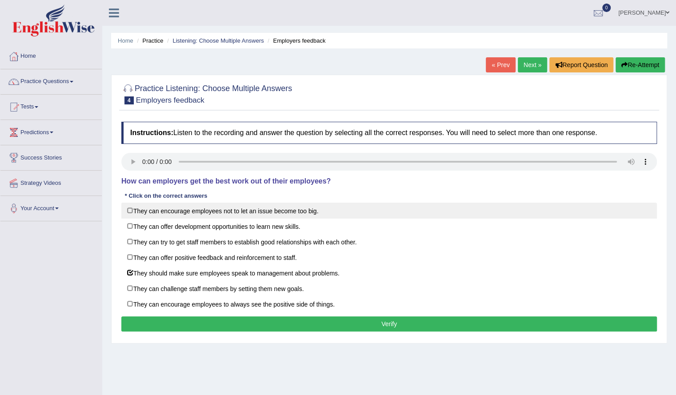
click at [276, 215] on label "They can encourage employees not to let an issue become too big." at bounding box center [388, 211] width 535 height 16
checkbox input "true"
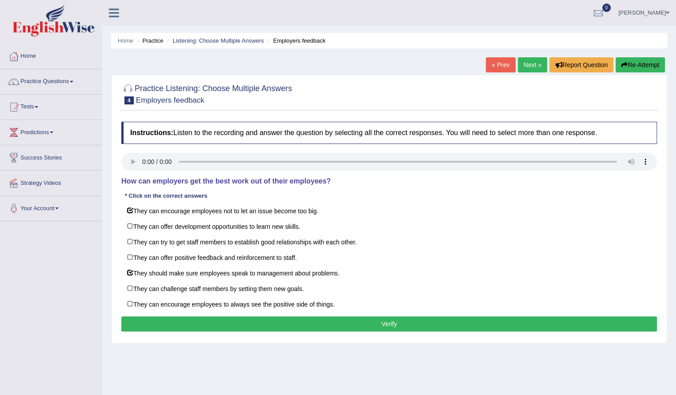
click at [245, 322] on button "Verify" at bounding box center [388, 323] width 535 height 15
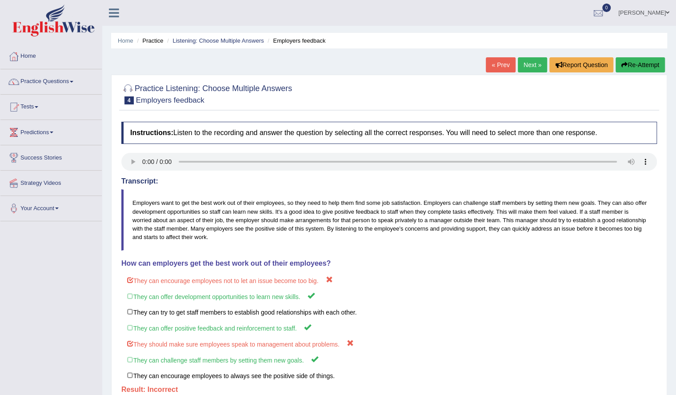
click at [628, 68] on button "Re-Attempt" at bounding box center [639, 64] width 49 height 15
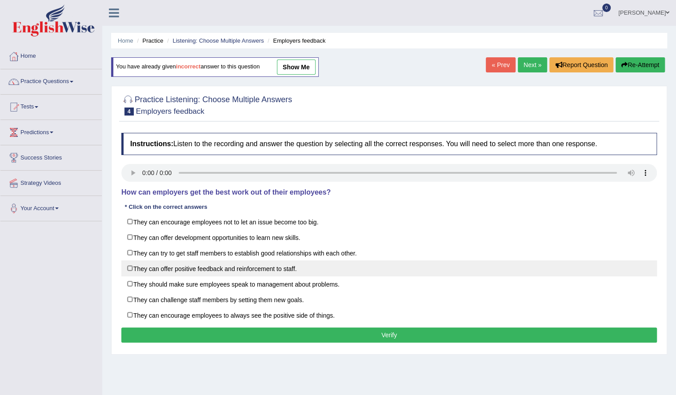
click at [247, 269] on label "They can offer positive feedback and reinforcement to staff." at bounding box center [388, 268] width 535 height 16
checkbox input "true"
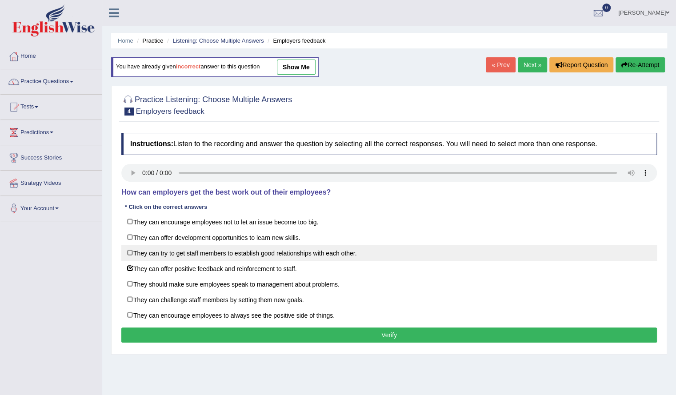
click at [211, 255] on label "They can try to get staff members to establish good relationships with each oth…" at bounding box center [388, 253] width 535 height 16
checkbox input "true"
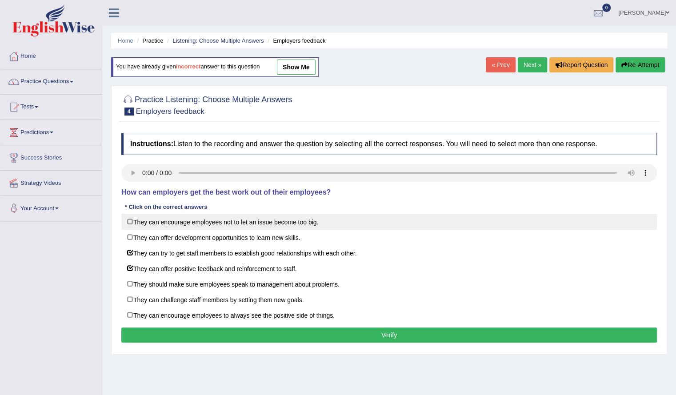
click at [243, 222] on label "They can encourage employees not to let an issue become too big." at bounding box center [388, 222] width 535 height 16
checkbox input "true"
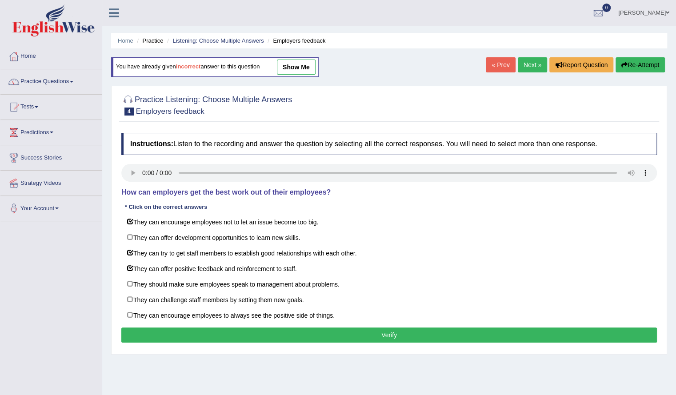
click at [278, 329] on button "Verify" at bounding box center [388, 334] width 535 height 15
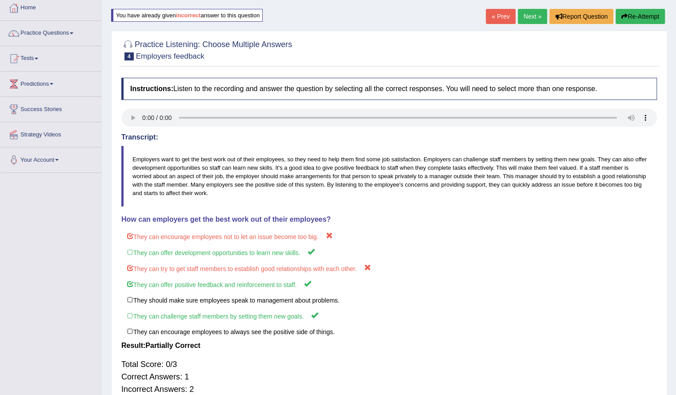
scroll to position [49, 0]
click at [518, 21] on link "Next »" at bounding box center [532, 15] width 29 height 15
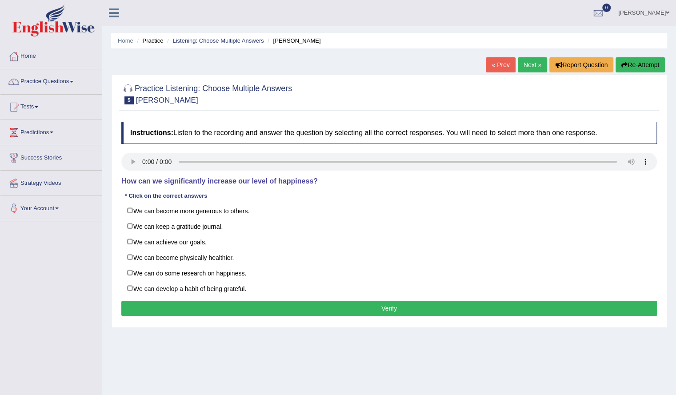
click at [129, 170] on div at bounding box center [388, 163] width 535 height 20
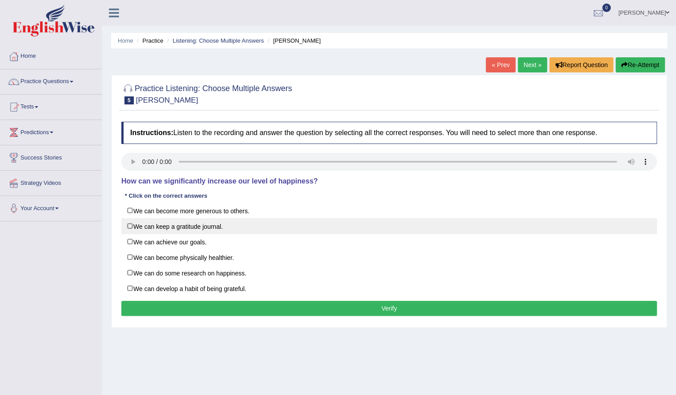
click at [212, 229] on label "We can keep a gratitude journal." at bounding box center [388, 226] width 535 height 16
checkbox input "true"
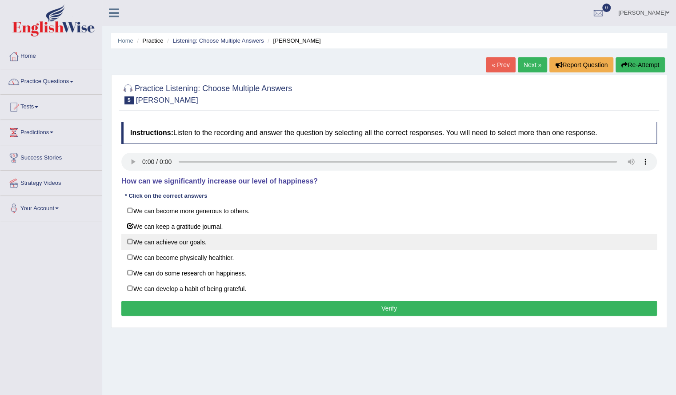
click at [214, 236] on label "We can achieve our goals." at bounding box center [388, 242] width 535 height 16
checkbox input "false"
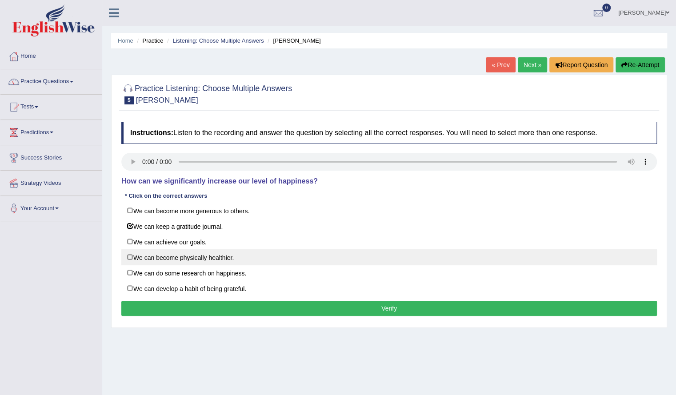
click at [210, 256] on label "We can become physically healthier." at bounding box center [388, 257] width 535 height 16
checkbox input "true"
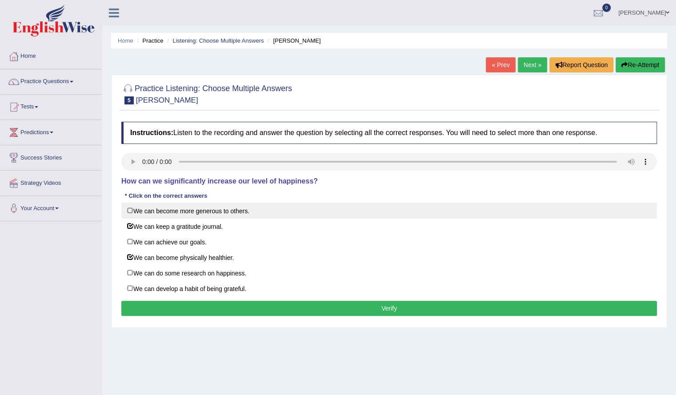
click at [187, 215] on label "We can become more generous to others." at bounding box center [388, 211] width 535 height 16
checkbox input "true"
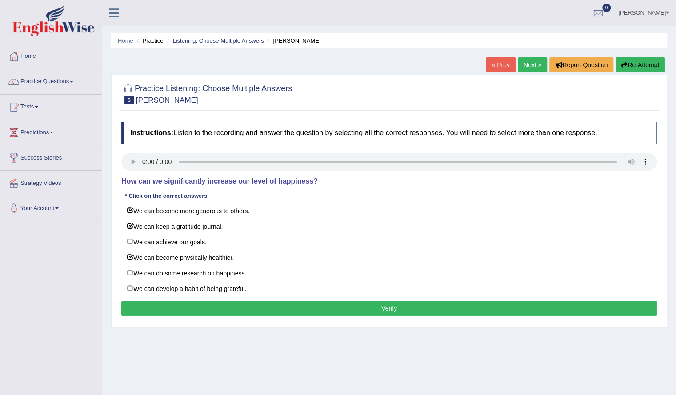
click at [232, 301] on button "Verify" at bounding box center [388, 308] width 535 height 15
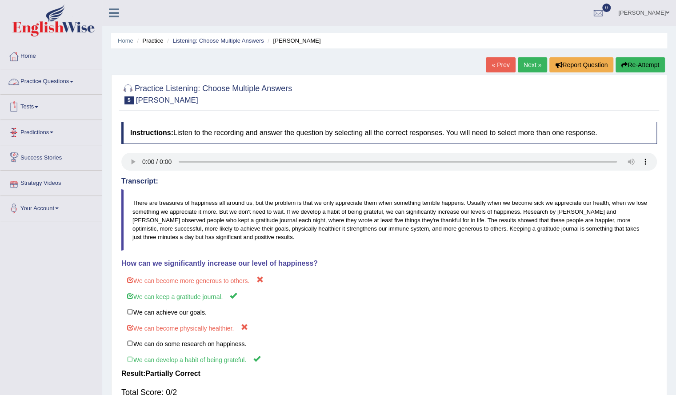
click at [49, 78] on link "Practice Questions" at bounding box center [50, 80] width 101 height 22
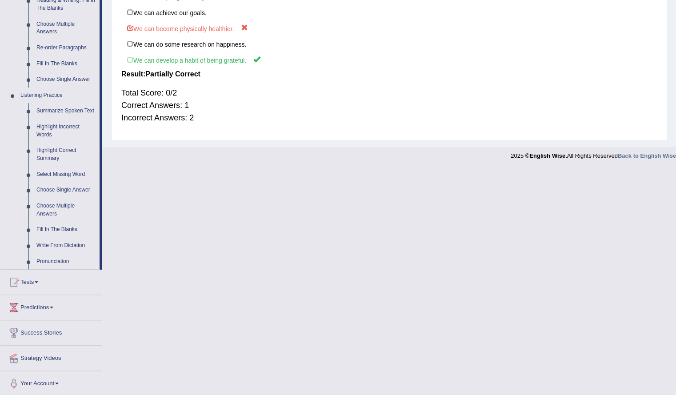
scroll to position [299, 0]
click at [49, 226] on link "Fill In The Blanks" at bounding box center [65, 230] width 67 height 16
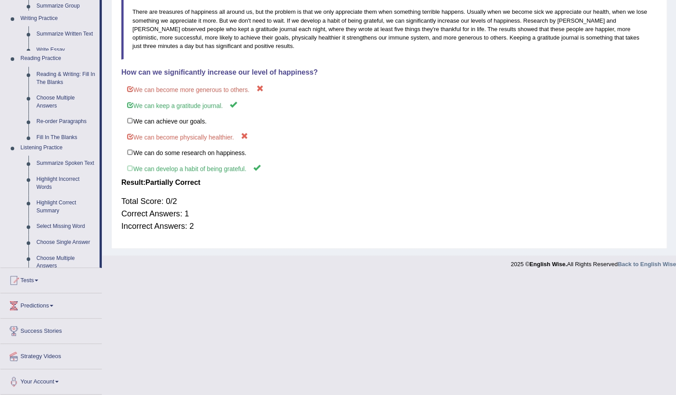
scroll to position [74, 0]
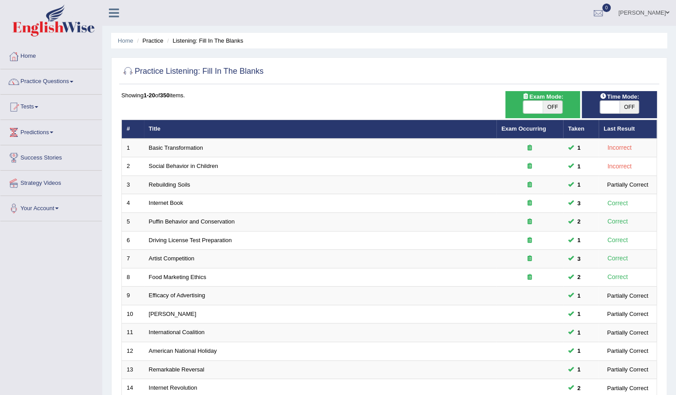
scroll to position [189, 0]
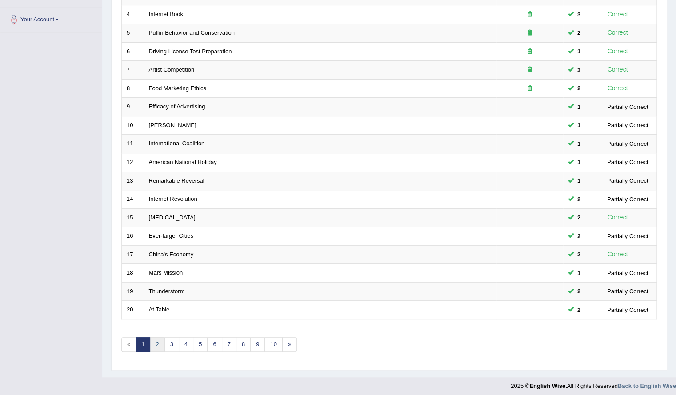
click at [158, 342] on link "2" at bounding box center [157, 344] width 15 height 15
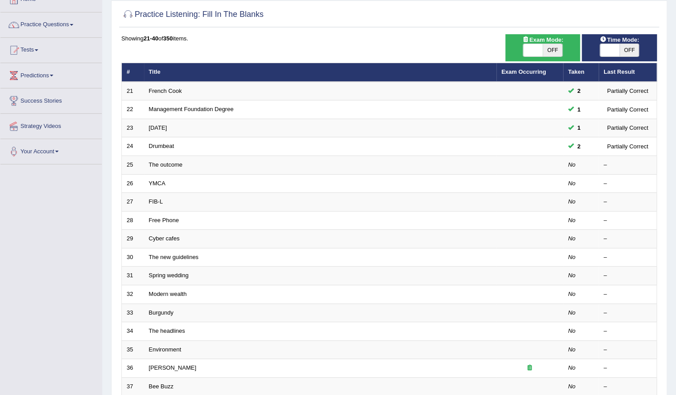
scroll to position [58, 0]
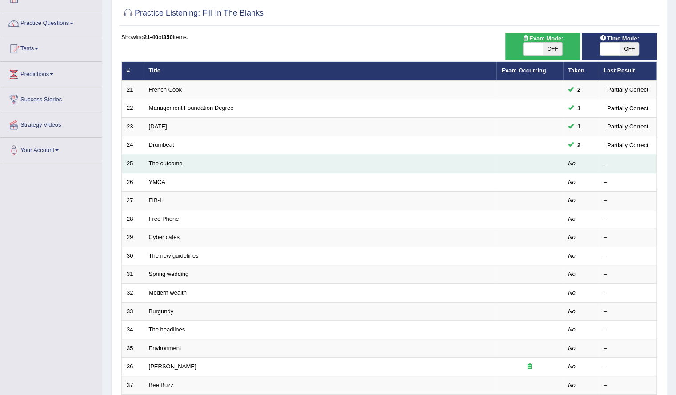
click at [176, 157] on td "The outcome" at bounding box center [320, 164] width 352 height 19
click at [172, 164] on link "The outcome" at bounding box center [166, 163] width 34 height 7
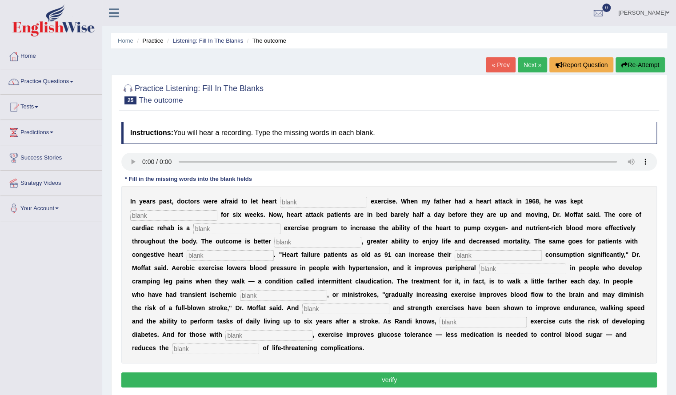
click at [303, 195] on div "I n y e a r s p a s t , d o c t o r s w e r e a f r a i d t o l e t h e a r t e…" at bounding box center [388, 275] width 535 height 178
click at [301, 201] on input "text" at bounding box center [323, 202] width 87 height 11
type input "patients"
click at [200, 217] on input "text" at bounding box center [173, 215] width 87 height 11
click at [214, 217] on input "text" at bounding box center [173, 215] width 87 height 11
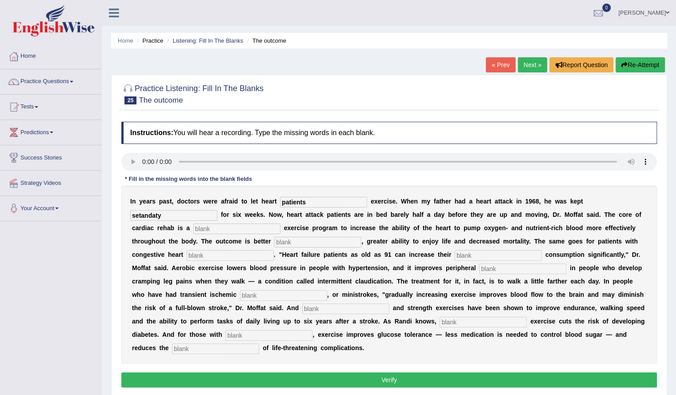
type input "setandaty"
click at [259, 230] on input "text" at bounding box center [236, 228] width 87 height 11
type input "progressive"
click at [295, 243] on input "text" at bounding box center [317, 242] width 87 height 11
click at [279, 243] on input "indorance" at bounding box center [317, 242] width 87 height 11
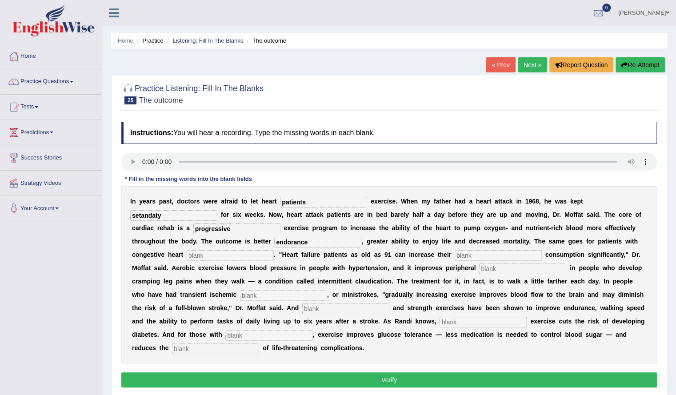
type input "endorance"
click at [455, 252] on input "text" at bounding box center [497, 255] width 87 height 11
click at [463, 256] on input "text" at bounding box center [497, 255] width 87 height 11
click at [196, 254] on input "text" at bounding box center [230, 255] width 87 height 11
type input "failier"
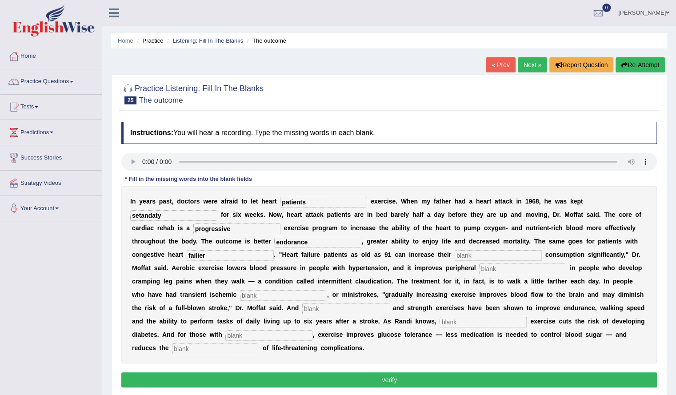
click at [464, 255] on input "text" at bounding box center [497, 255] width 87 height 11
type input "oxygen"
click at [484, 271] on input "text" at bounding box center [522, 268] width 87 height 11
type input "i"
type input "circulation"
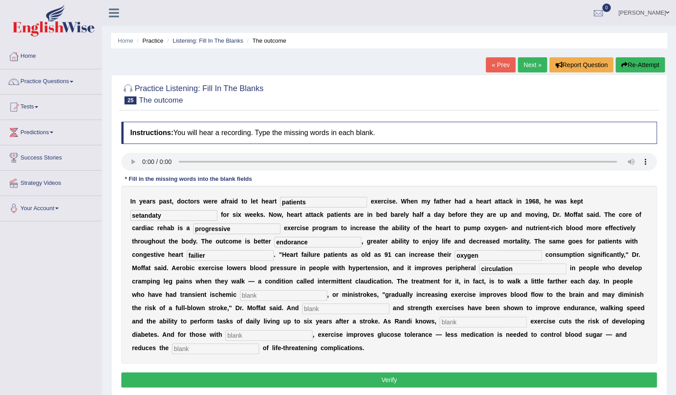
click at [288, 294] on input "text" at bounding box center [283, 295] width 87 height 11
type input "attacks"
click at [327, 310] on input "text" at bounding box center [345, 308] width 87 height 11
type input "orubic"
click at [439, 324] on input "text" at bounding box center [482, 322] width 87 height 11
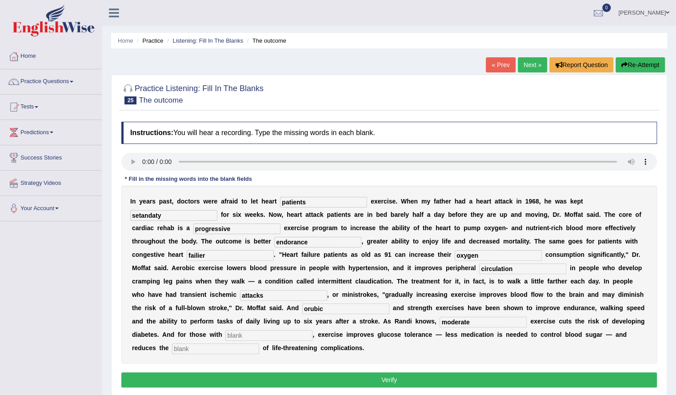
type input "moderate"
click at [288, 330] on input "text" at bounding box center [268, 335] width 87 height 11
type input "diabetes"
click at [227, 346] on input "text" at bounding box center [215, 348] width 87 height 11
type input "risk"
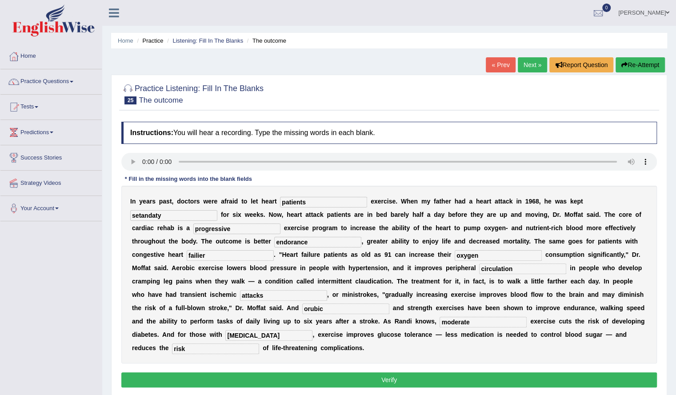
click at [163, 217] on input "setandaty" at bounding box center [173, 215] width 87 height 11
type input "sedentary"
click at [315, 306] on input "orubic" at bounding box center [345, 308] width 87 height 11
type input "orobic"
click at [319, 375] on button "Verify" at bounding box center [388, 379] width 535 height 15
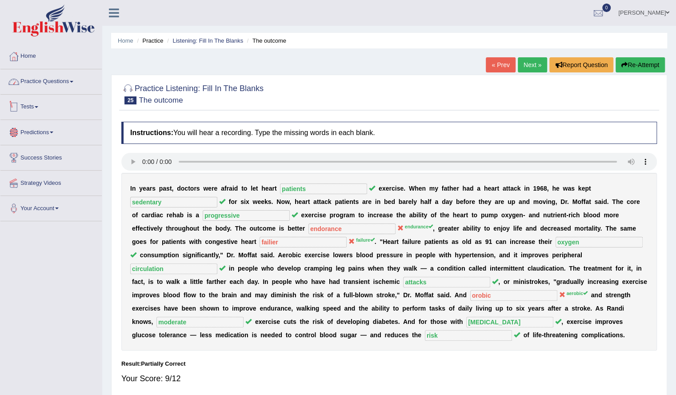
click at [53, 76] on link "Practice Questions" at bounding box center [50, 80] width 101 height 22
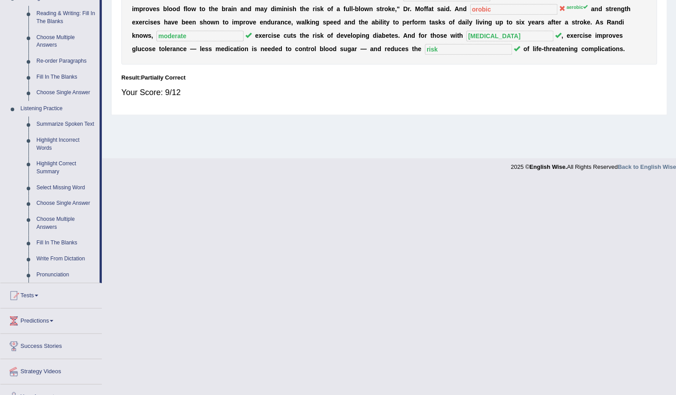
scroll to position [287, 0]
click at [60, 123] on link "Summarize Spoken Text" at bounding box center [65, 124] width 67 height 16
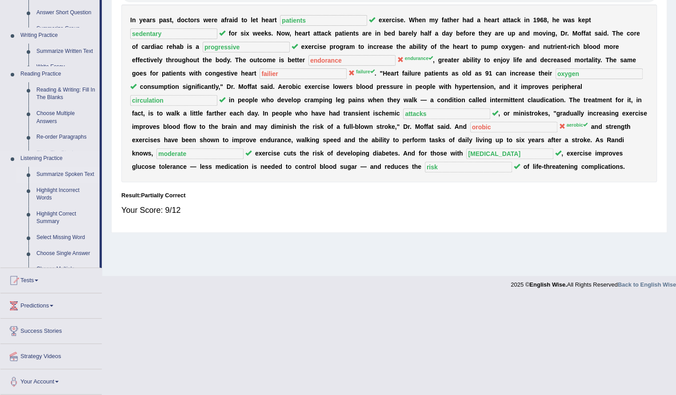
scroll to position [71, 0]
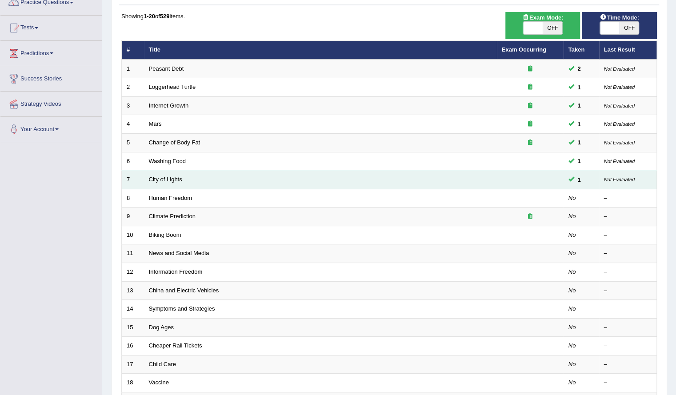
scroll to position [79, 0]
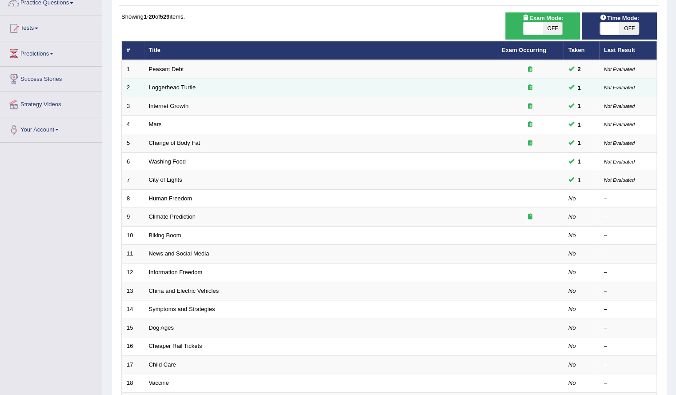
click at [530, 86] on icon at bounding box center [530, 87] width 4 height 6
click at [530, 87] on icon at bounding box center [530, 87] width 4 height 6
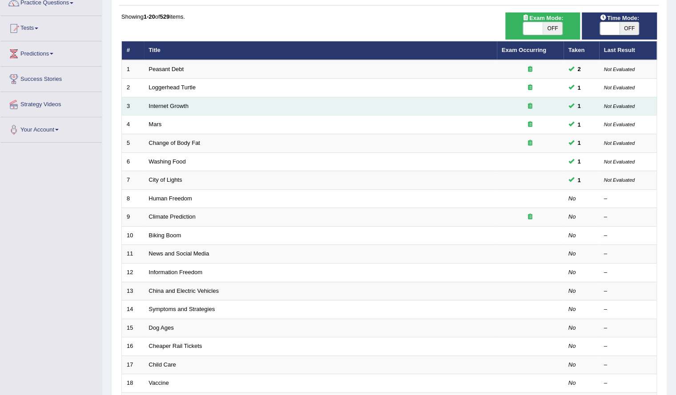
click at [530, 106] on icon at bounding box center [530, 106] width 4 height 6
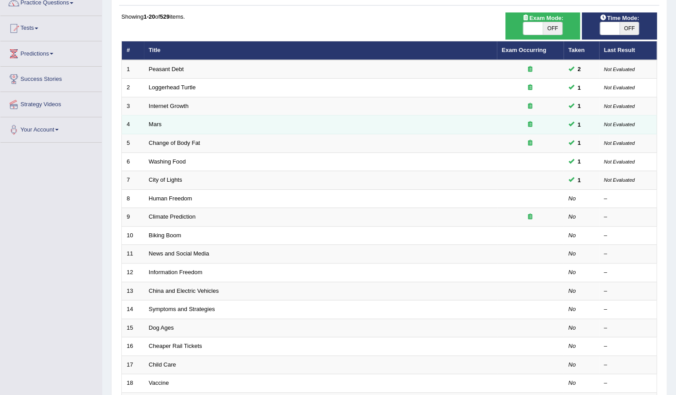
click at [532, 128] on td at bounding box center [530, 125] width 67 height 19
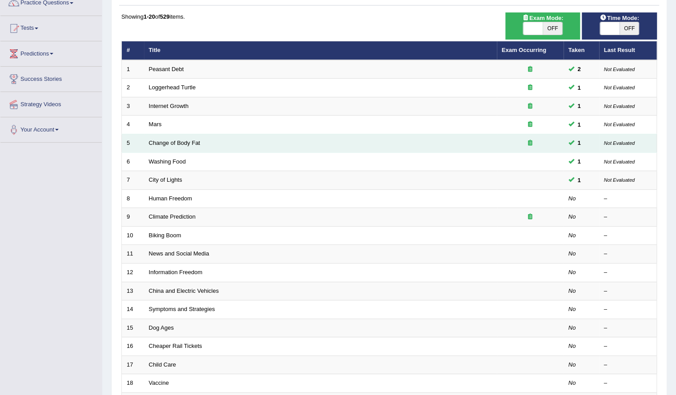
click at [534, 135] on td at bounding box center [530, 143] width 67 height 19
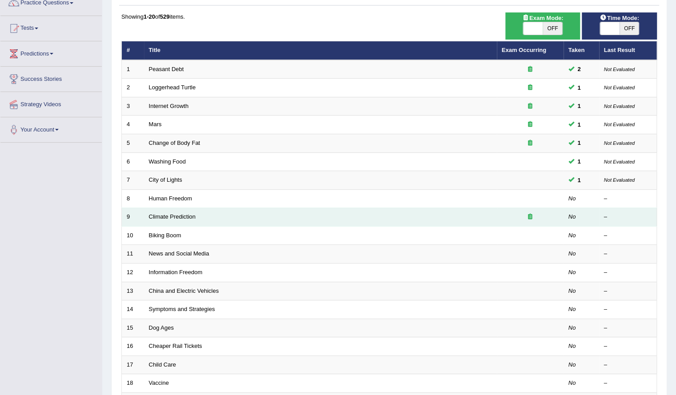
click at [530, 214] on icon at bounding box center [530, 217] width 4 height 6
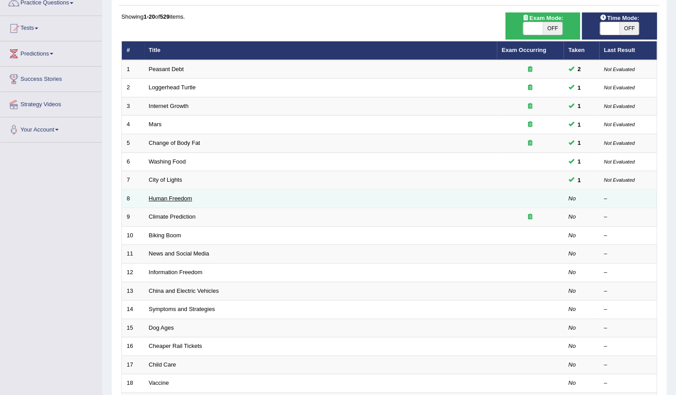
click at [162, 195] on link "Human Freedom" at bounding box center [171, 198] width 44 height 7
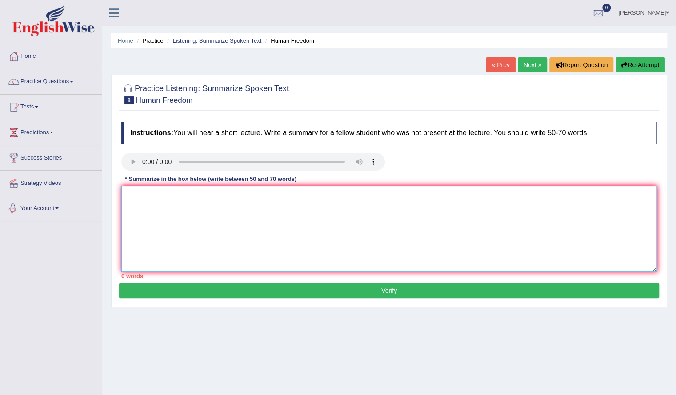
click at [159, 203] on textarea at bounding box center [388, 229] width 535 height 86
click at [245, 195] on textarea "The speaker provided a comprehensive oerview of" at bounding box center [388, 229] width 535 height 86
click at [285, 195] on textarea "The speaker provided a comprehensive overview of" at bounding box center [388, 229] width 535 height 86
click at [286, 197] on textarea "The speaker provided a comprehensive overview of orgaanization" at bounding box center [388, 229] width 535 height 86
click at [310, 198] on textarea "The speaker provided a comprehensive overview of organization" at bounding box center [388, 229] width 535 height 86
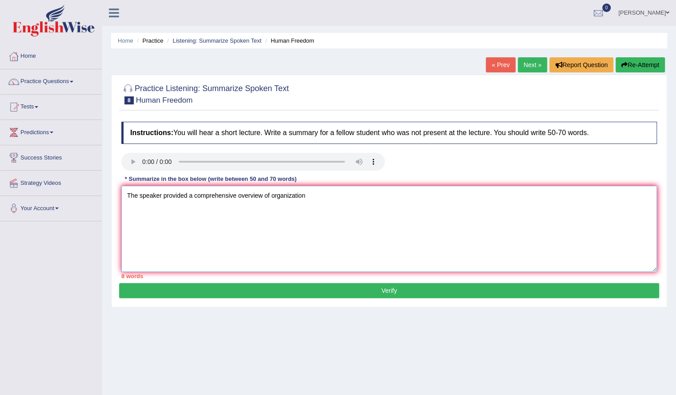
click at [291, 195] on textarea "The speaker provided a comprehensive overview of organization" at bounding box center [388, 229] width 535 height 86
click at [309, 197] on textarea "The speaker provided a comprehensive overview of organisation" at bounding box center [388, 229] width 535 height 86
click at [487, 195] on textarea "The speaker provided a comprehensive overview of organisations, highlighting a …" at bounding box center [388, 229] width 535 height 86
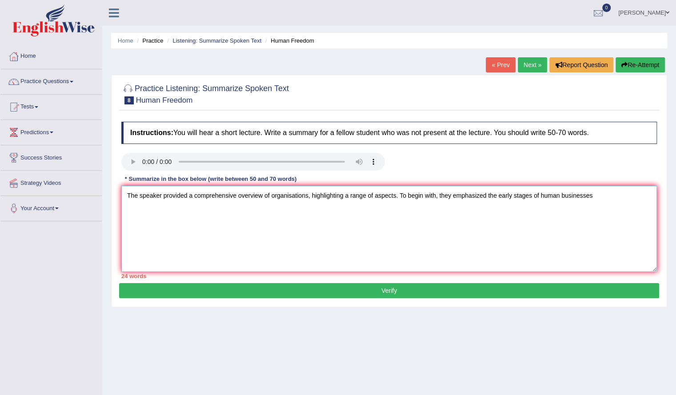
click at [593, 196] on textarea "The speaker provided a comprehensive overview of organisations, highlighting a …" at bounding box center [388, 229] width 535 height 86
click at [629, 197] on textarea "The speaker provided a comprehensive overview of organisations, highlighting a …" at bounding box center [388, 229] width 535 height 86
click at [161, 210] on textarea "The speaker provided a comprehensive overview of organisations, highlighting a …" at bounding box center [388, 229] width 535 height 86
click at [204, 211] on textarea "The speaker provided a comprehensive overview of organisations, highlighting a …" at bounding box center [388, 229] width 535 height 86
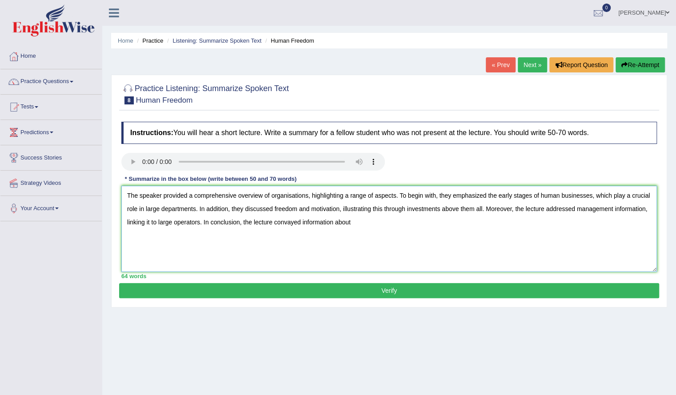
click at [290, 223] on textarea "The speaker provided a comprehensive overview of organisations, highlighting a …" at bounding box center [388, 229] width 535 height 86
click at [360, 223] on textarea "The speaker provided a comprehensive overview of organisations, highlighting a …" at bounding box center [388, 229] width 535 height 86
click at [364, 223] on textarea "The speaker provided a comprehensive overview of organisations, highlighting a …" at bounding box center [388, 229] width 535 height 86
click at [419, 232] on textarea "The speaker provided a comprehensive overview of organisations, highlighting a …" at bounding box center [388, 229] width 535 height 86
click at [366, 224] on textarea "The speaker provided a comprehensive overview of organisations, highlighting a …" at bounding box center [388, 229] width 535 height 86
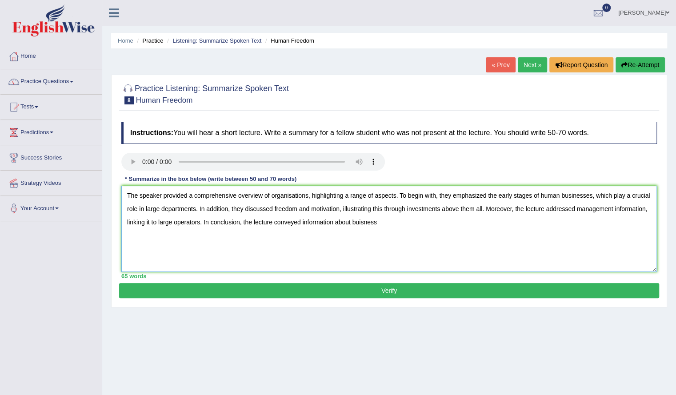
click at [332, 251] on textarea "The speaker provided a comprehensive overview of organisations, highlighting a …" at bounding box center [388, 229] width 535 height 86
click at [360, 222] on textarea "The speaker provided a comprehensive overview of organisations, highlighting a …" at bounding box center [388, 229] width 535 height 86
click at [363, 223] on textarea "The speaker provided a comprehensive overview of organisations, highlighting a …" at bounding box center [388, 229] width 535 height 86
click at [387, 223] on textarea "The speaker provided a comprehensive overview of organisations, highlighting a …" at bounding box center [388, 229] width 535 height 86
click at [439, 222] on textarea "The speaker provided a comprehensive overview of organisations, highlighting a …" at bounding box center [388, 229] width 535 height 86
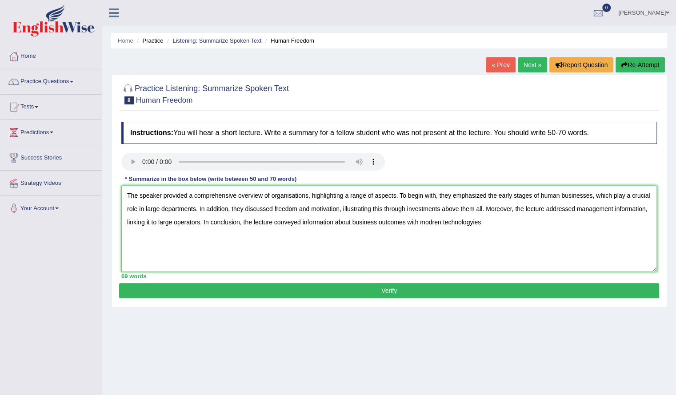
click at [442, 222] on textarea "The speaker provided a comprehensive overview of organisations, highlighting a …" at bounding box center [388, 229] width 535 height 86
click at [493, 223] on textarea "The speaker provided a comprehensive overview of organisations, highlighting a …" at bounding box center [388, 229] width 535 height 86
click at [479, 238] on textarea "The speaker provided a comprehensive overview of organisations, highlighting a …" at bounding box center [388, 229] width 535 height 86
click at [486, 223] on textarea "The speaker provided a comprehensive overview of organisations, highlighting a …" at bounding box center [388, 229] width 535 height 86
click at [478, 225] on textarea "The speaker provided a comprehensive overview of organisations, highlighting a …" at bounding box center [388, 229] width 535 height 86
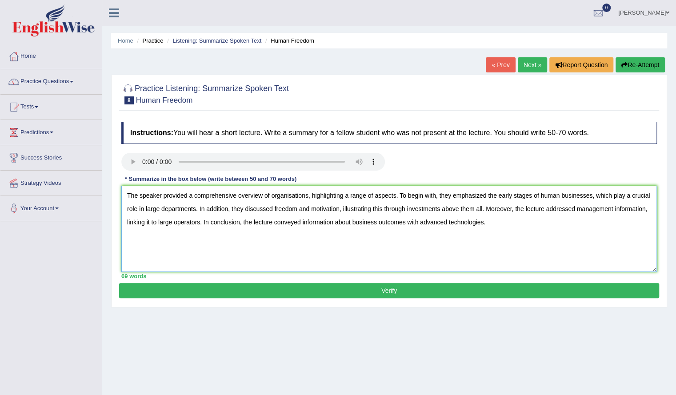
click at [533, 218] on textarea "The speaker provided a comprehensive overview of organisations, highlighting a …" at bounding box center [388, 229] width 535 height 86
type textarea "The speaker provided a comprehensive overview of organisations, highlighting a …"
click at [391, 286] on button "Verify" at bounding box center [389, 290] width 540 height 15
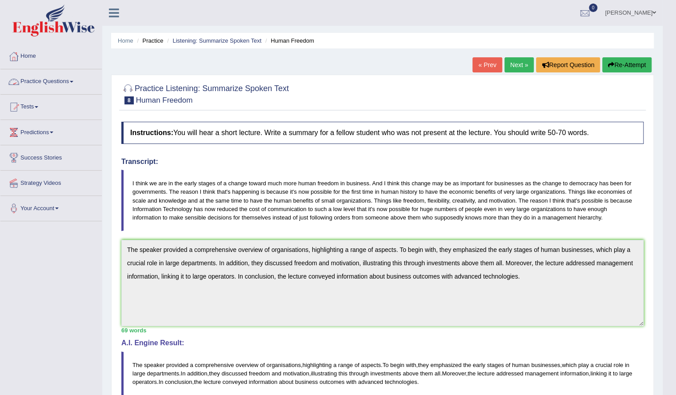
click at [42, 92] on li "Practice Questions Speaking Practice Read Aloud Repeat Sentence Describe Image …" at bounding box center [50, 81] width 101 height 25
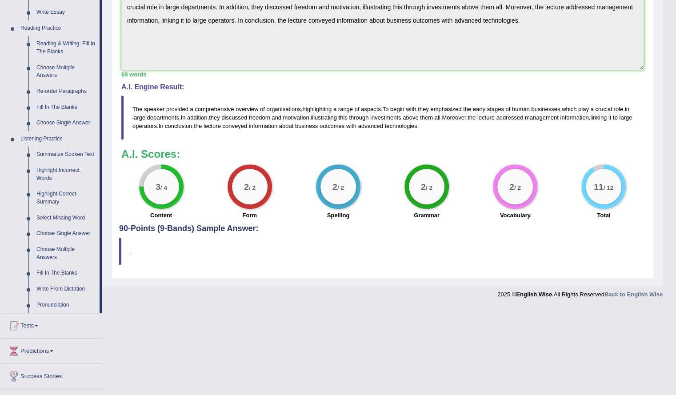
scroll to position [255, 0]
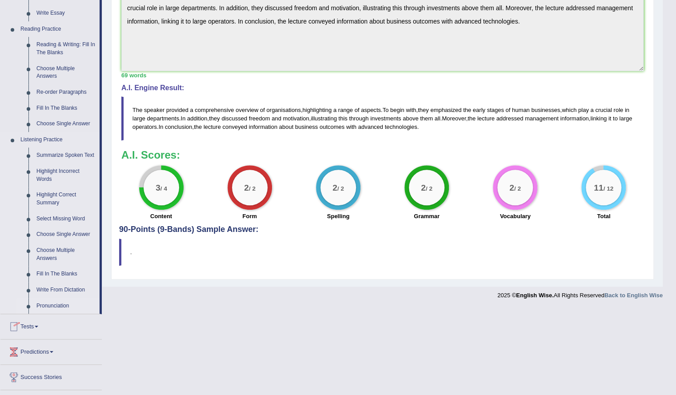
click at [52, 303] on link "Pronunciation" at bounding box center [65, 306] width 67 height 16
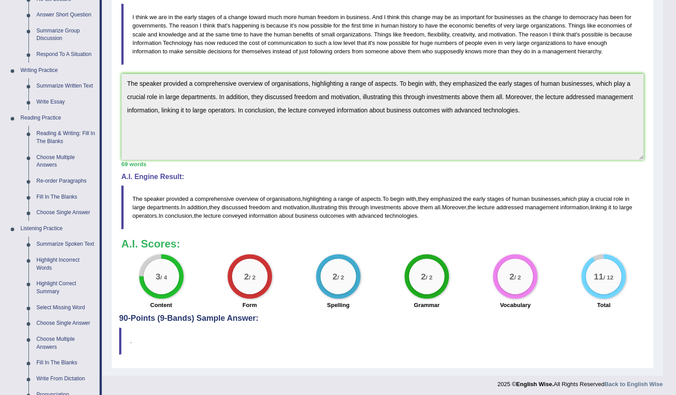
scroll to position [283, 0]
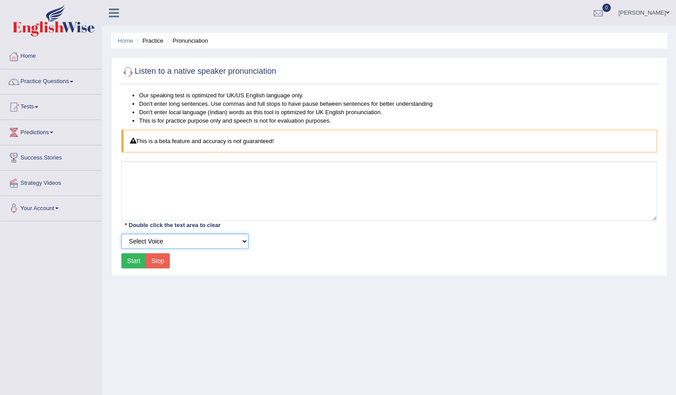
click at [207, 236] on select "Select Voice UK English [DEMOGRAPHIC_DATA] UK English [DEMOGRAPHIC_DATA]" at bounding box center [184, 241] width 127 height 15
select select "3"
click at [121, 234] on select "Select Voice UK English [DEMOGRAPHIC_DATA] UK English [DEMOGRAPHIC_DATA]" at bounding box center [184, 241] width 127 height 15
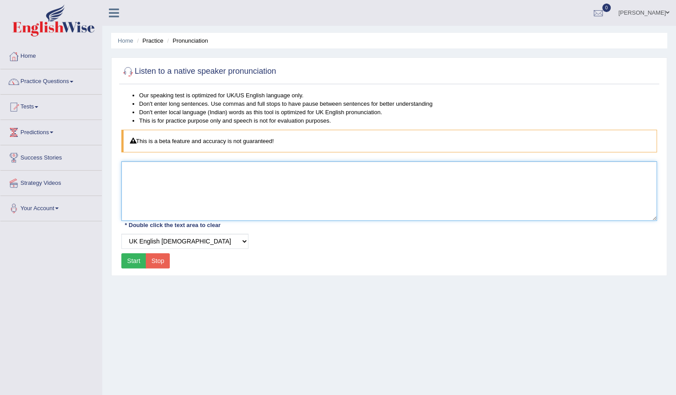
click at [168, 162] on textarea at bounding box center [388, 191] width 535 height 60
click at [168, 167] on textarea at bounding box center [388, 191] width 535 height 60
type textarea "o"
type textarea "aerobic"
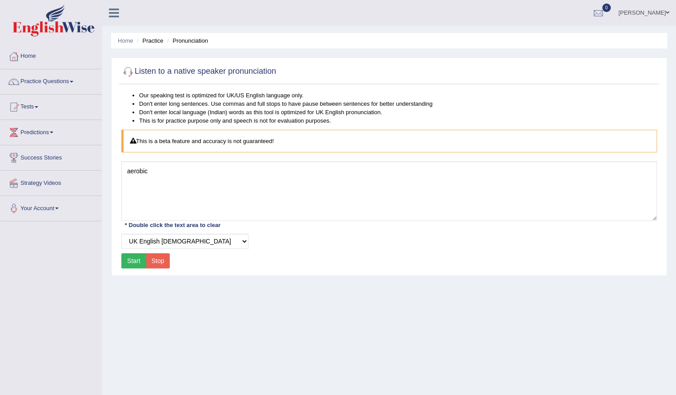
click at [139, 256] on button "Start" at bounding box center [133, 260] width 25 height 15
click at [0, 63] on div "Home Practice Questions Speaking Practice Read Aloud Repeat Sentence Describe I…" at bounding box center [51, 132] width 115 height 177
click at [22, 58] on link "Home" at bounding box center [50, 55] width 101 height 22
